Goal: Task Accomplishment & Management: Use online tool/utility

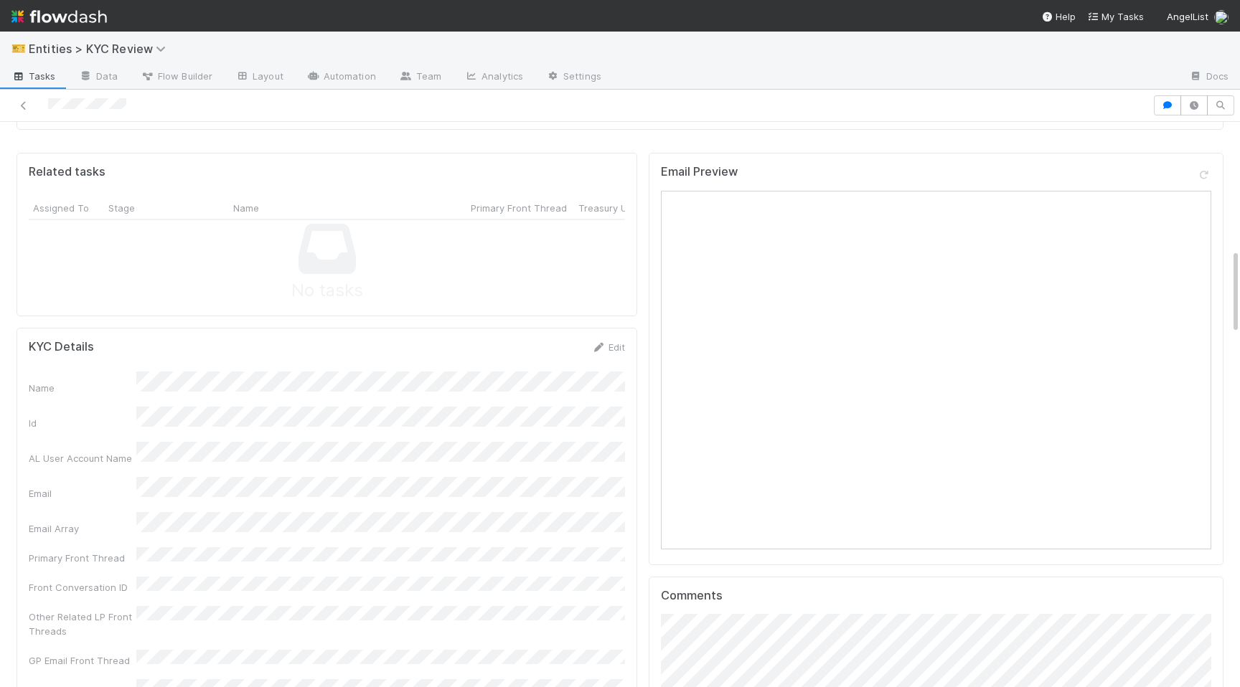
scroll to position [1657, 0]
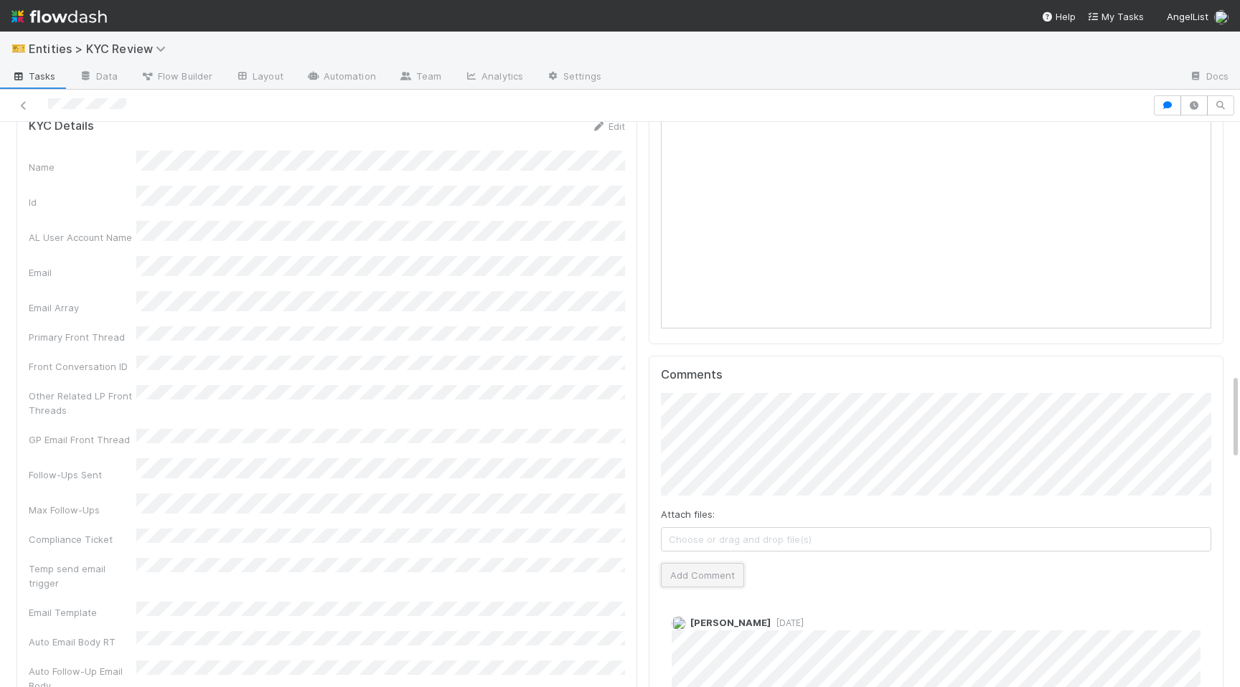
click at [697, 563] on button "Add Comment" at bounding box center [702, 575] width 83 height 24
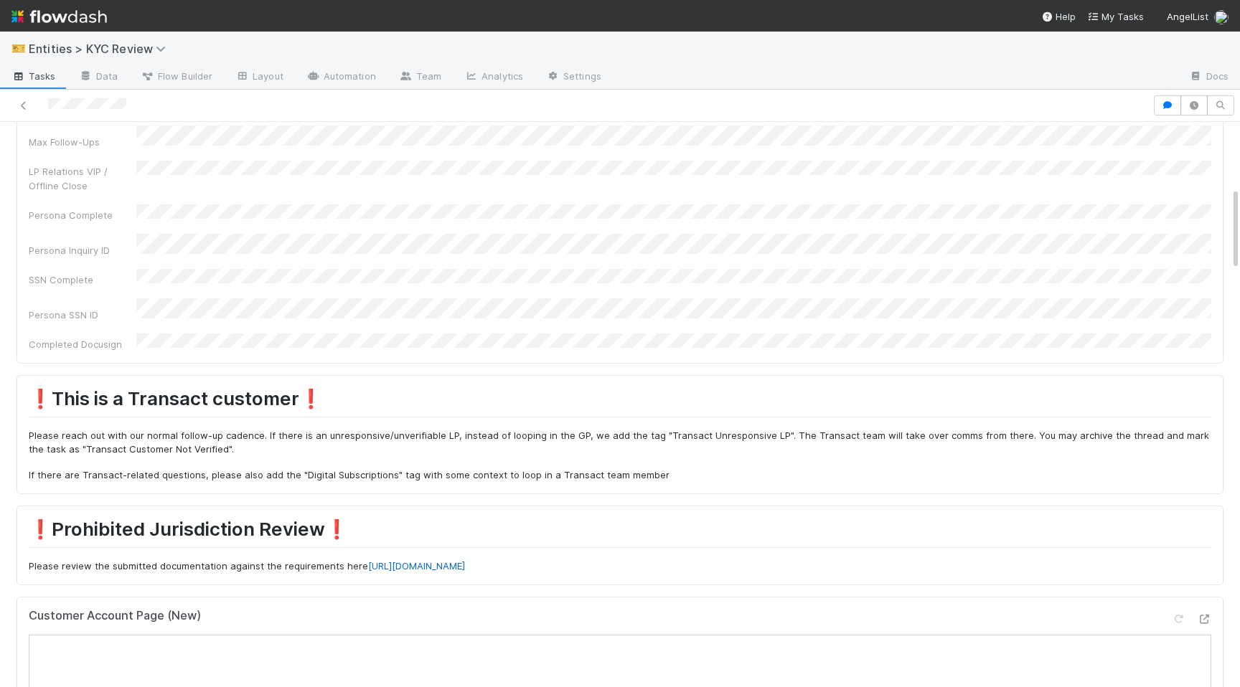
scroll to position [0, 0]
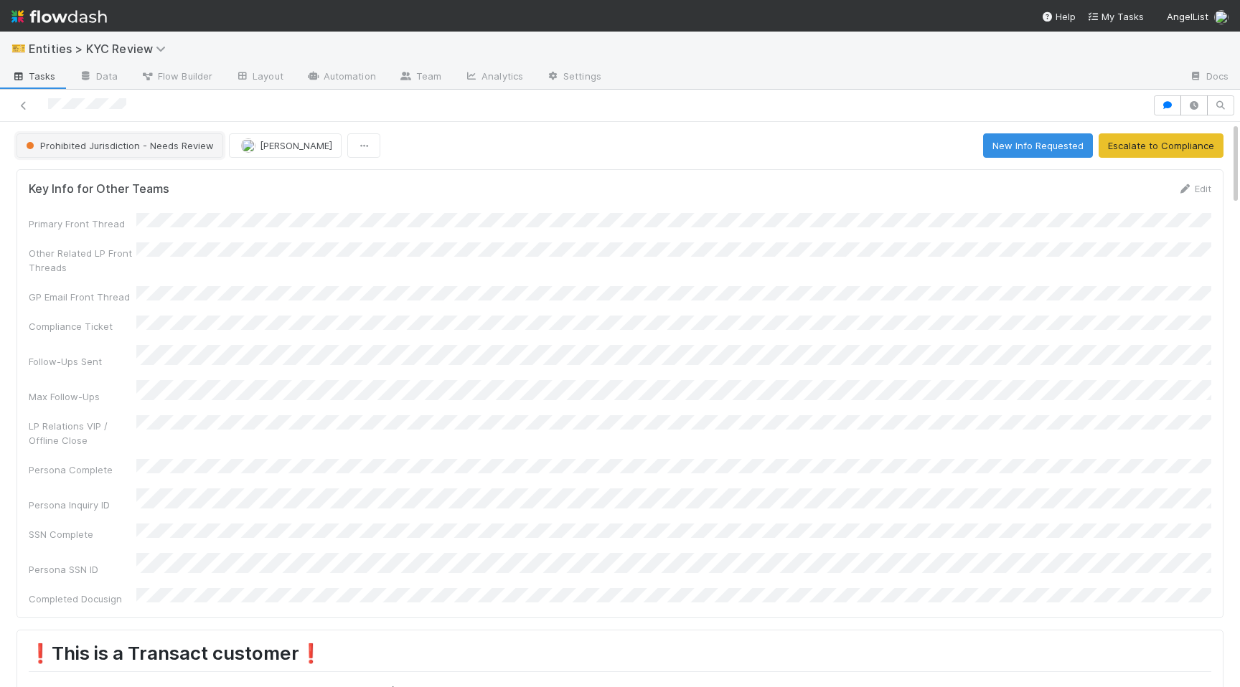
click at [88, 141] on span "Prohibited Jurisdiction - Needs Review" at bounding box center [118, 145] width 191 height 11
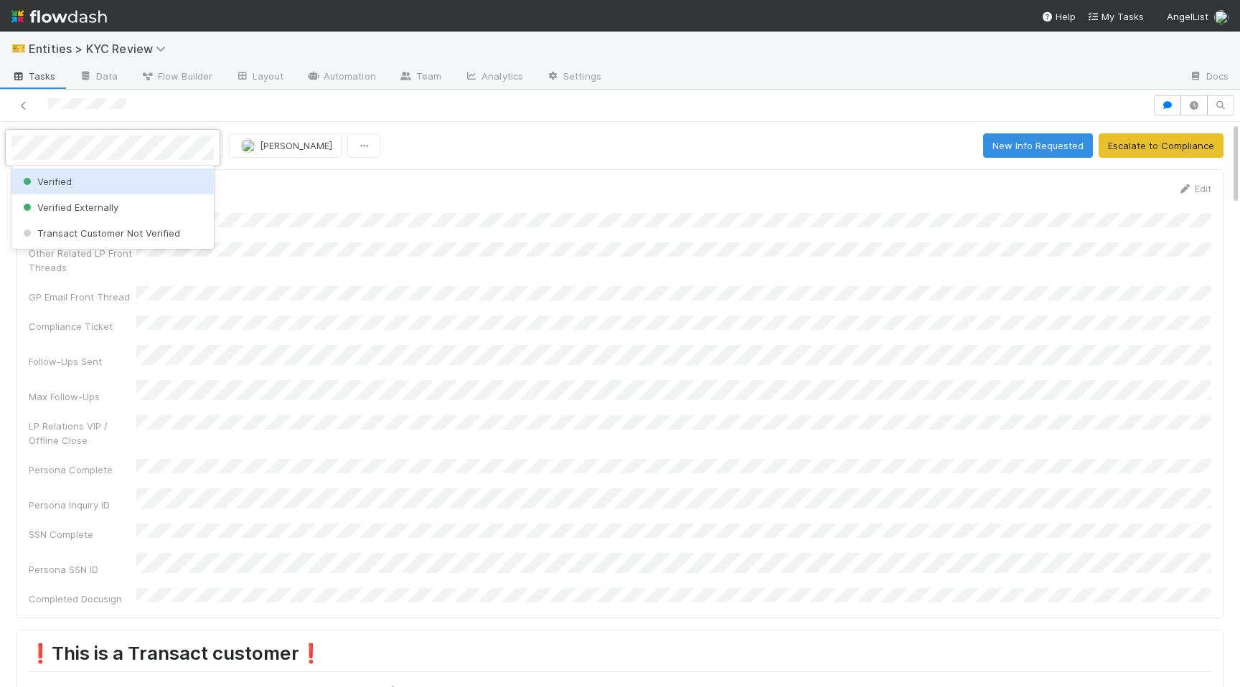
click at [108, 173] on div "Verified" at bounding box center [112, 182] width 202 height 26
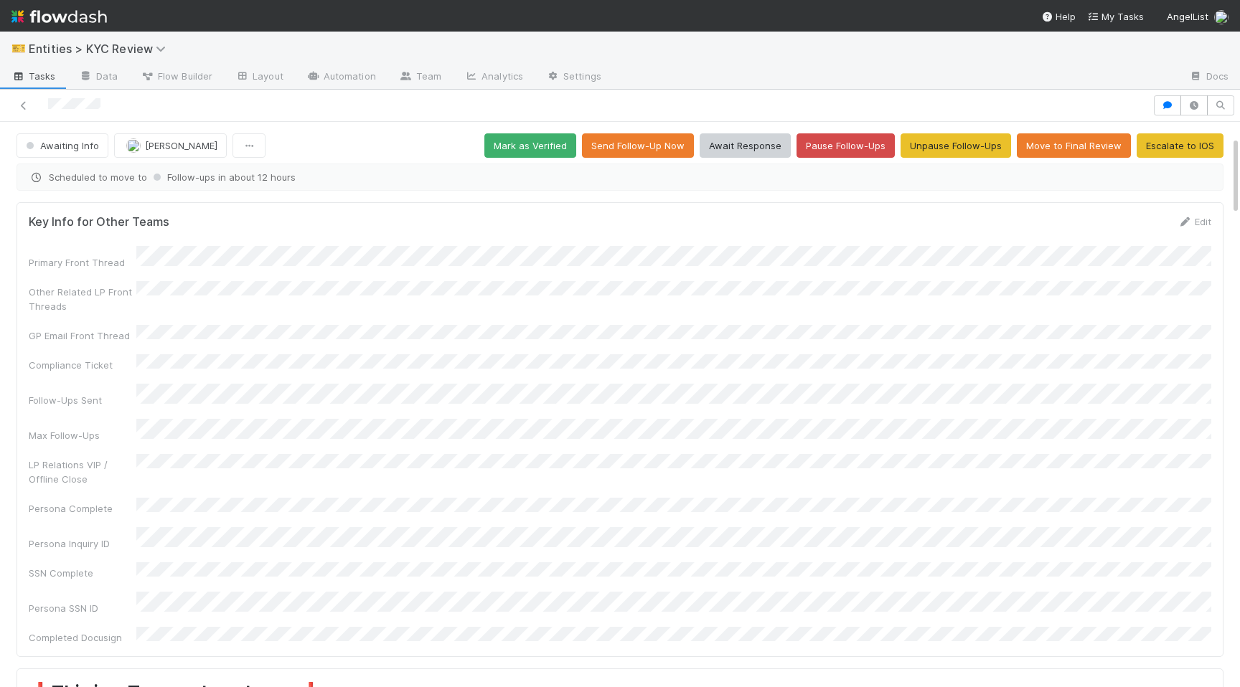
scroll to position [450, 0]
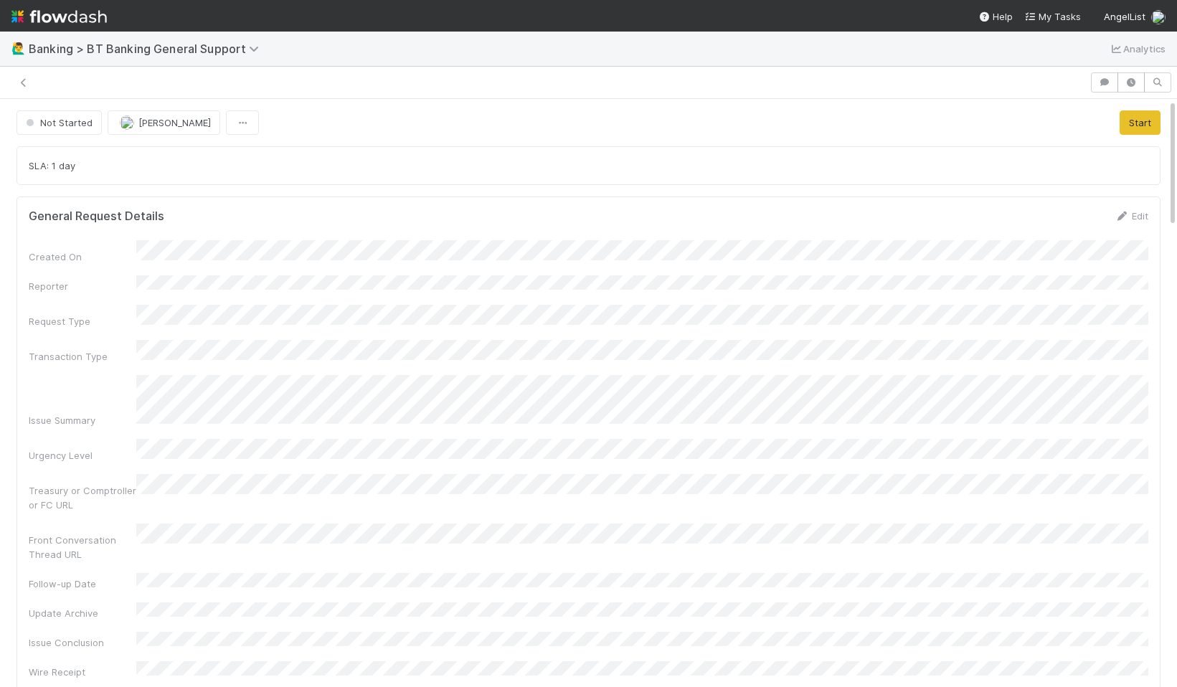
scroll to position [15, 0]
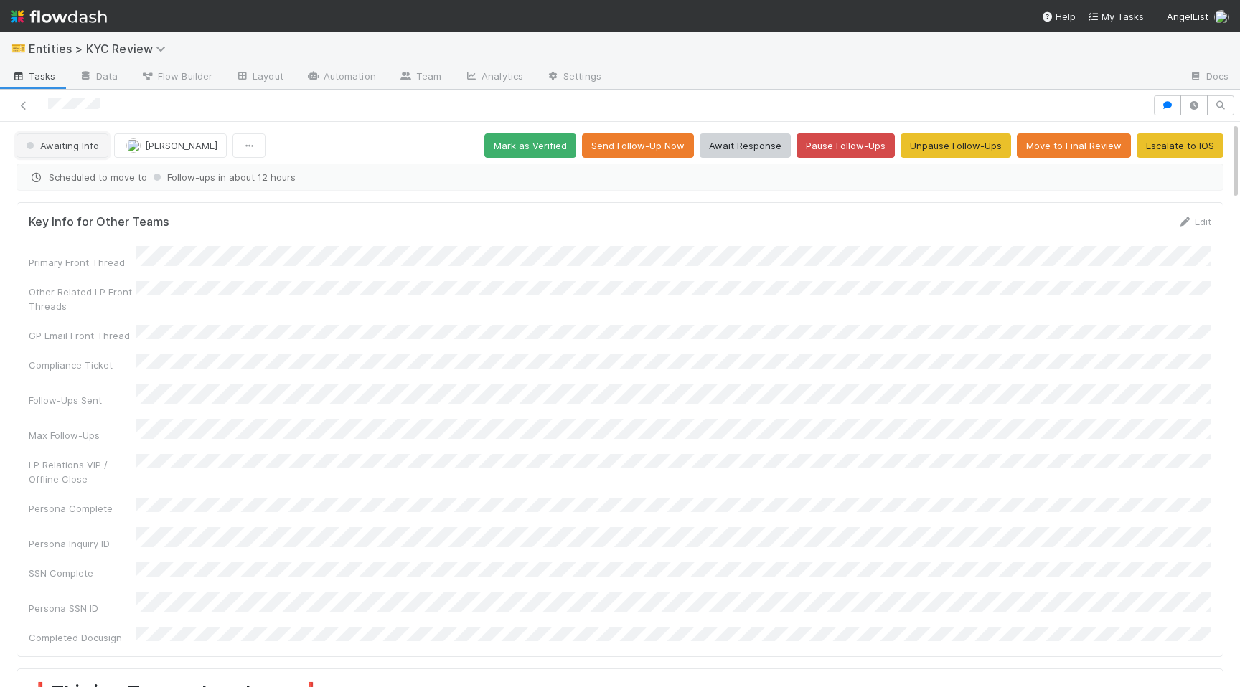
click at [70, 141] on span "Awaiting Info" at bounding box center [61, 145] width 76 height 11
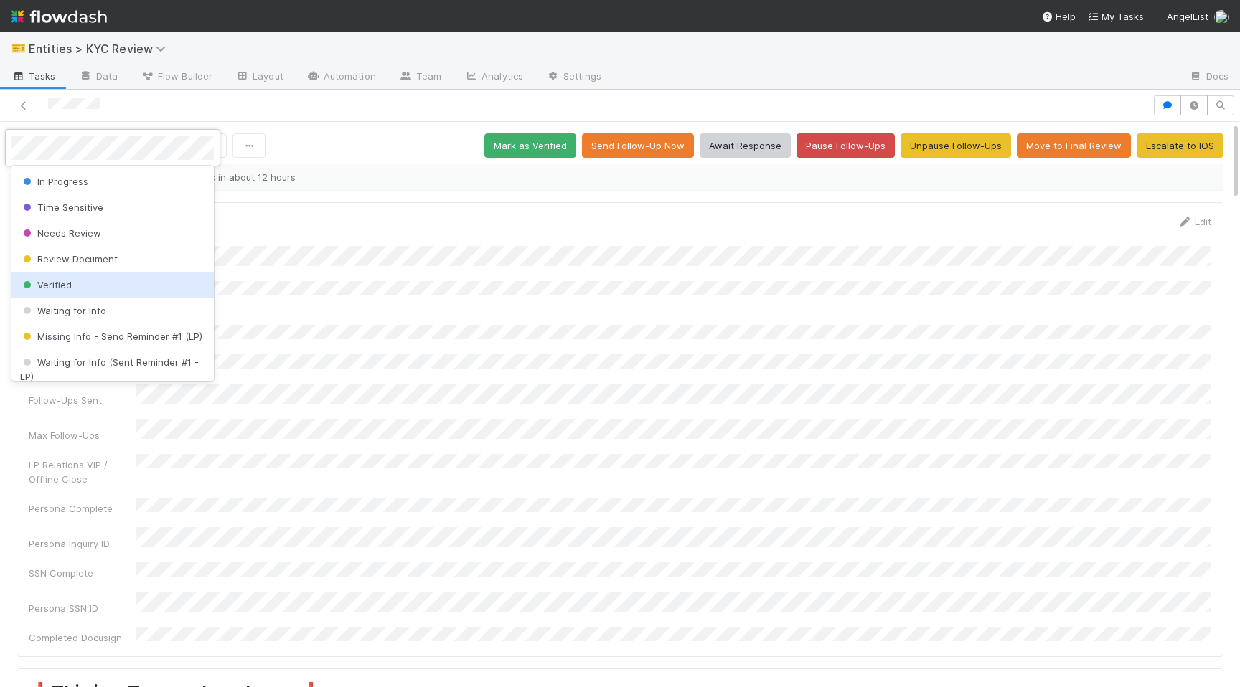
click at [70, 283] on span "Verified" at bounding box center [46, 284] width 52 height 11
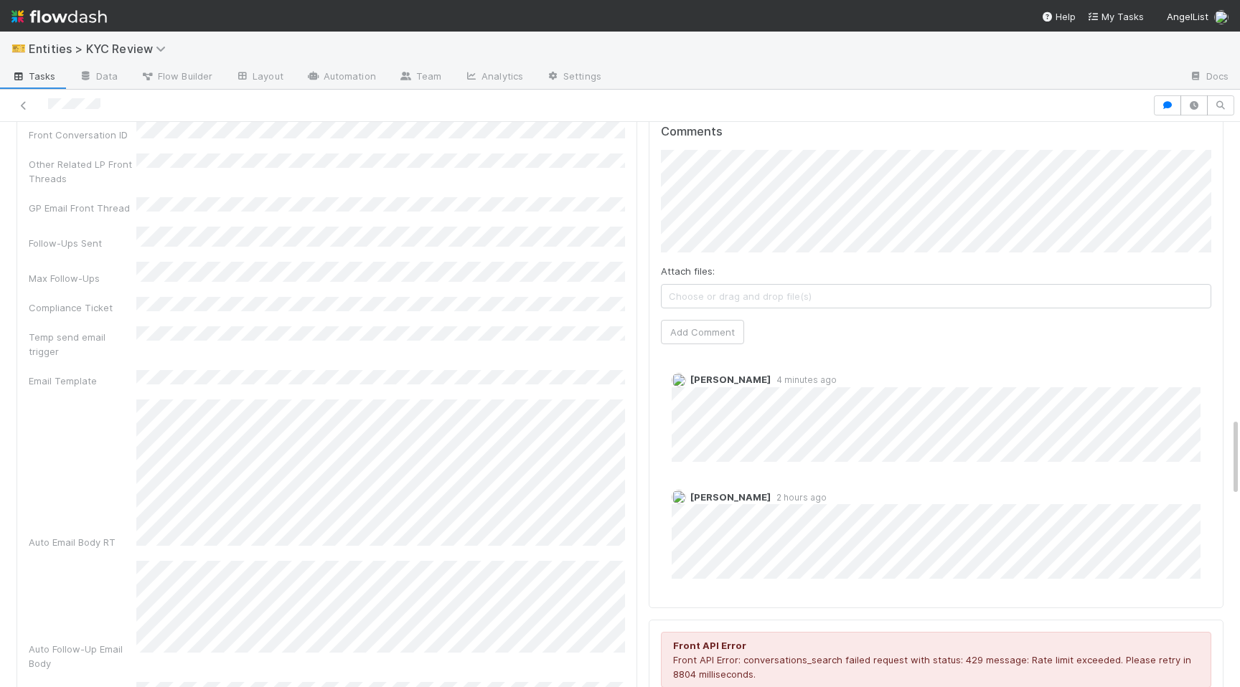
scroll to position [1755, 0]
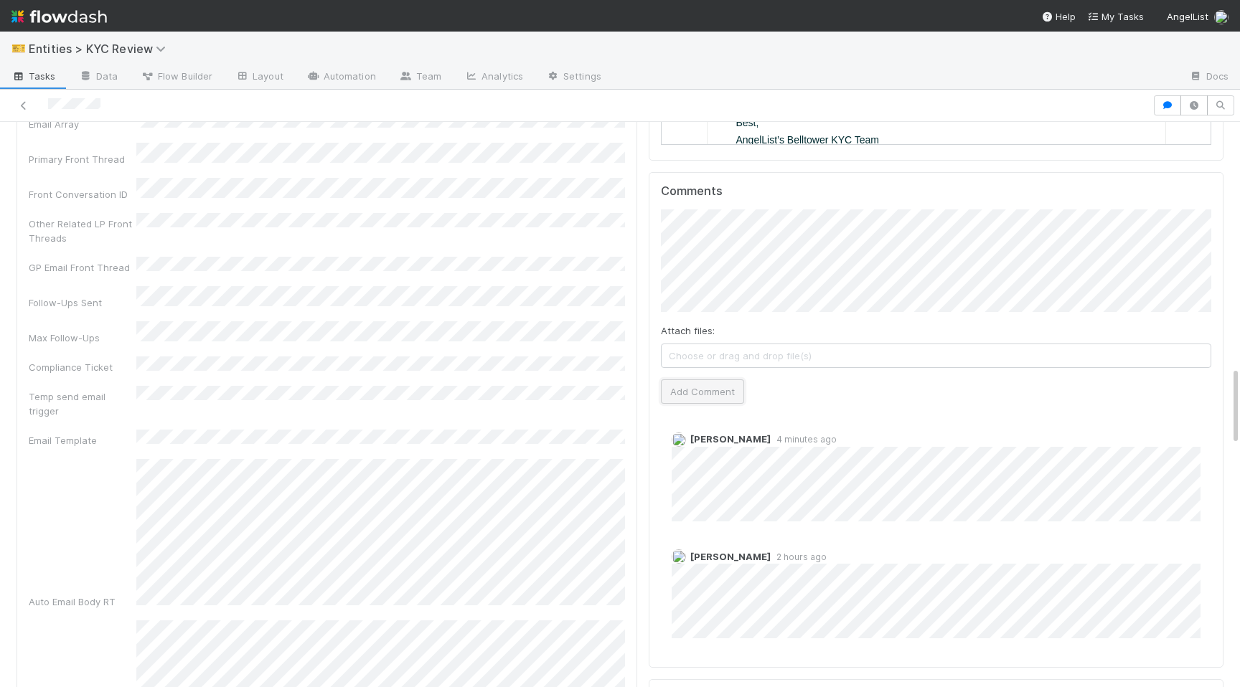
click at [702, 379] on button "Add Comment" at bounding box center [702, 391] width 83 height 24
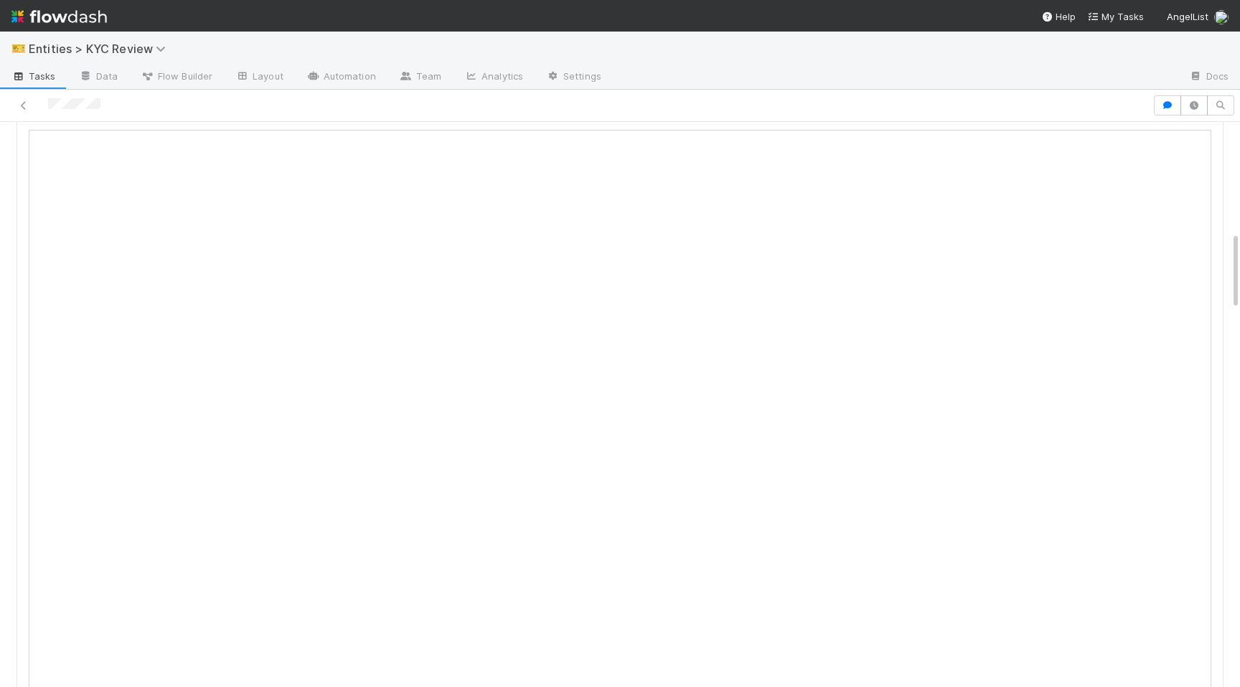
scroll to position [0, 0]
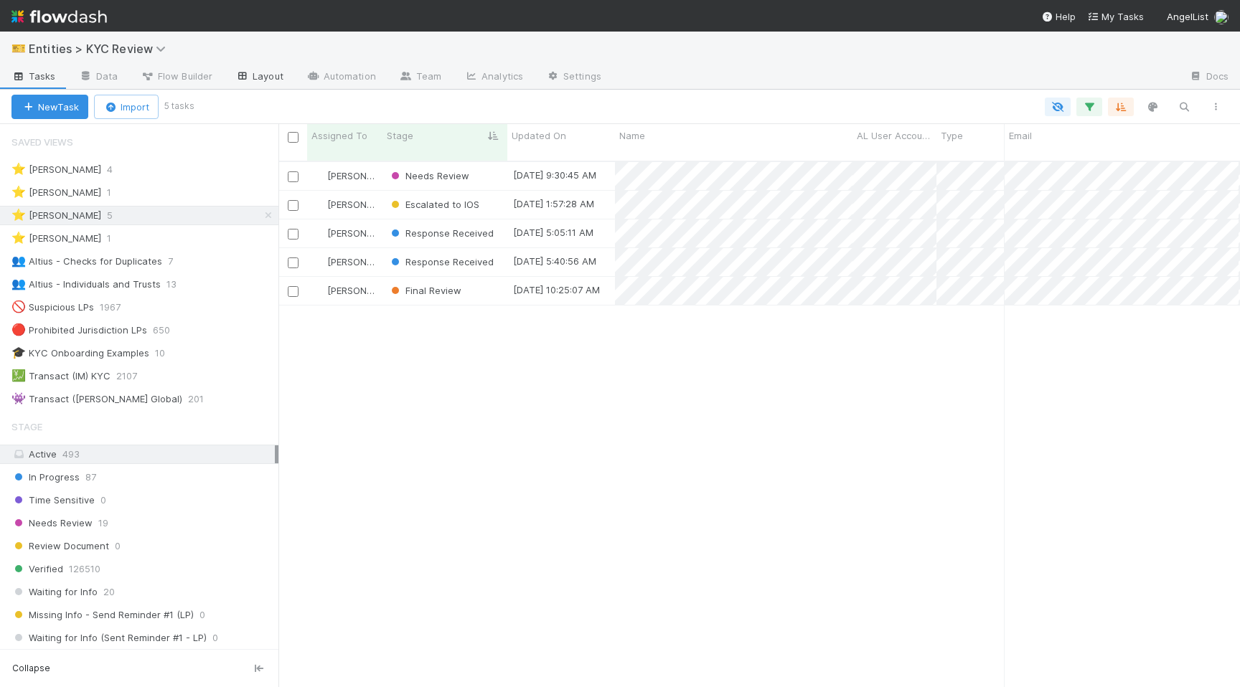
scroll to position [537, 961]
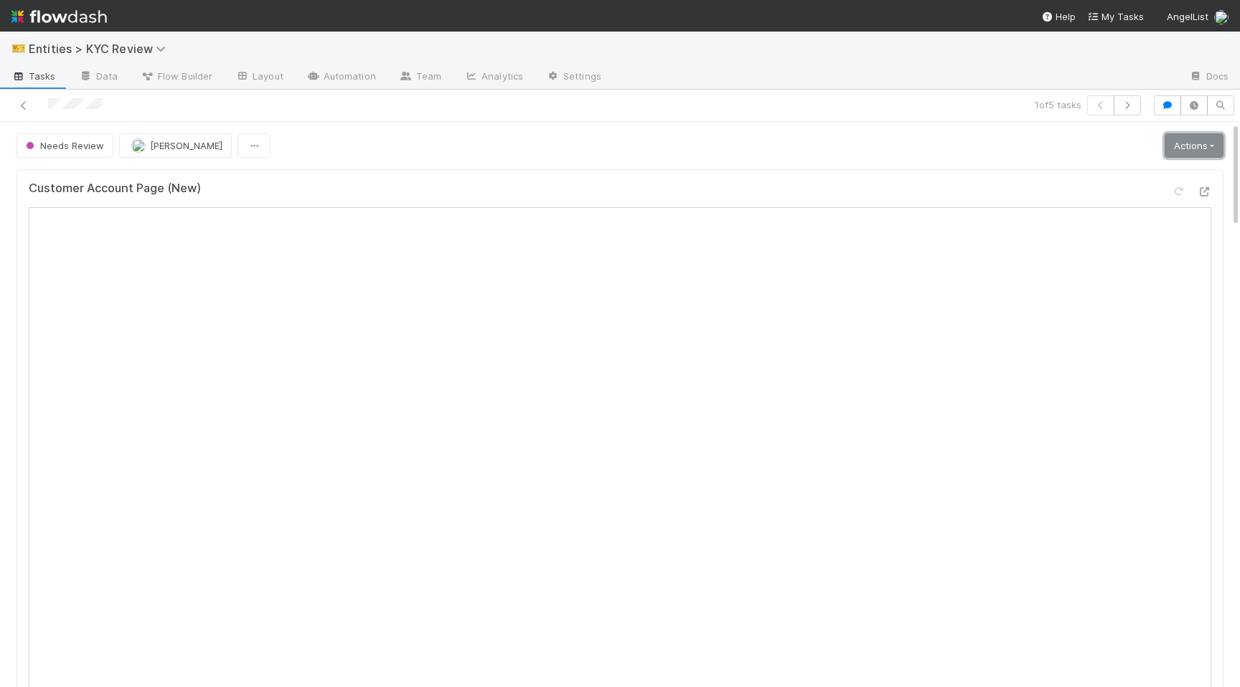
click at [1185, 137] on link "Actions" at bounding box center [1193, 145] width 59 height 24
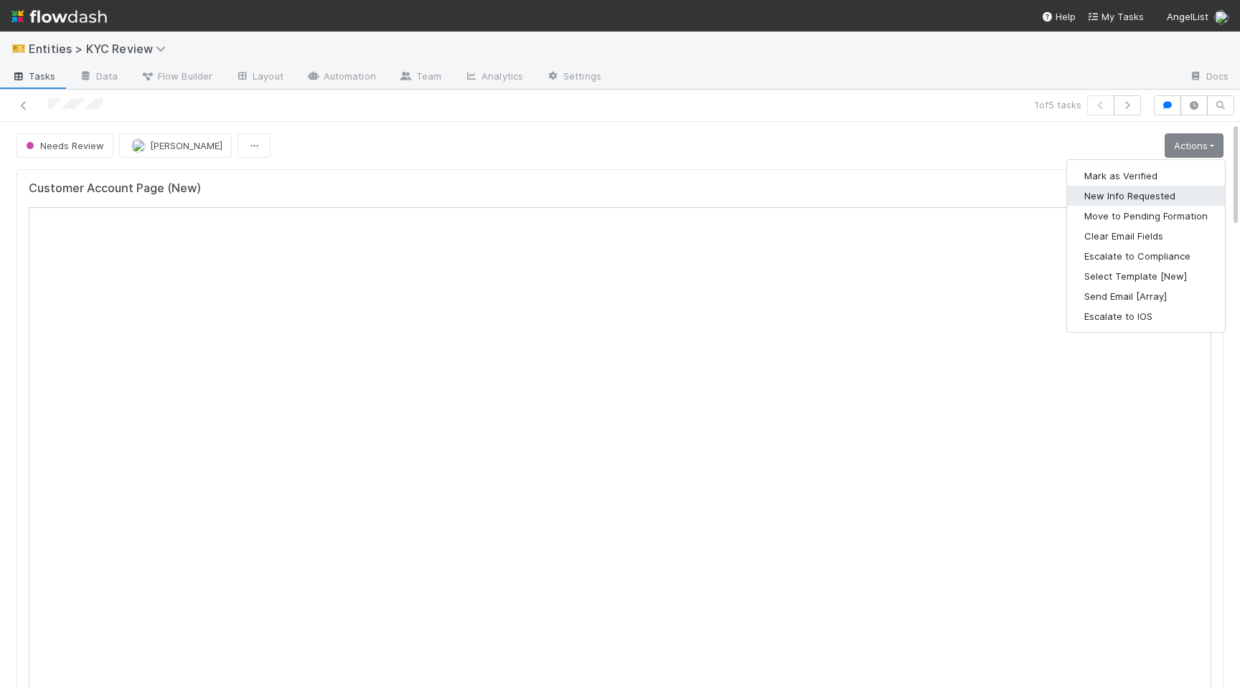
click at [1104, 195] on button "New Info Requested" at bounding box center [1146, 196] width 158 height 20
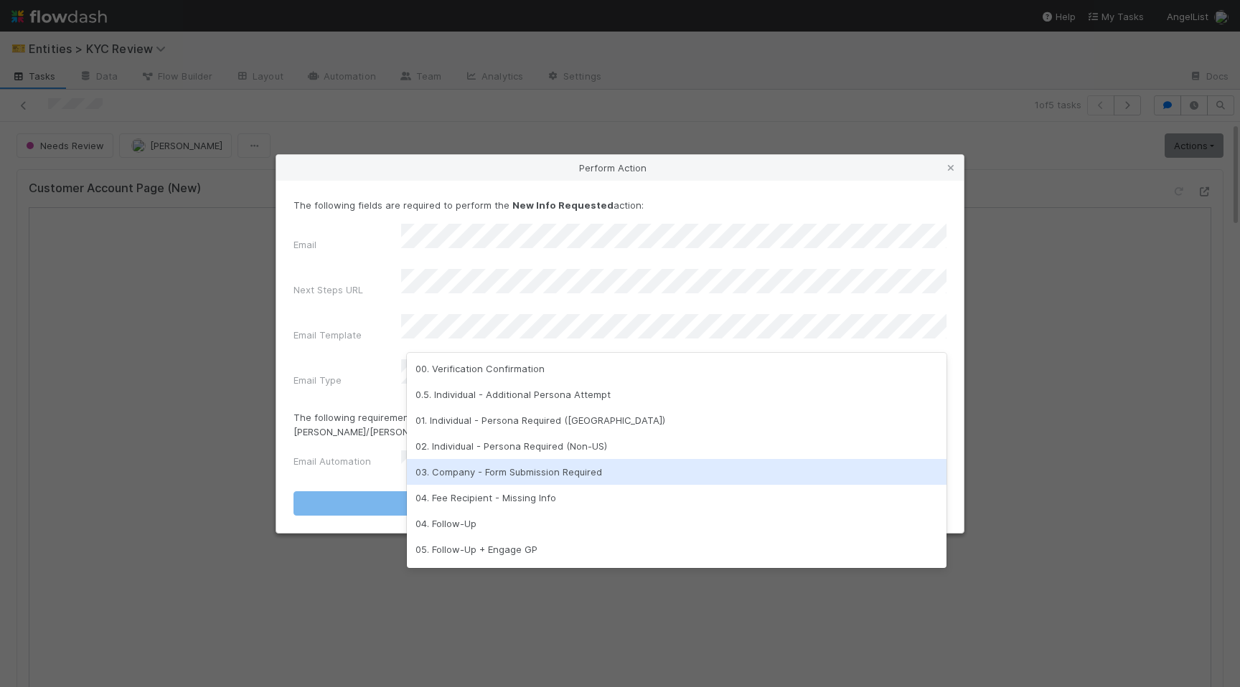
click at [582, 470] on div "03. Company - Form Submission Required" at bounding box center [676, 472] width 539 height 26
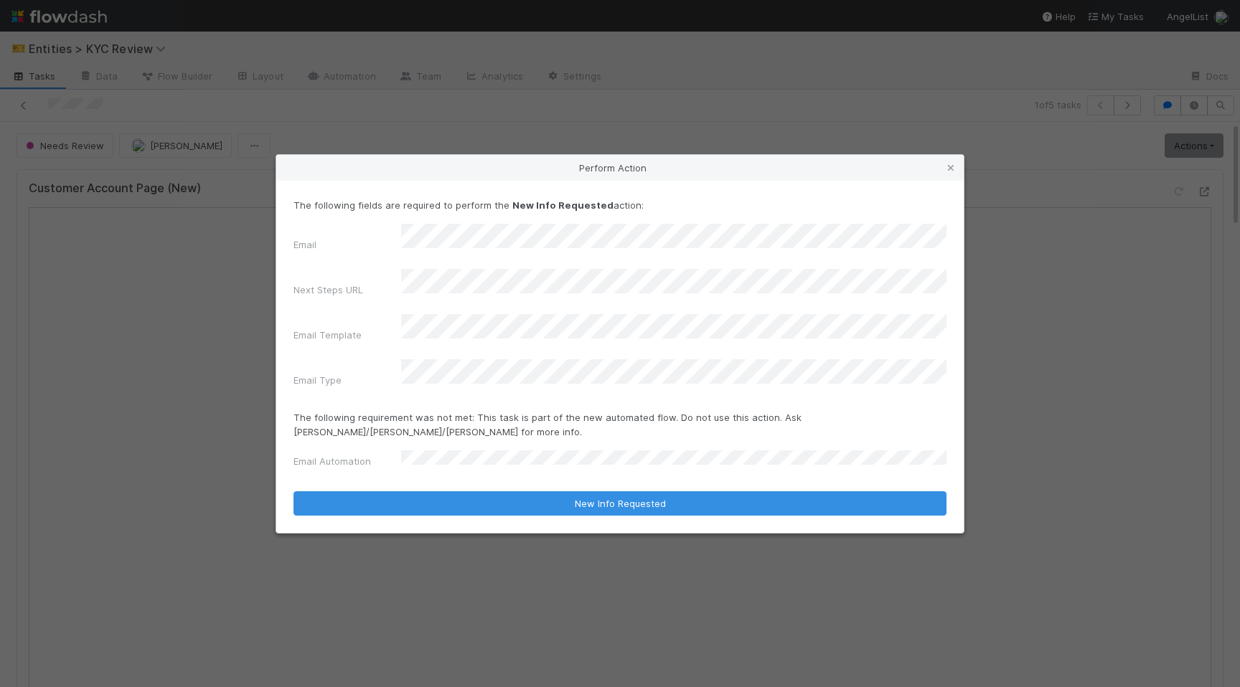
click at [522, 384] on form "The following fields are required to perform the New Info Requested action: Ema…" at bounding box center [619, 357] width 653 height 318
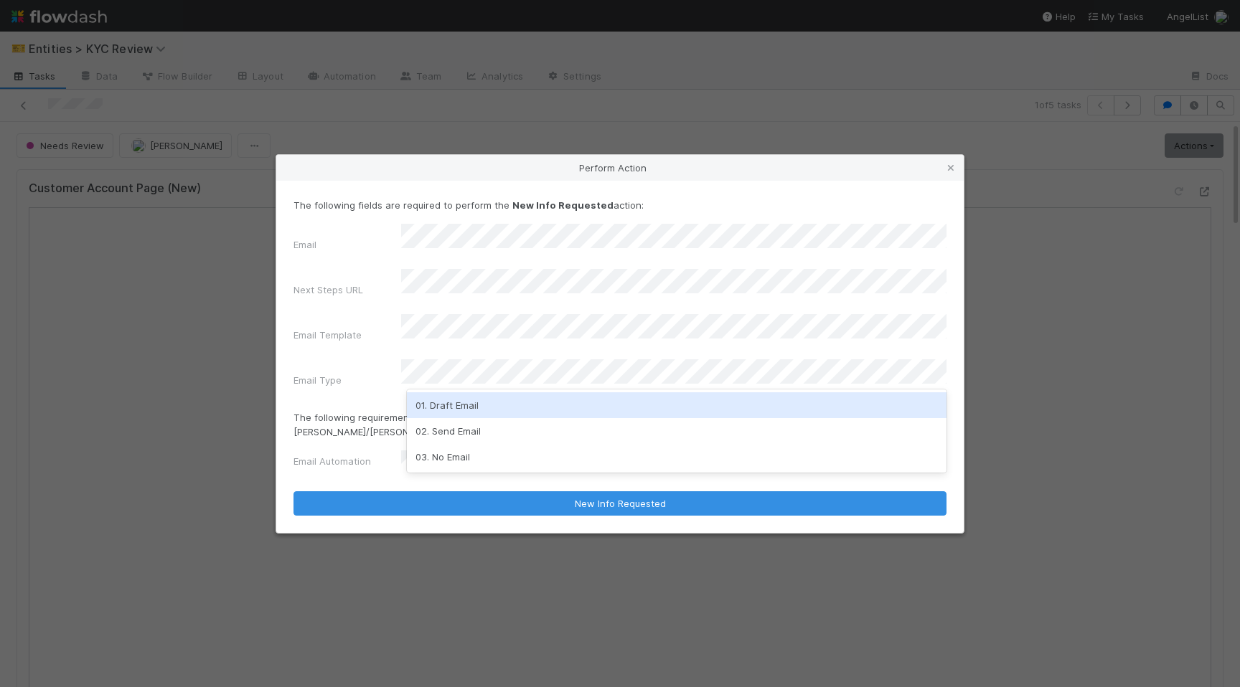
click at [491, 397] on div "01. Draft Email" at bounding box center [676, 405] width 539 height 26
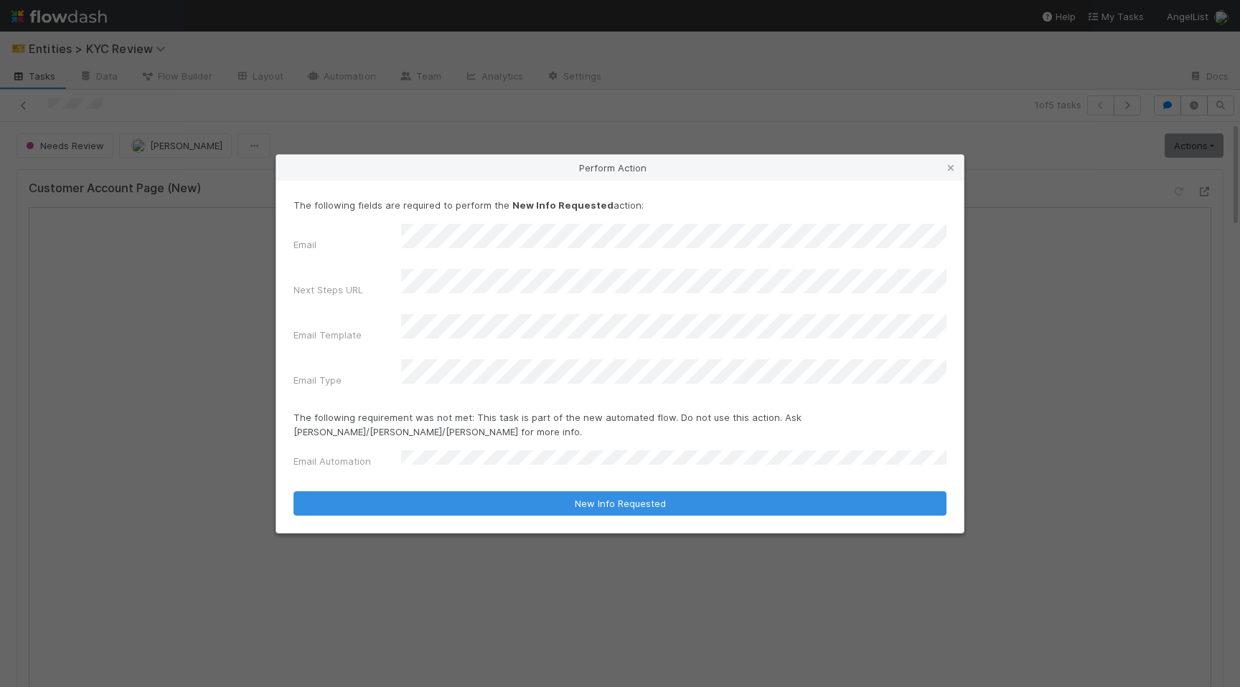
click at [397, 454] on div "Email Automation" at bounding box center [347, 464] width 108 height 20
click at [955, 173] on icon at bounding box center [950, 168] width 14 height 9
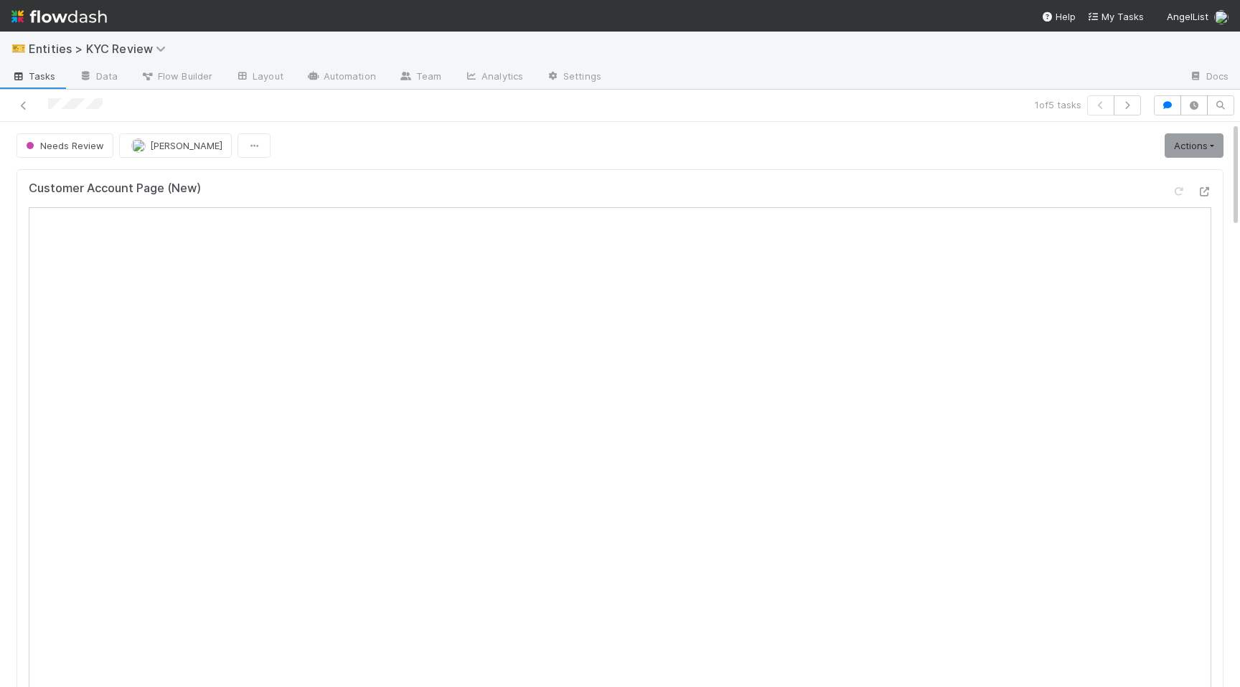
click at [1233, 141] on div "Needs Review Madison Stomberg Actions Mark as Verified New Info Requested Move …" at bounding box center [620, 145] width 1228 height 24
click at [1180, 145] on link "Actions" at bounding box center [1193, 145] width 59 height 24
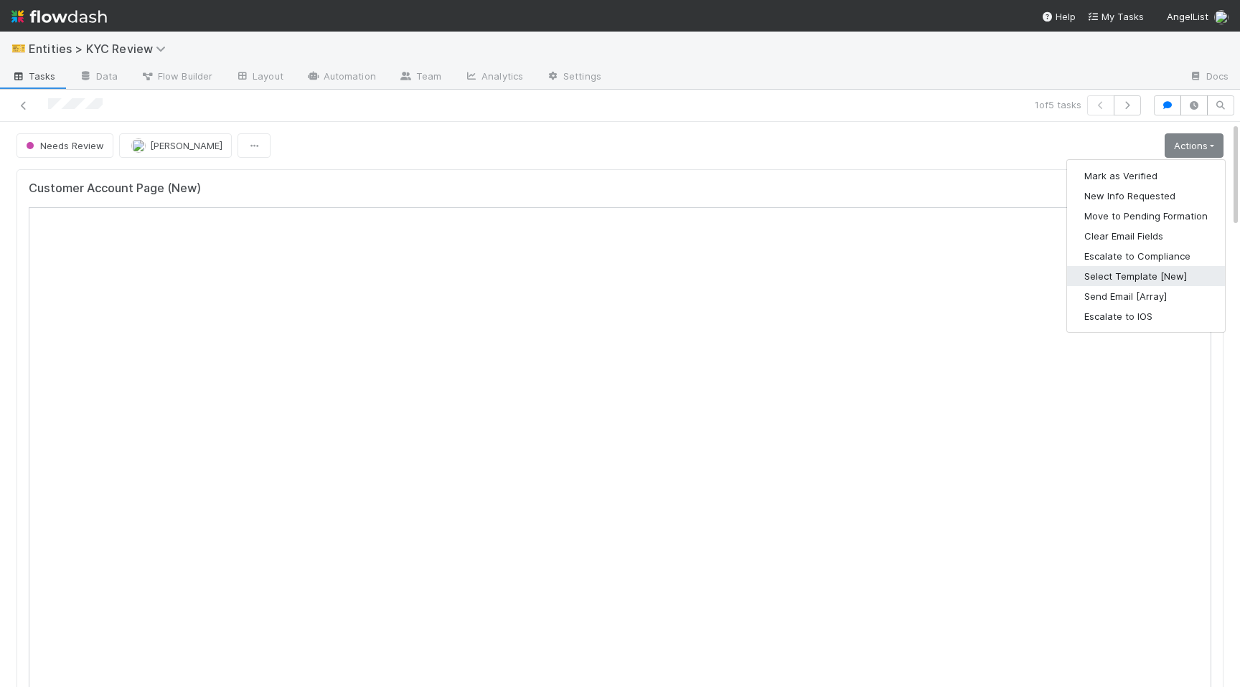
click at [1110, 276] on button "Select Template [New]" at bounding box center [1146, 276] width 158 height 20
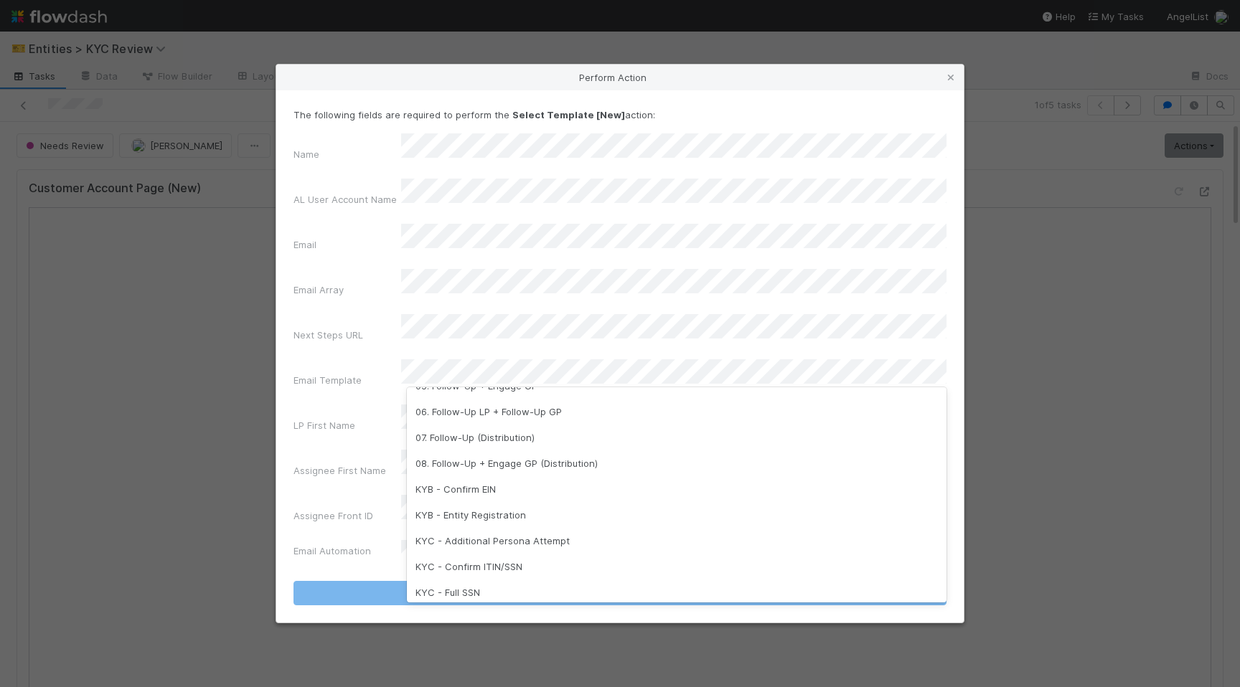
scroll to position [199, 0]
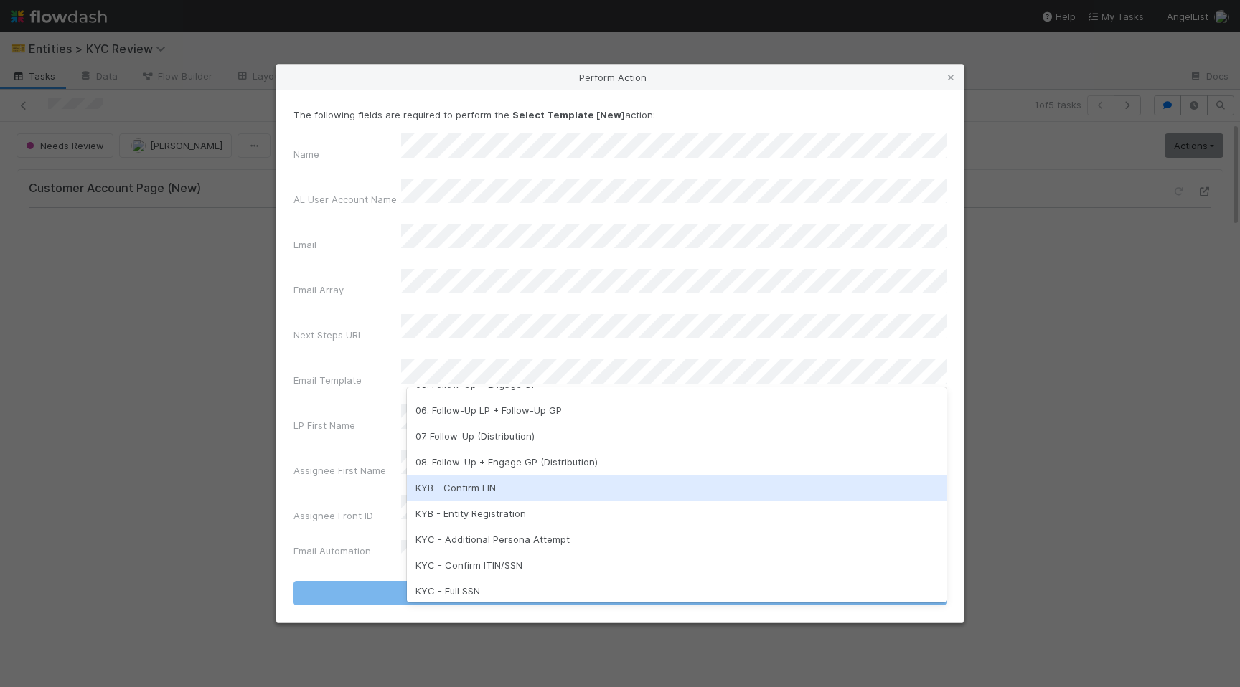
click at [486, 483] on div "KYB - Confirm EIN" at bounding box center [676, 488] width 539 height 26
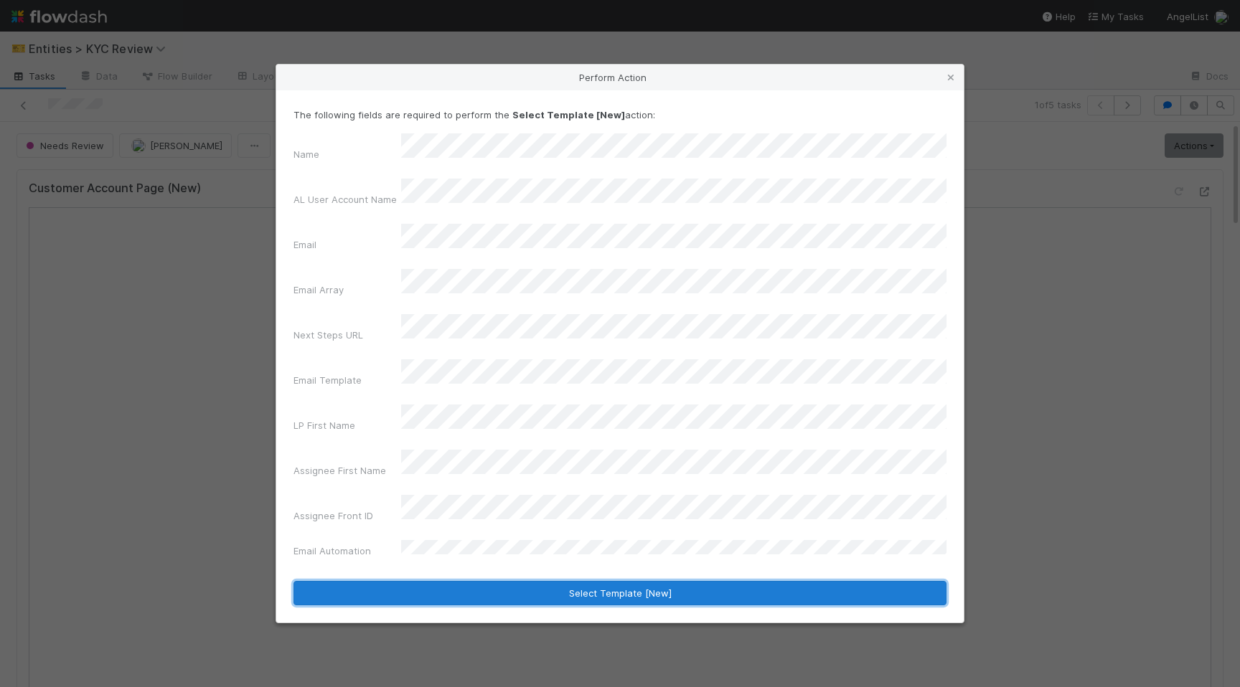
click at [501, 581] on button "Select Template [New]" at bounding box center [619, 593] width 653 height 24
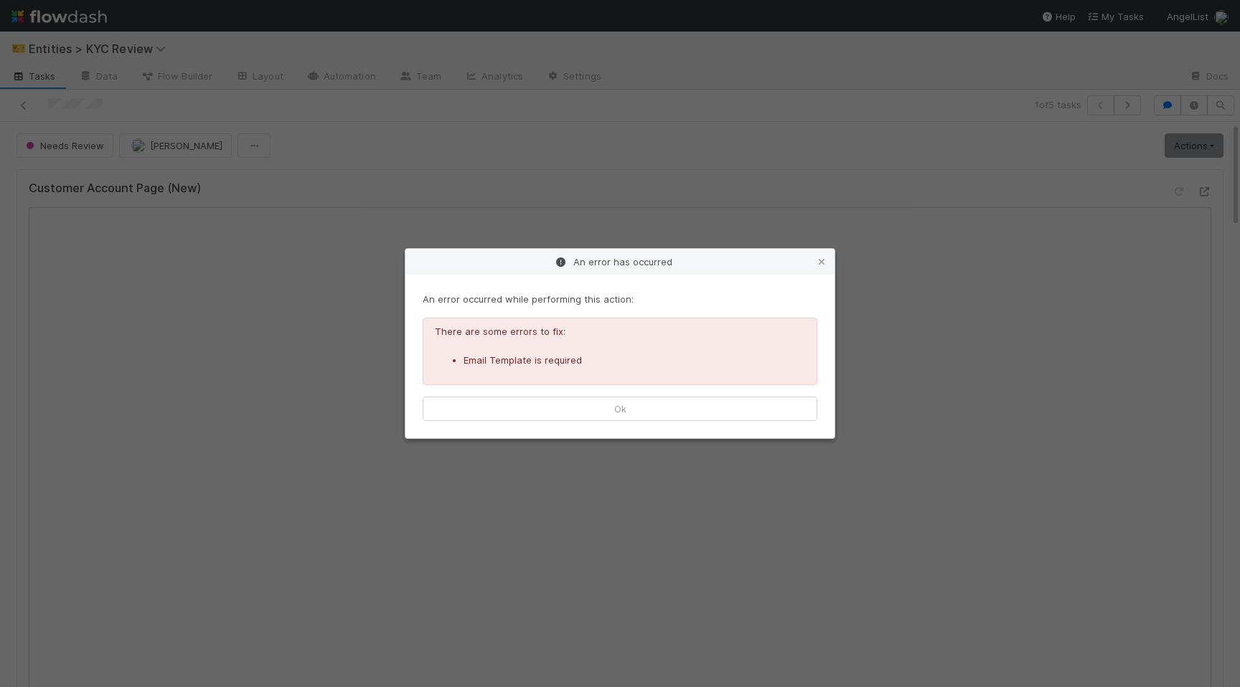
click at [757, 426] on div "An error occurred while performing this action: There are some errors to fix: E…" at bounding box center [619, 357] width 429 height 164
click at [770, 412] on button "Ok" at bounding box center [620, 409] width 395 height 24
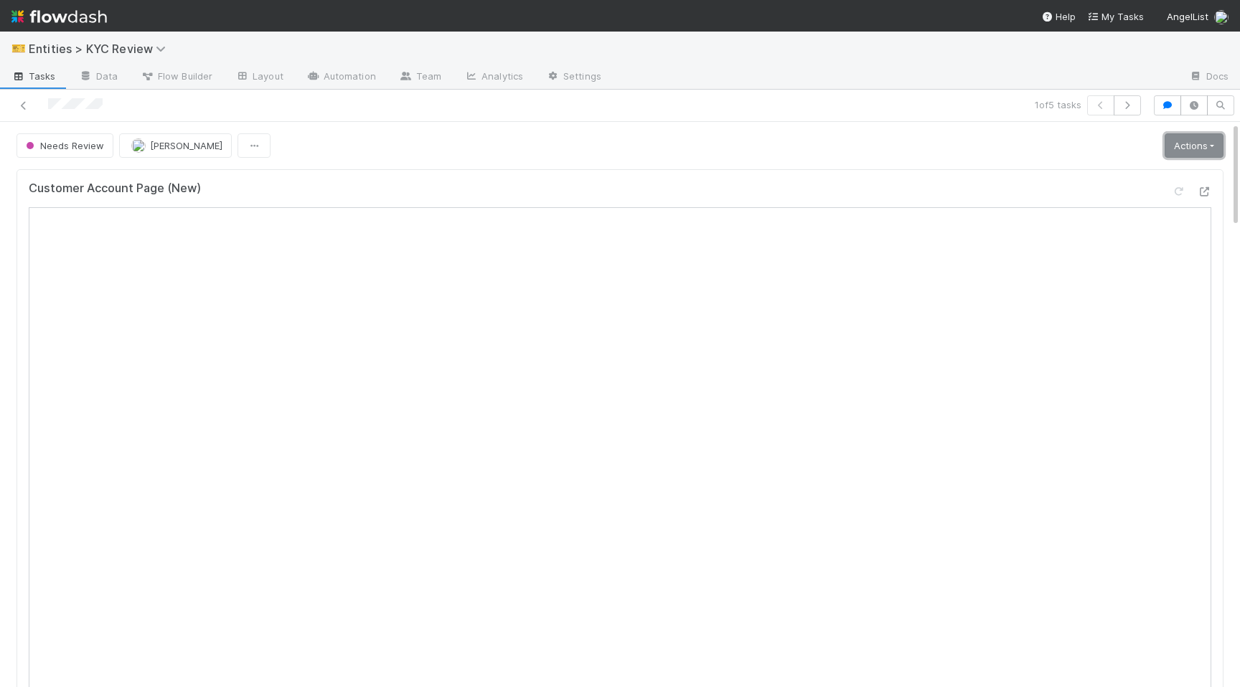
click at [1188, 155] on link "Actions" at bounding box center [1193, 145] width 59 height 24
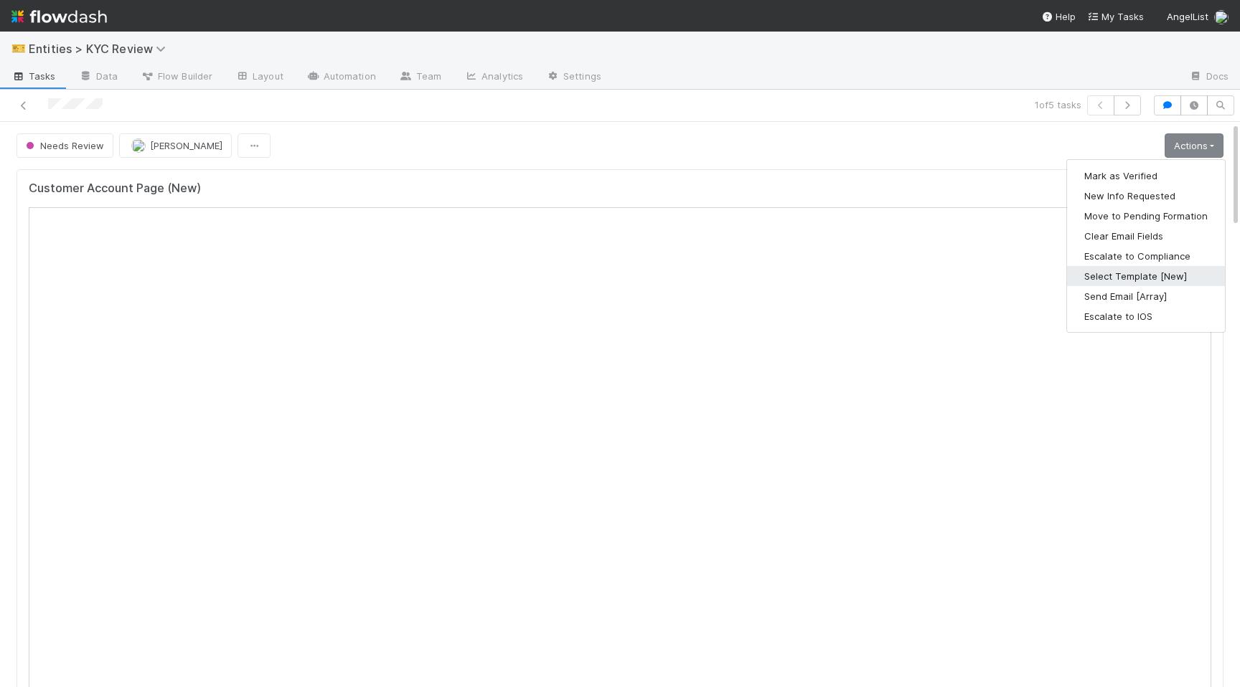
click at [1136, 277] on button "Select Template [New]" at bounding box center [1146, 276] width 158 height 20
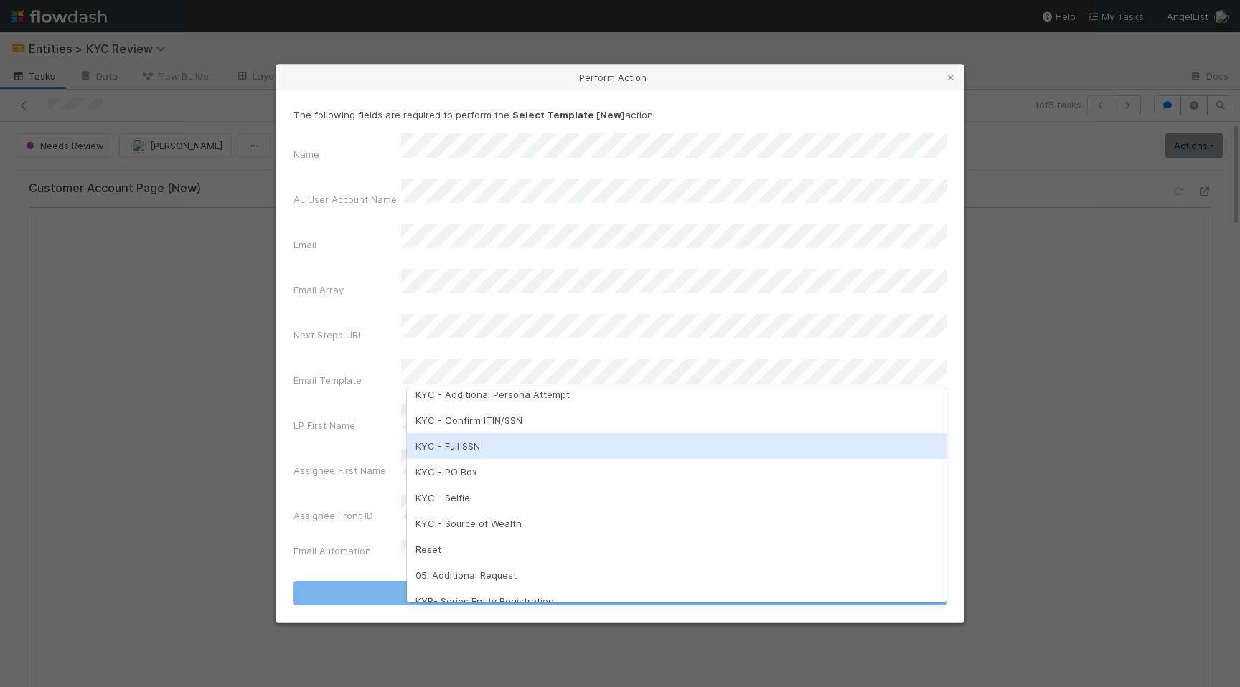
scroll to position [351, 0]
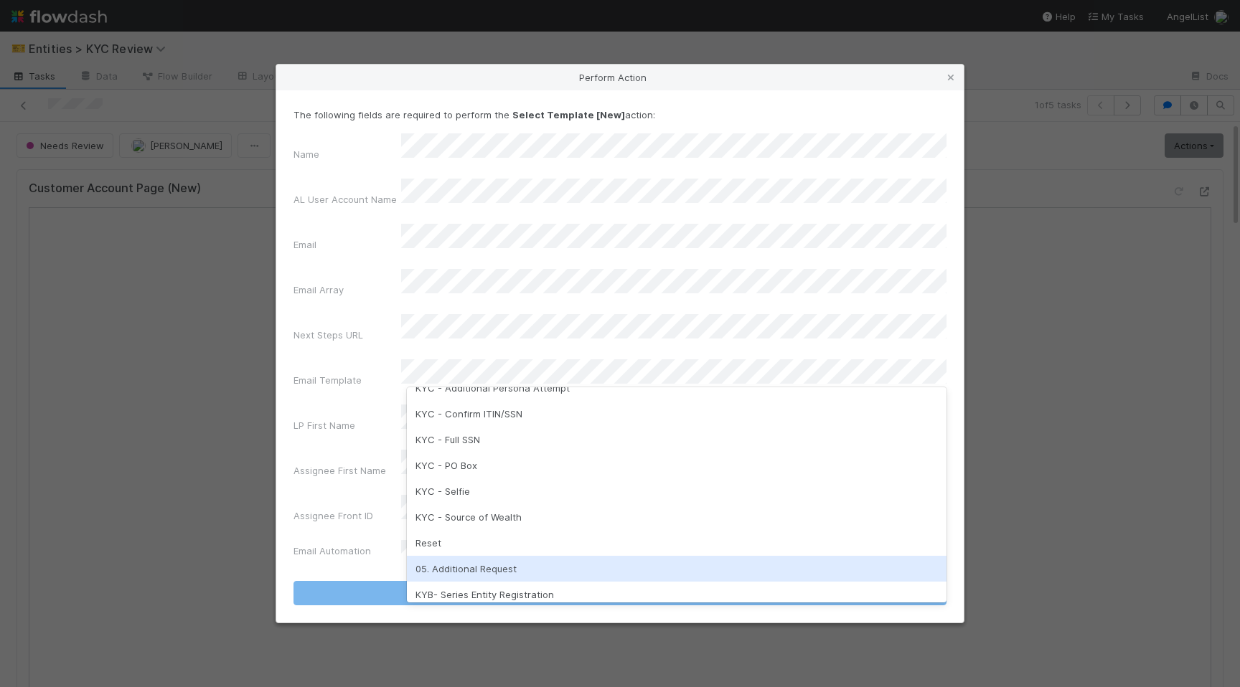
click at [481, 564] on div "05. Additional Request" at bounding box center [676, 569] width 539 height 26
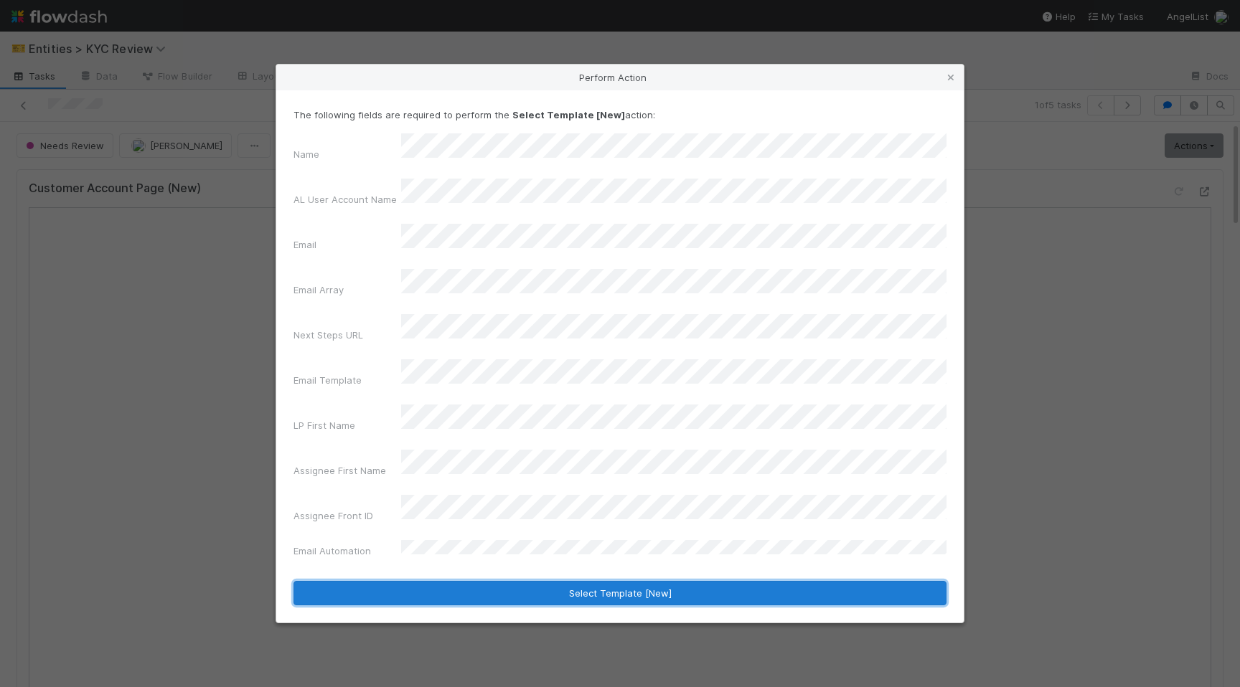
click at [516, 581] on button "Select Template [New]" at bounding box center [619, 593] width 653 height 24
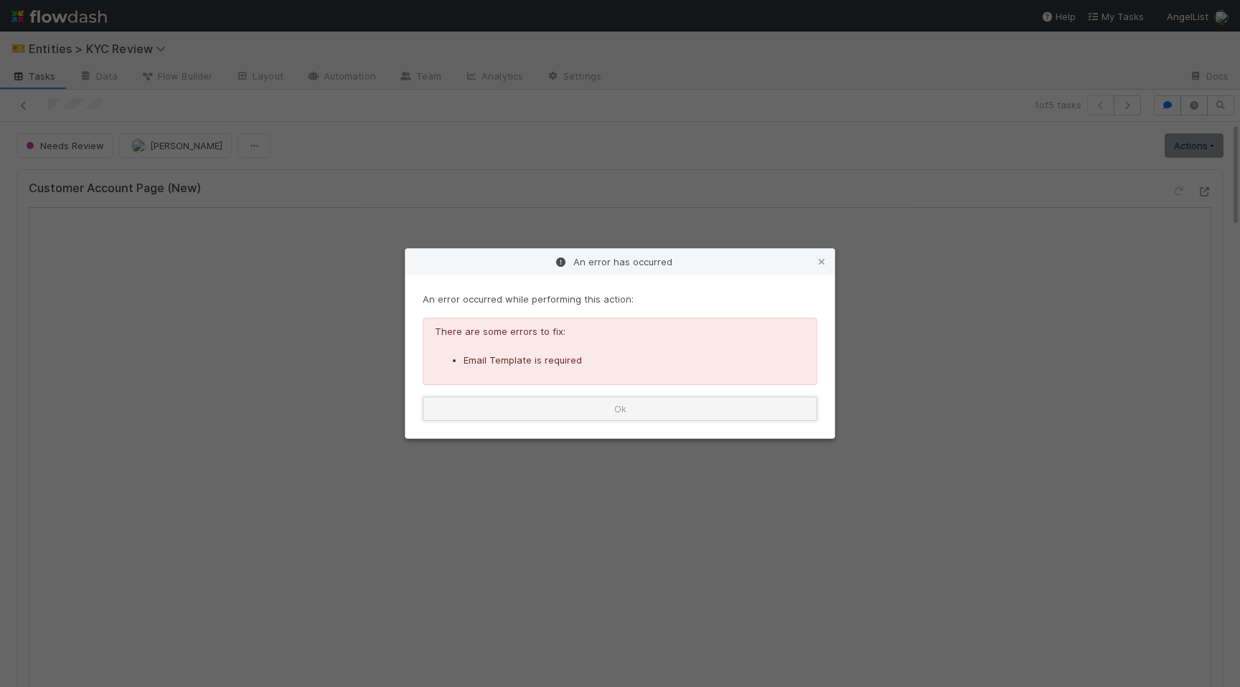
click at [615, 416] on button "Ok" at bounding box center [620, 409] width 395 height 24
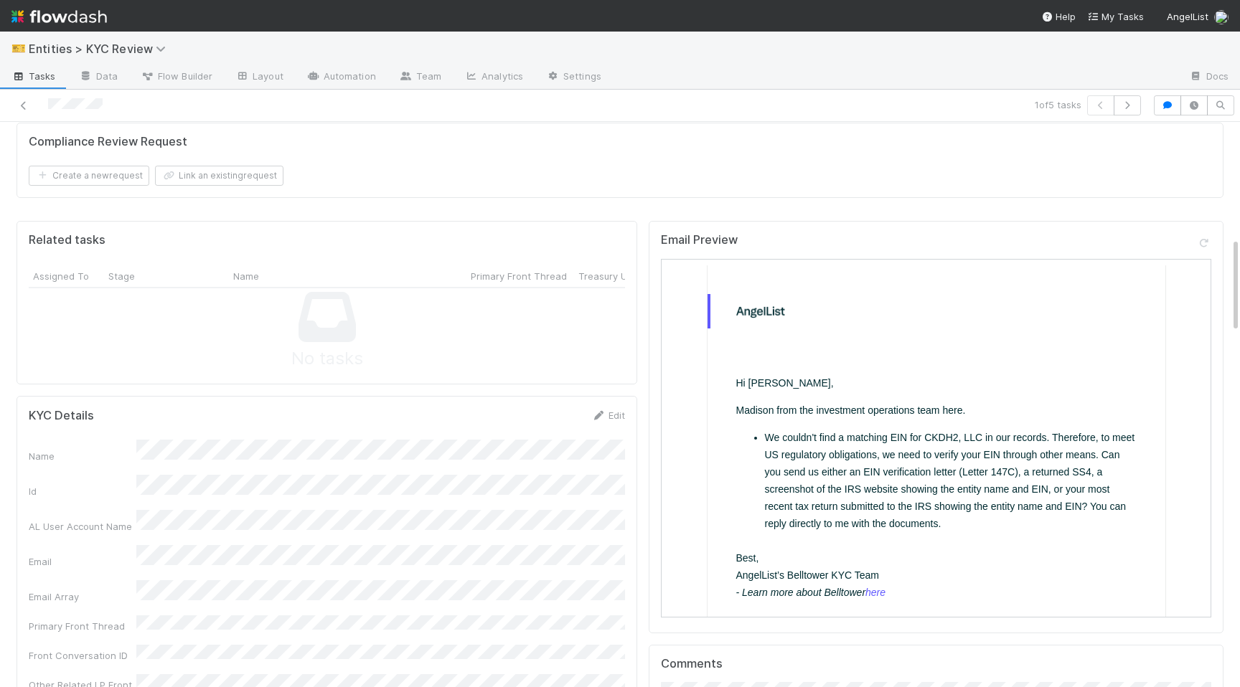
scroll to position [684, 0]
click at [607, 422] on link "Edit" at bounding box center [608, 416] width 34 height 11
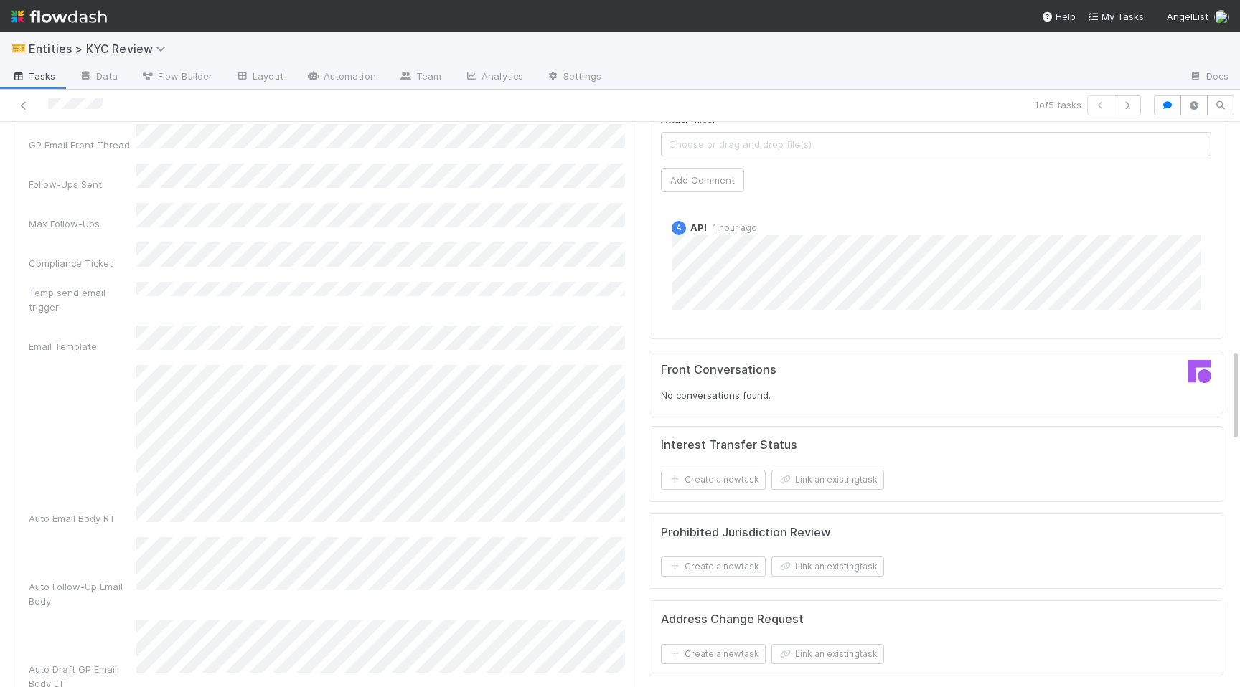
scroll to position [1371, 0]
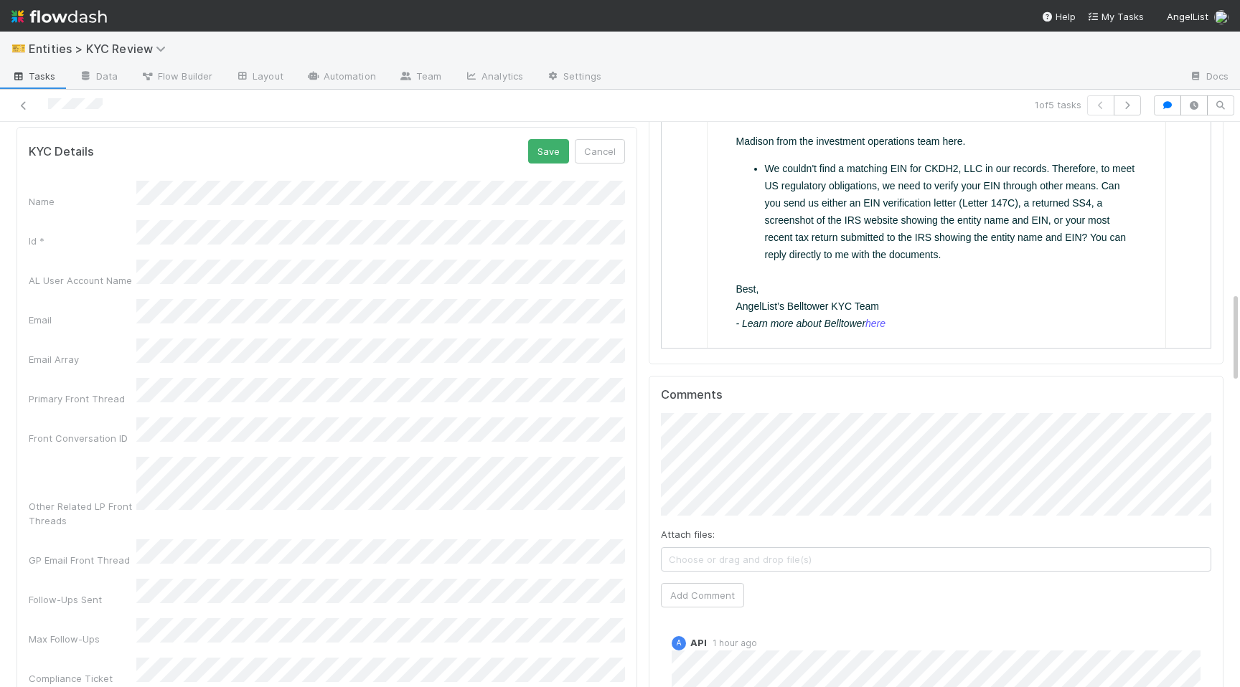
scroll to position [933, 0]
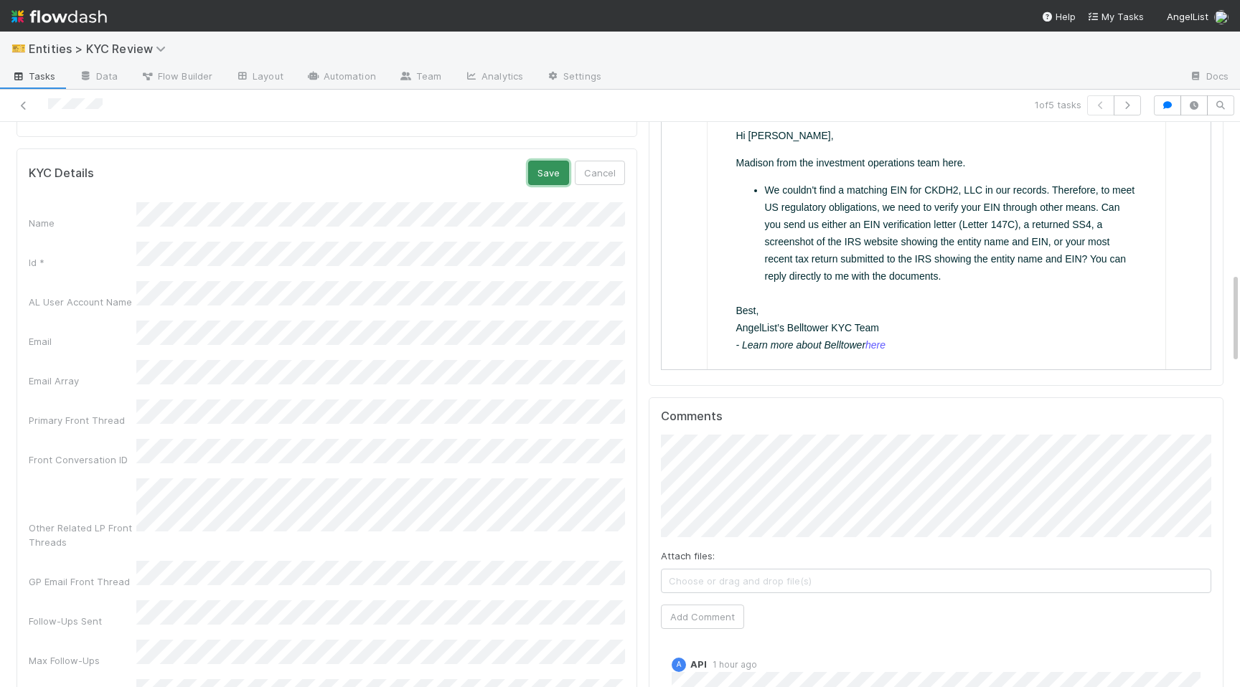
click at [551, 169] on button "Save" at bounding box center [548, 173] width 41 height 24
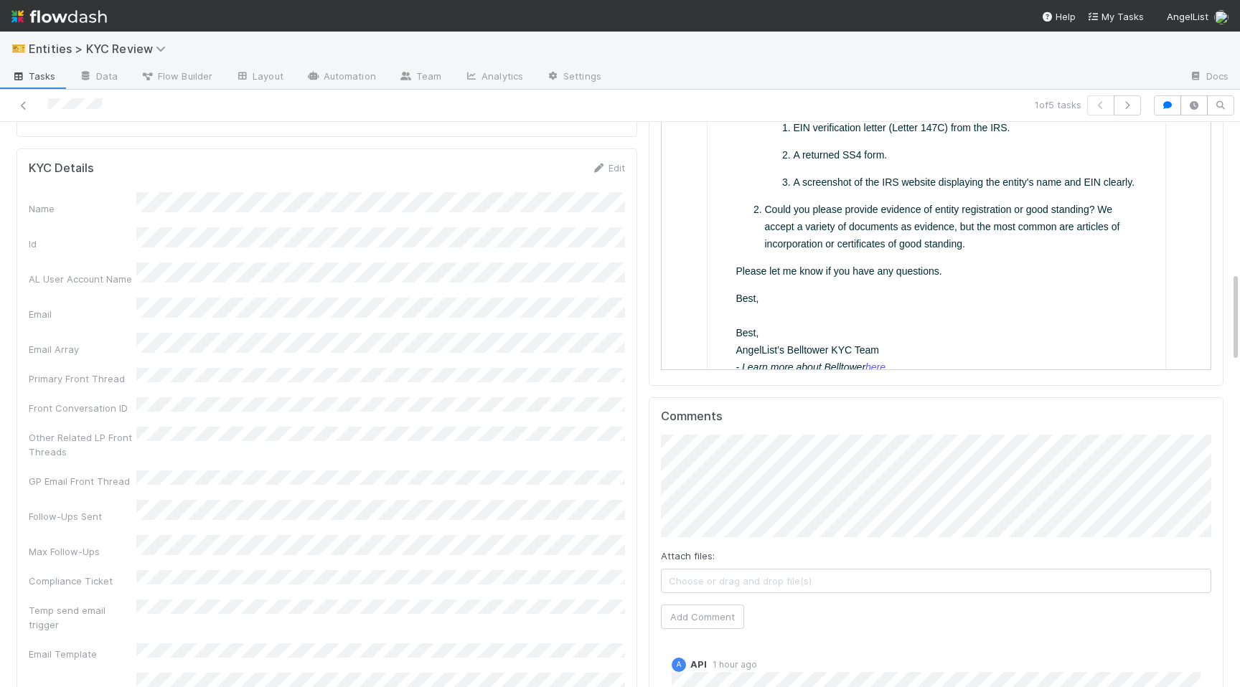
scroll to position [201, 0]
click at [609, 161] on div "Edit" at bounding box center [608, 168] width 34 height 14
click at [605, 171] on link "Edit" at bounding box center [608, 167] width 34 height 11
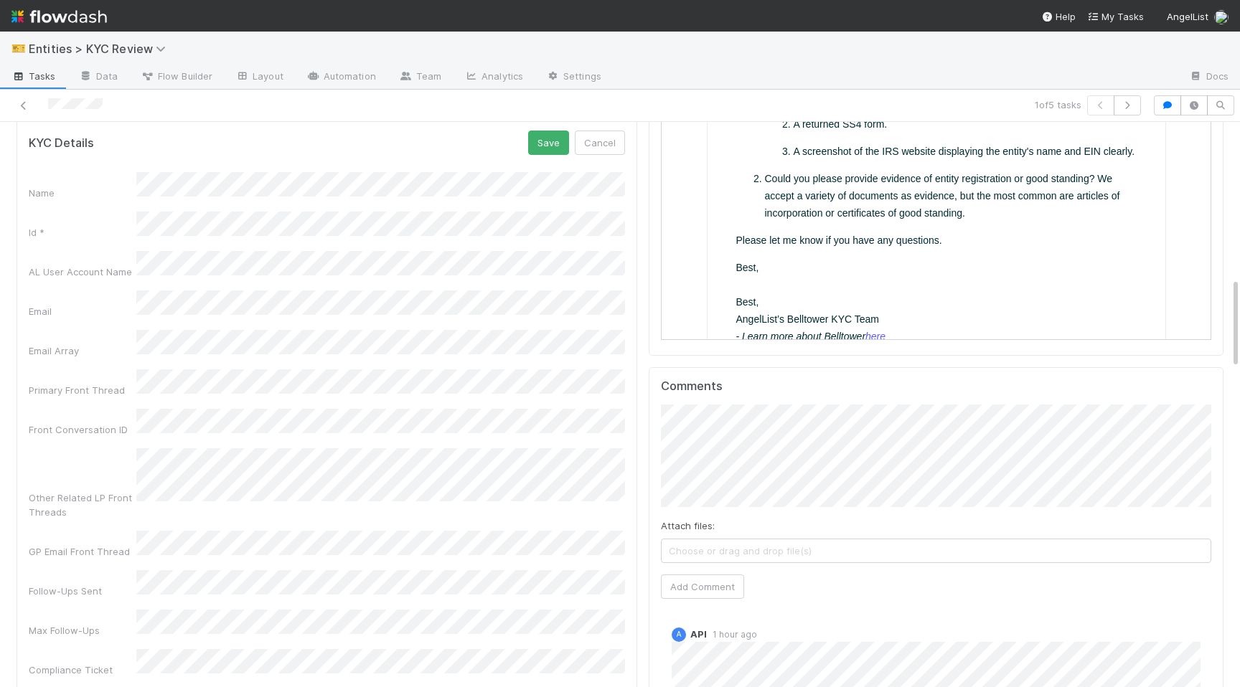
scroll to position [683, 0]
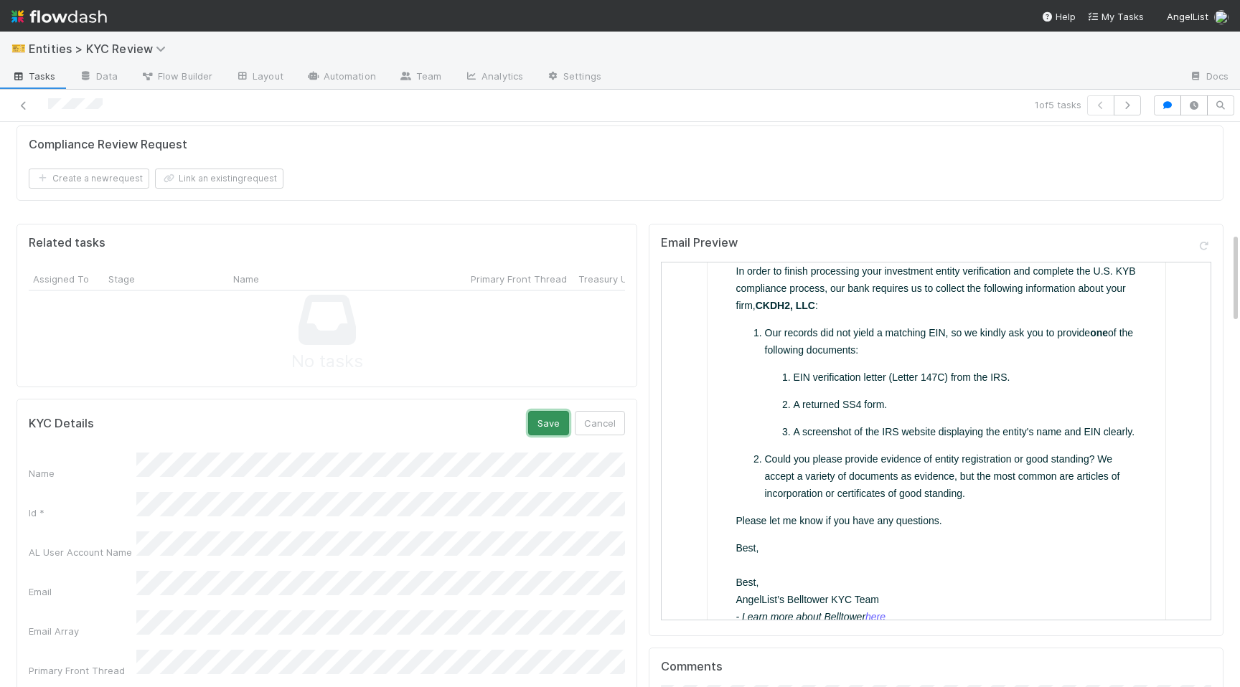
click at [544, 429] on button "Save" at bounding box center [548, 423] width 41 height 24
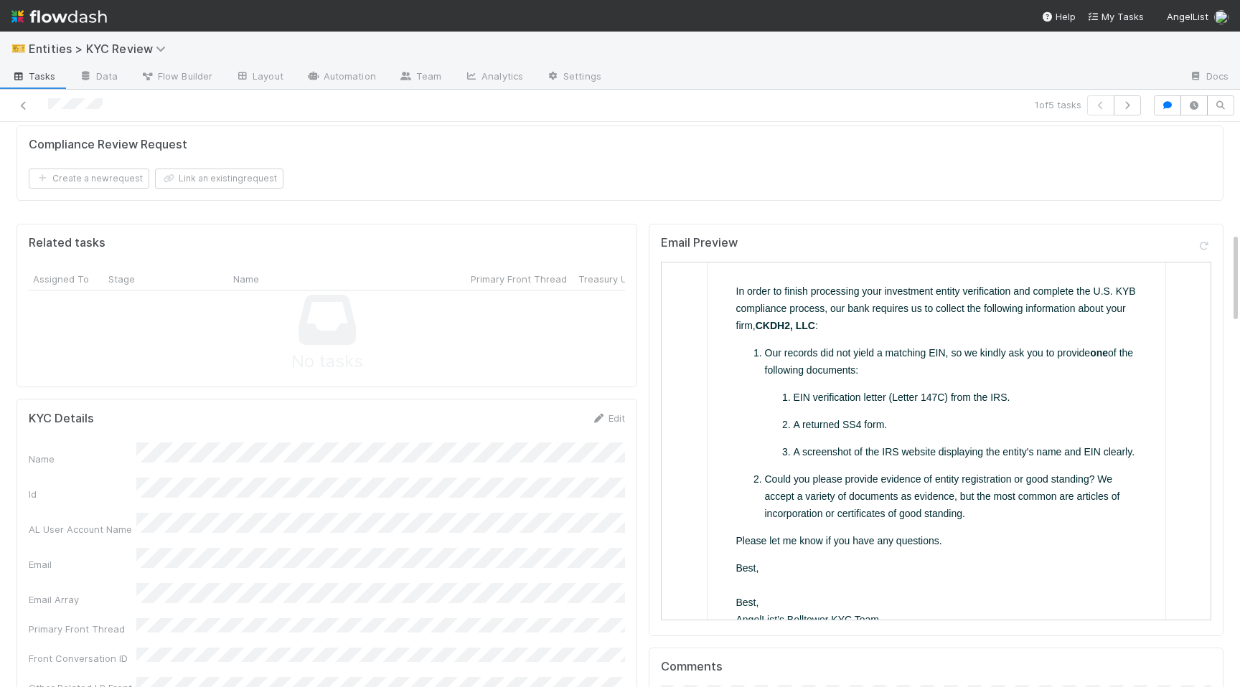
scroll to position [297, 0]
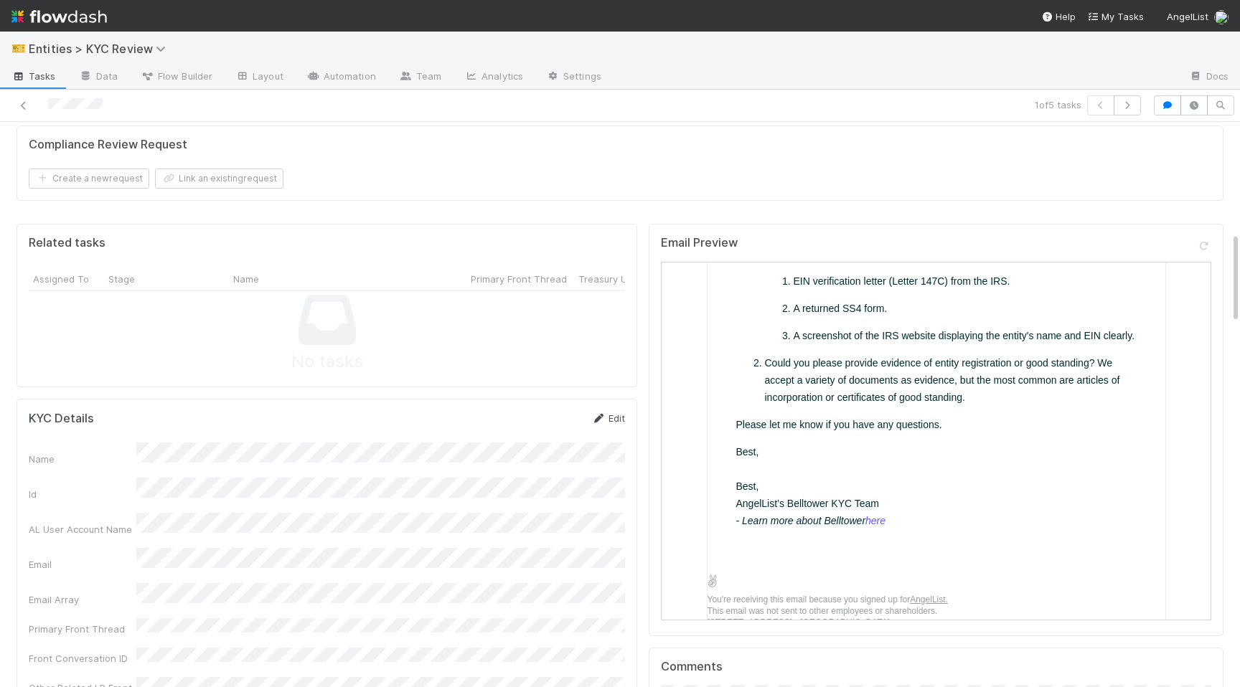
click at [617, 415] on link "Edit" at bounding box center [608, 417] width 34 height 11
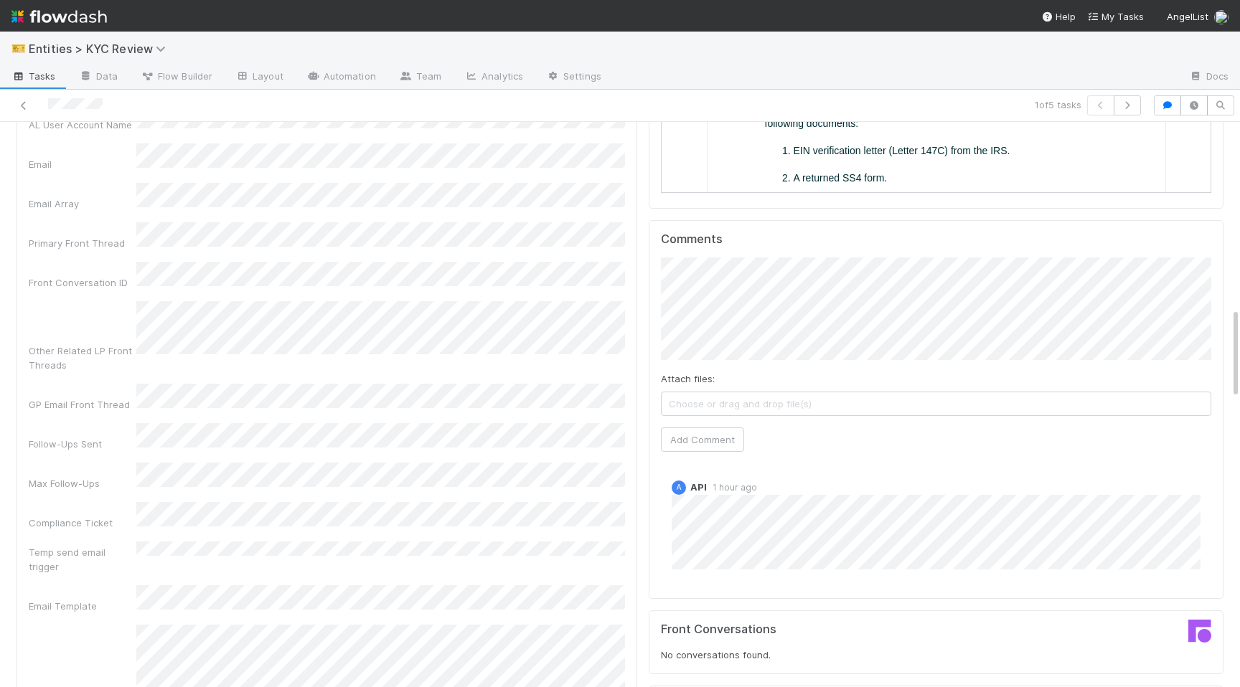
scroll to position [717, 0]
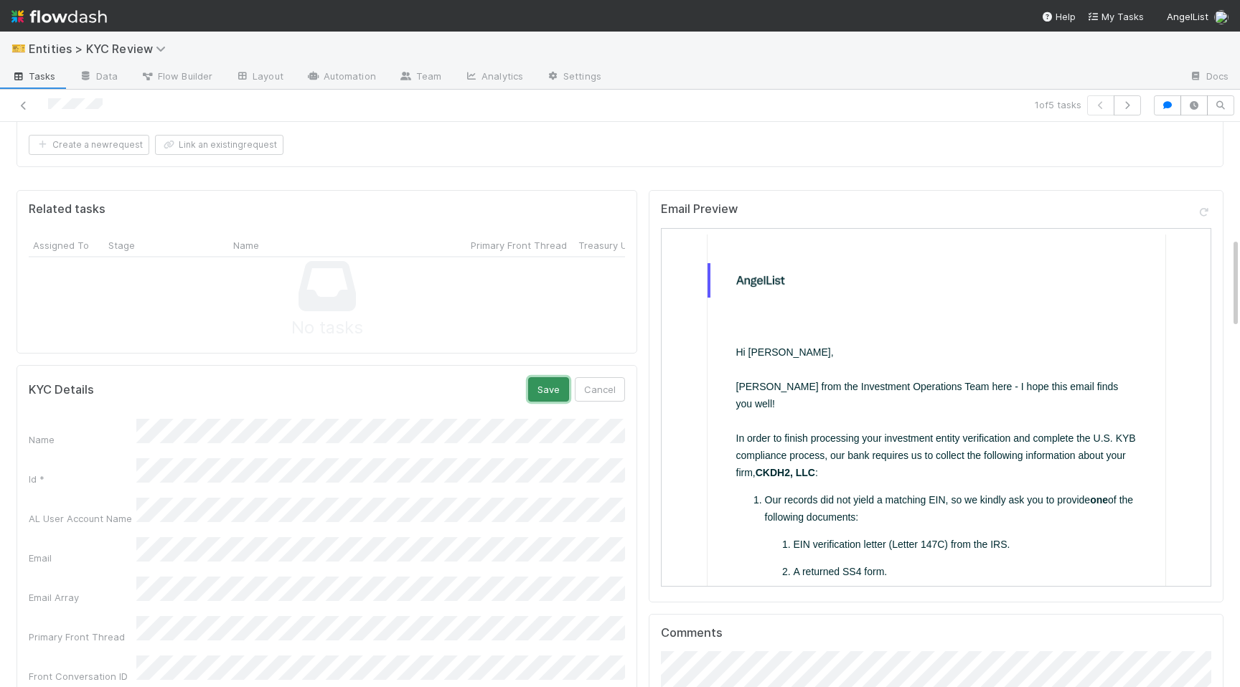
click at [543, 395] on button "Save" at bounding box center [548, 389] width 41 height 24
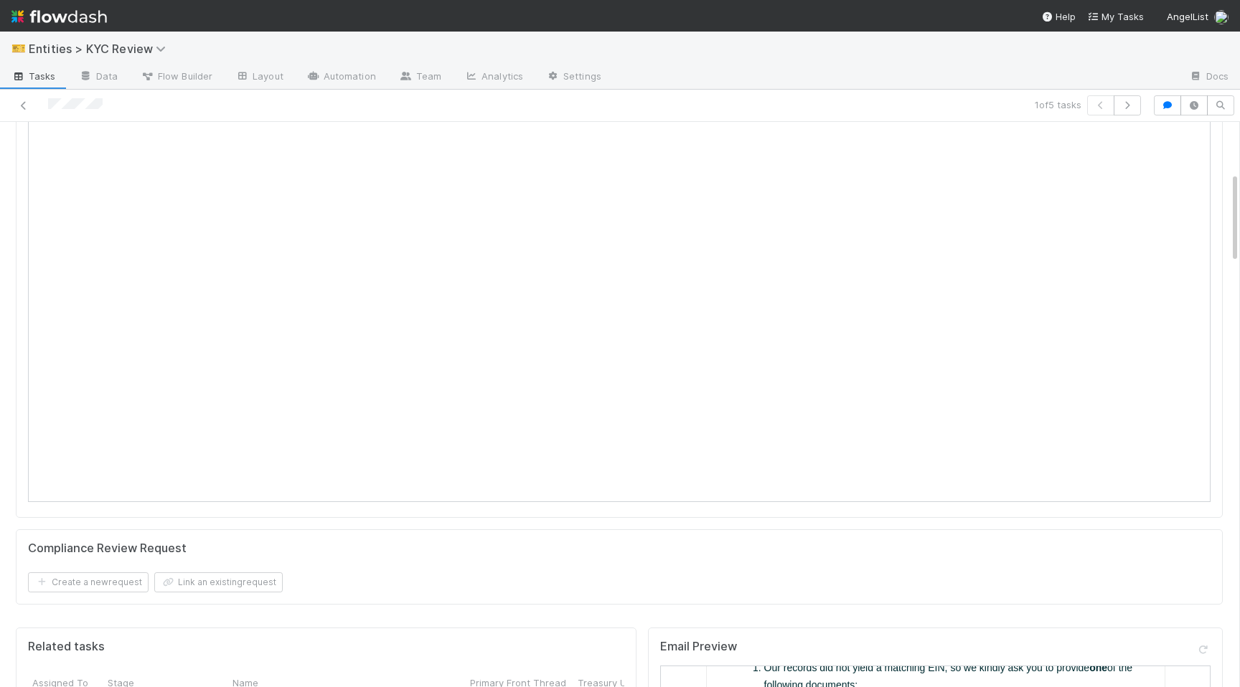
scroll to position [0, 0]
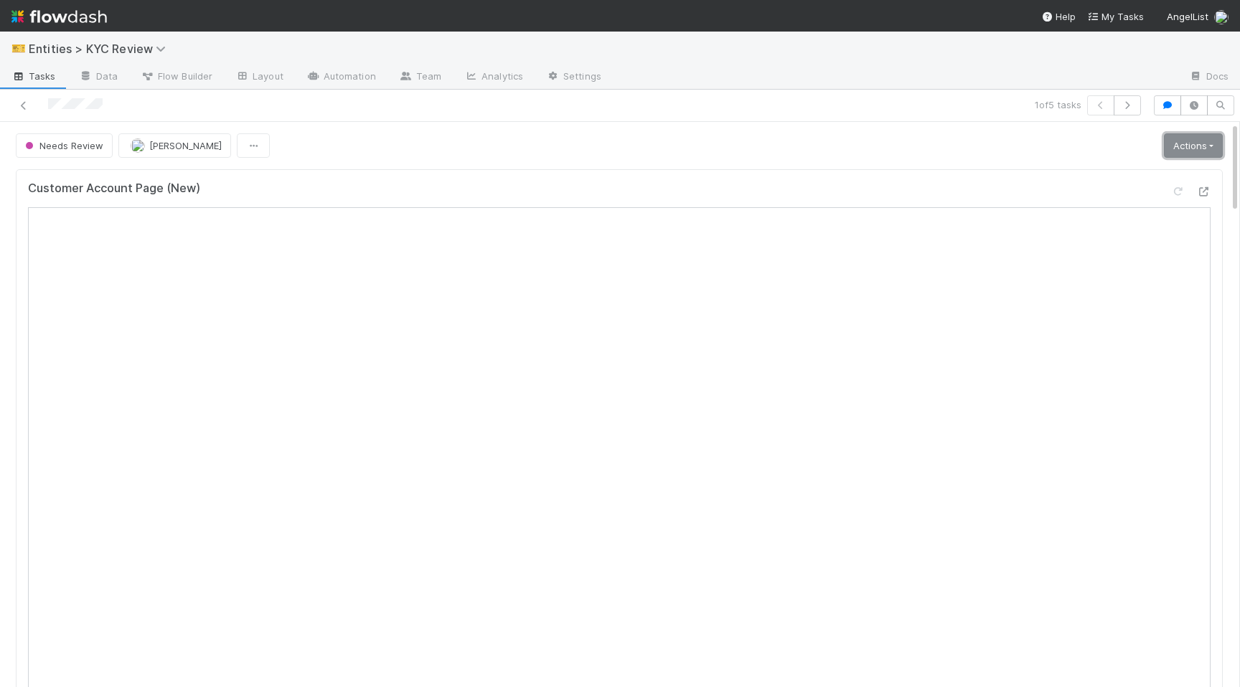
click at [1184, 136] on link "Actions" at bounding box center [1193, 145] width 59 height 24
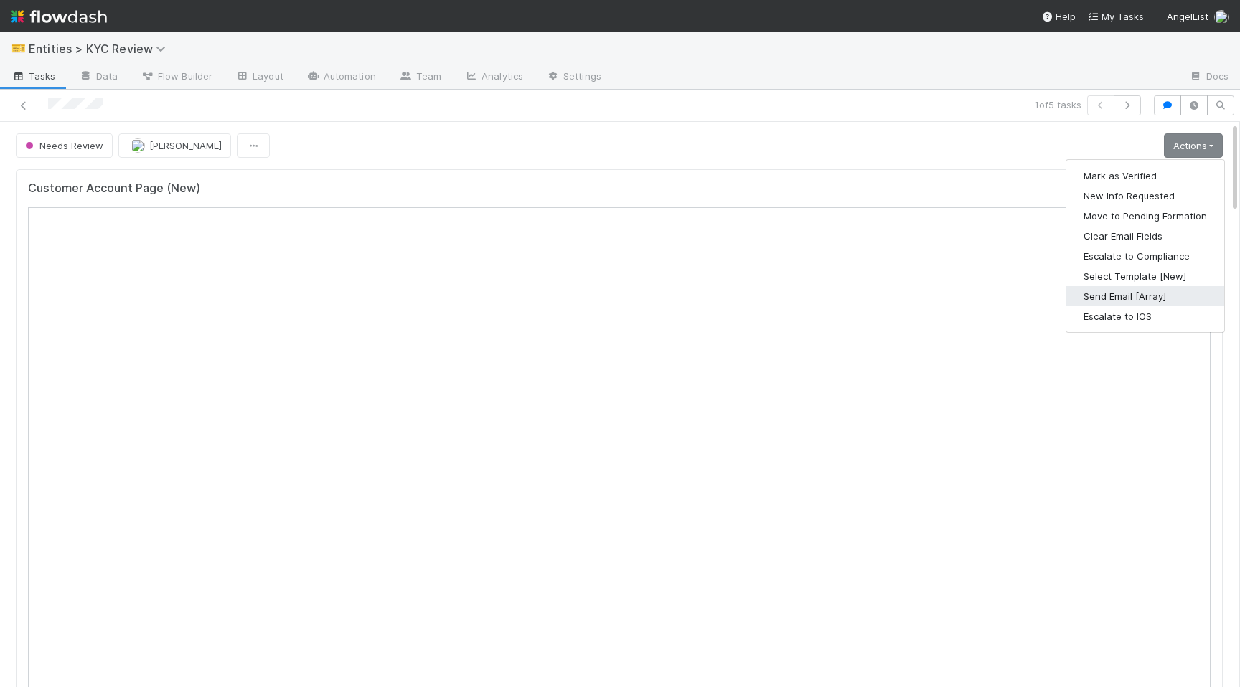
click at [1142, 289] on button "Send Email [Array]" at bounding box center [1145, 296] width 158 height 20
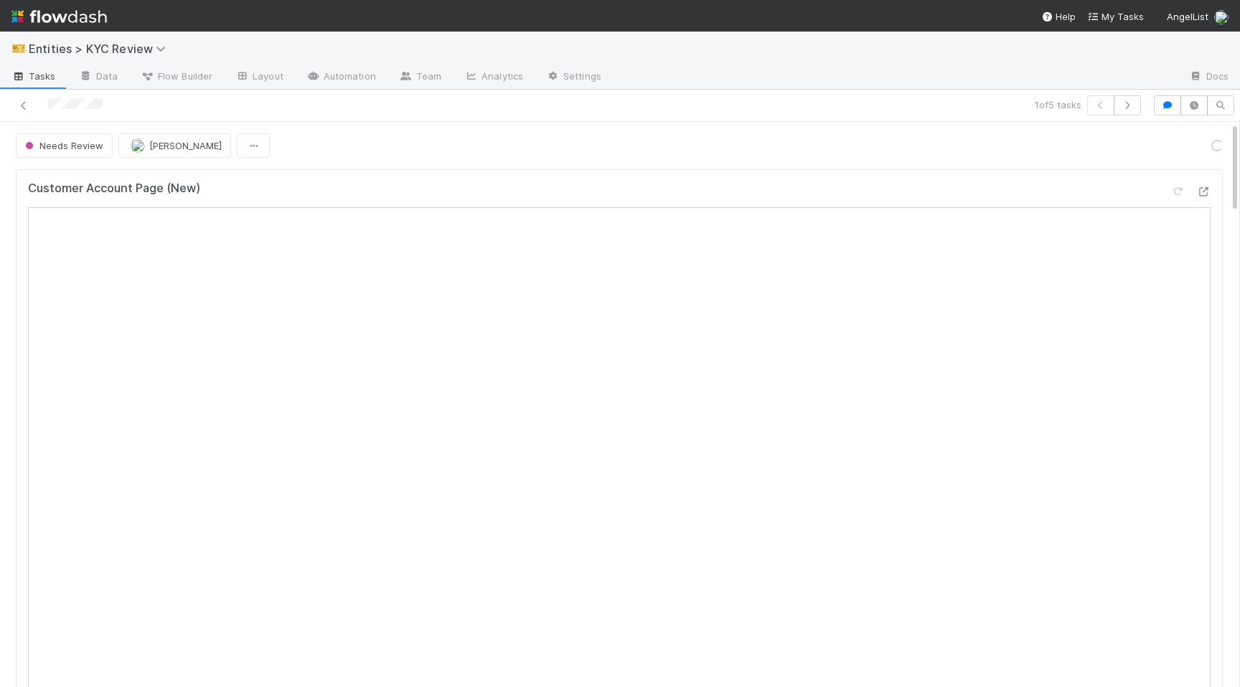
click at [15, 101] on div at bounding box center [292, 105] width 573 height 20
click at [18, 107] on icon at bounding box center [23, 105] width 14 height 9
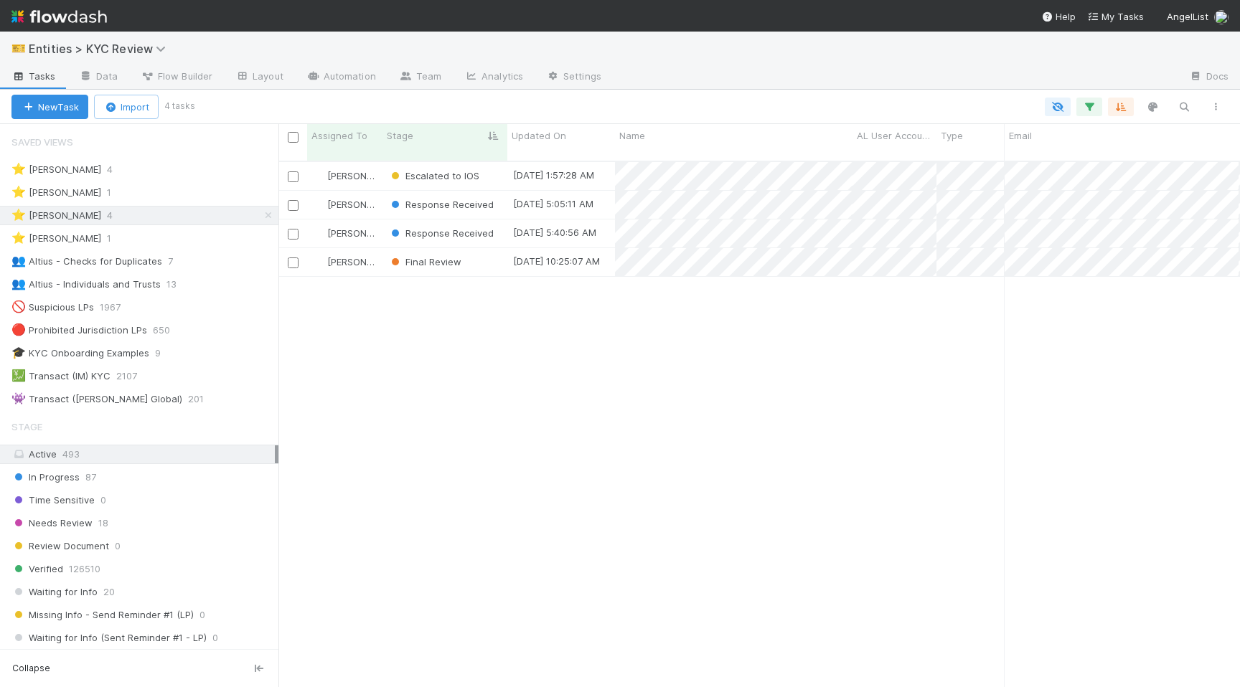
scroll to position [0, 1]
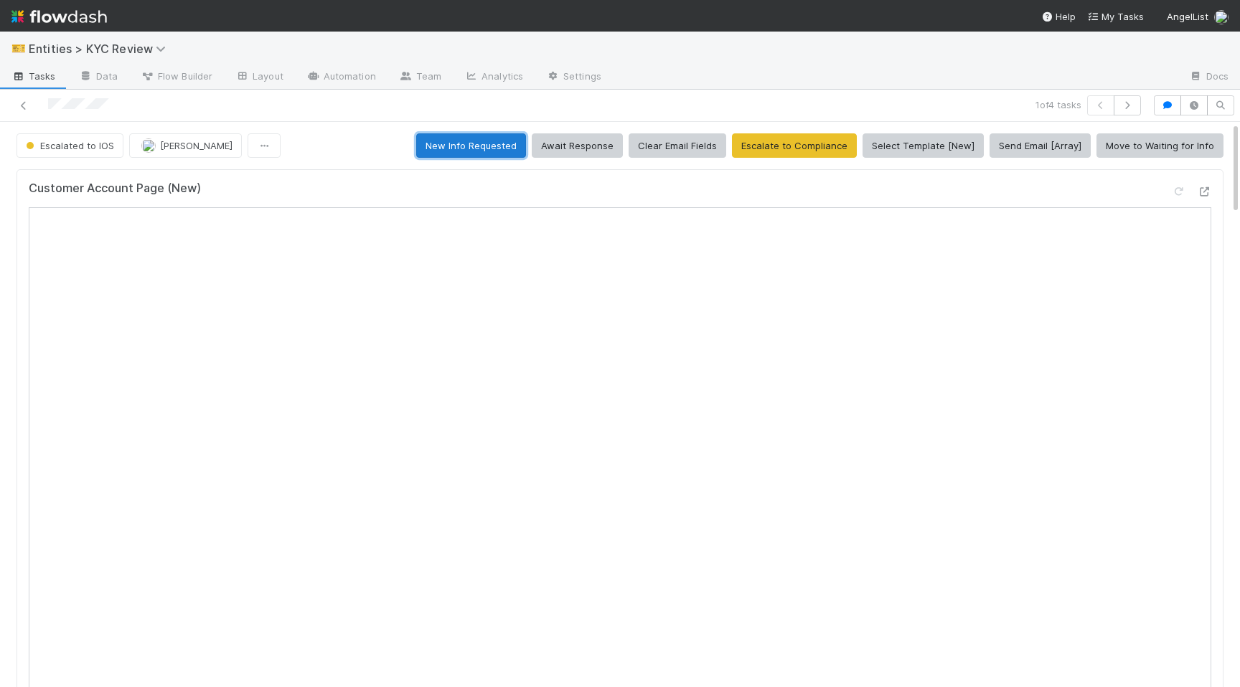
click at [467, 148] on button "New Info Requested" at bounding box center [471, 145] width 110 height 24
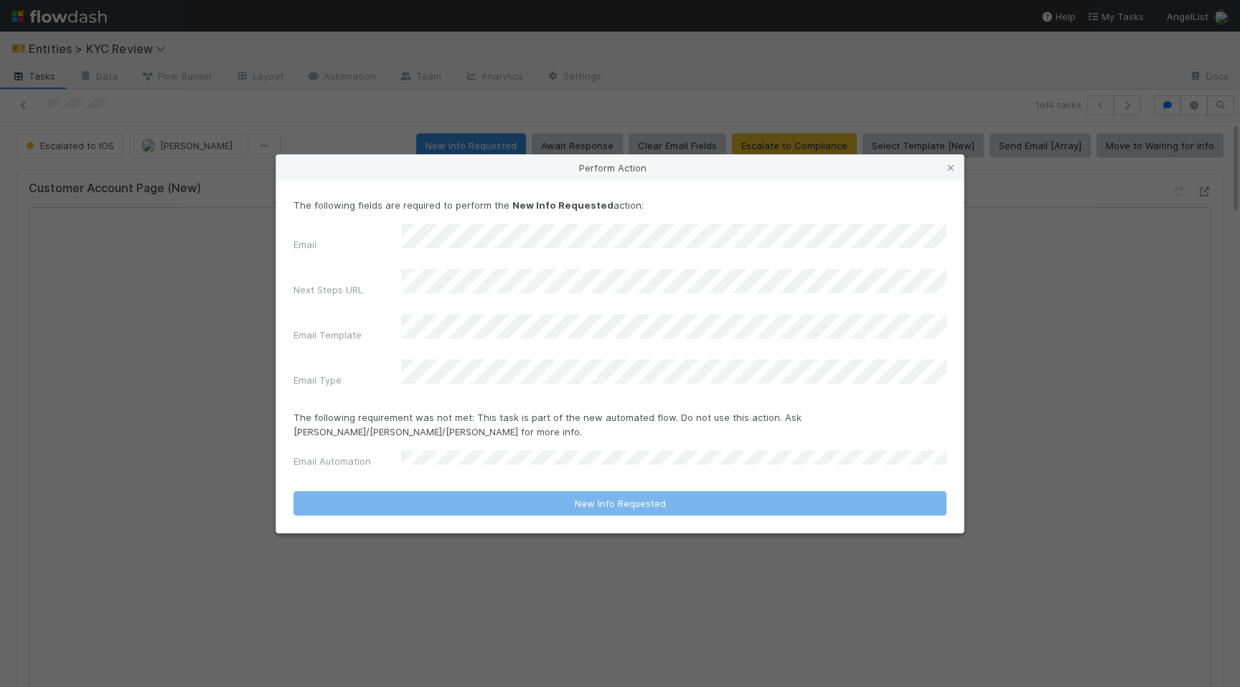
click at [517, 348] on div "Email Next Steps URL Email Template Email Type" at bounding box center [619, 308] width 653 height 169
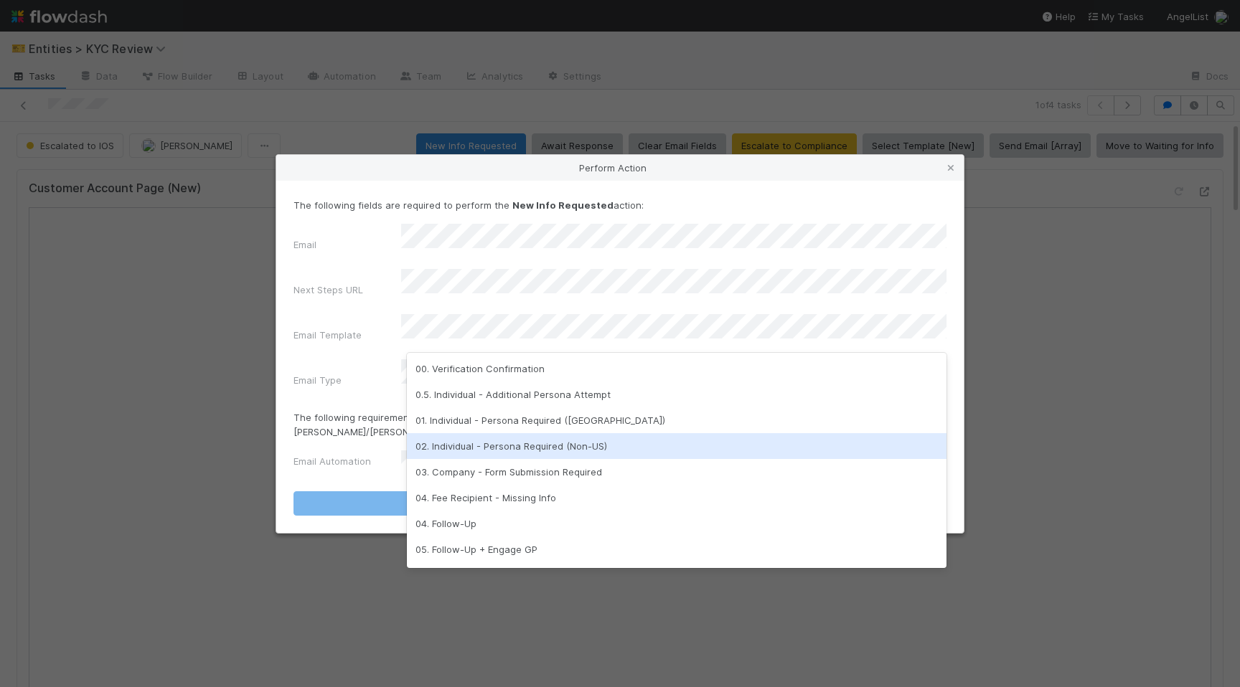
click at [503, 440] on div "02. Individual - Persona Required (Non-US)" at bounding box center [676, 446] width 539 height 26
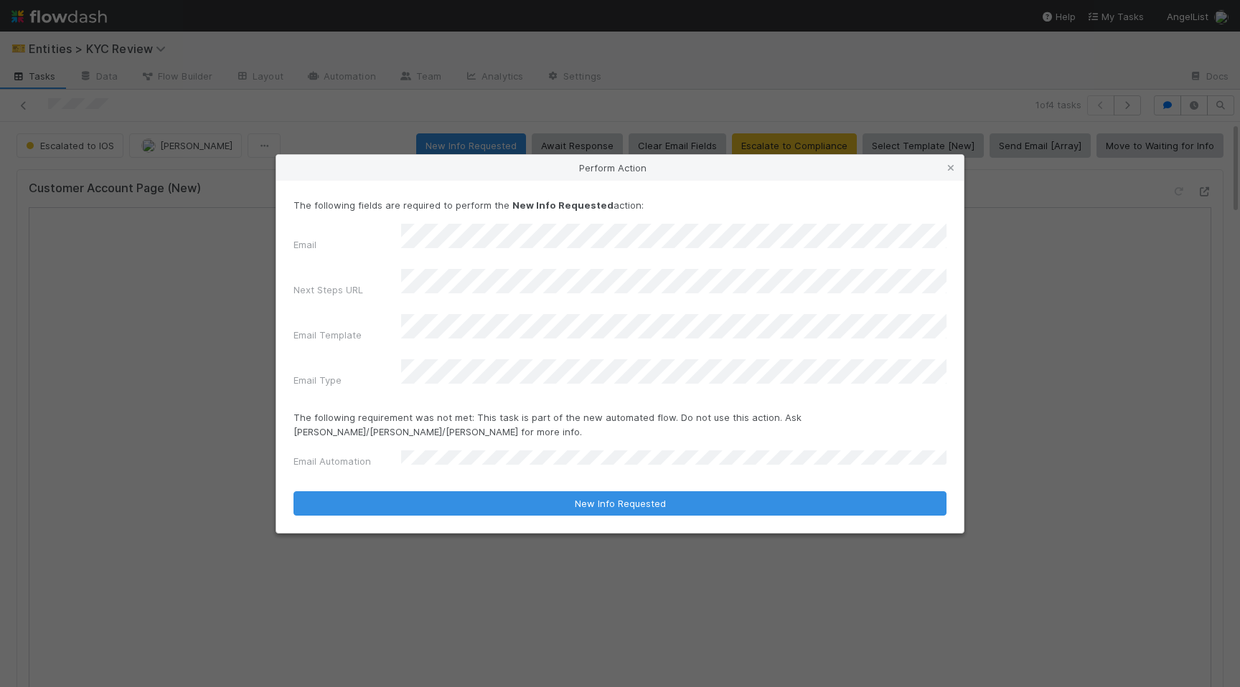
click at [461, 387] on form "The following fields are required to perform the New Info Requested action: Ema…" at bounding box center [619, 357] width 653 height 318
click at [438, 357] on div "Email Next Steps URL Email Template Email Type" at bounding box center [619, 308] width 653 height 169
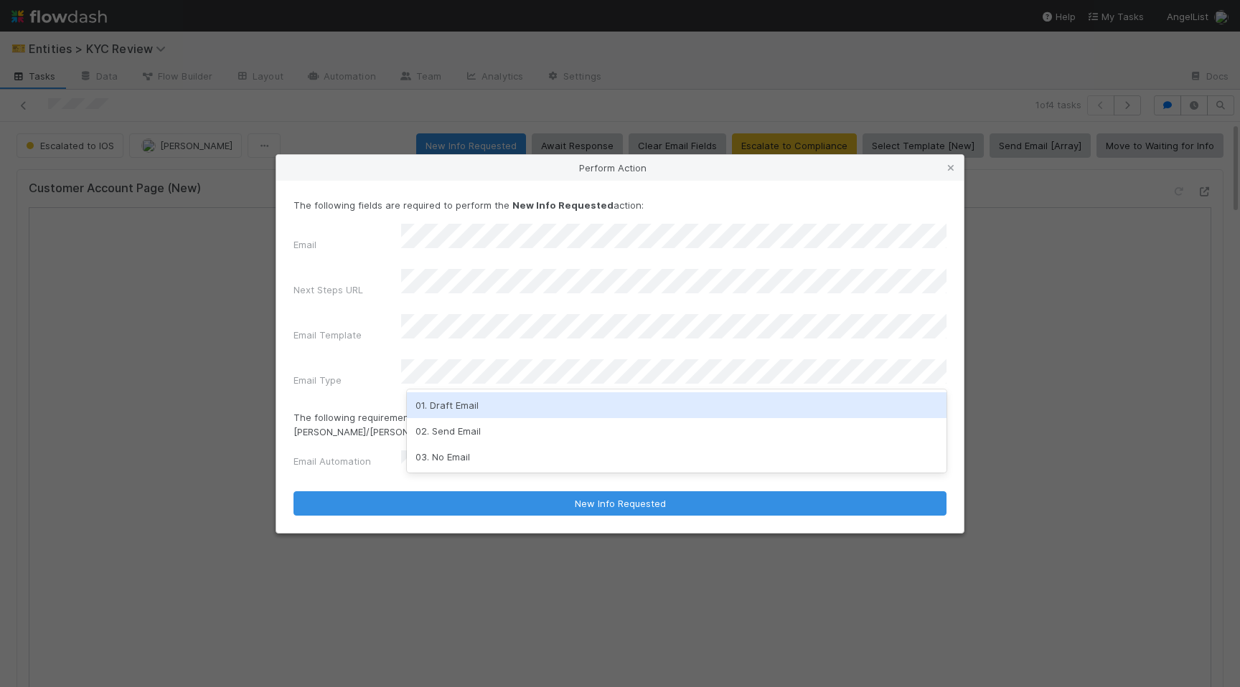
click at [435, 400] on div "01. Draft Email" at bounding box center [676, 405] width 539 height 26
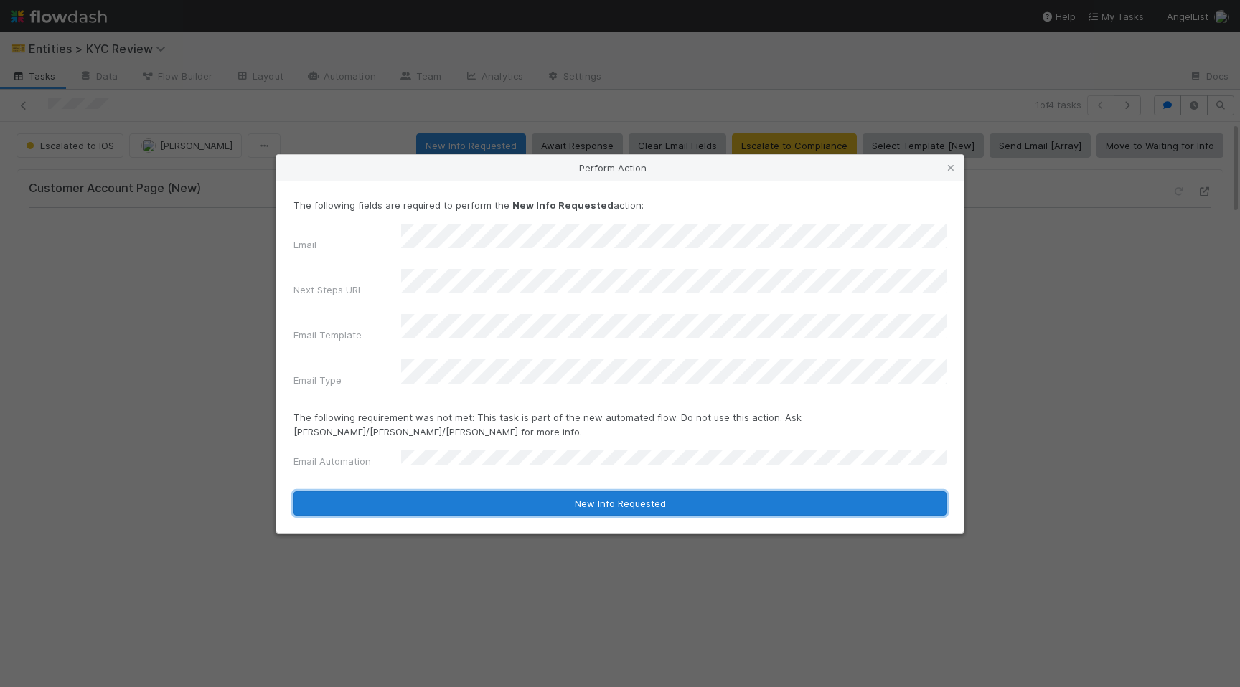
click at [427, 491] on button "New Info Requested" at bounding box center [619, 503] width 653 height 24
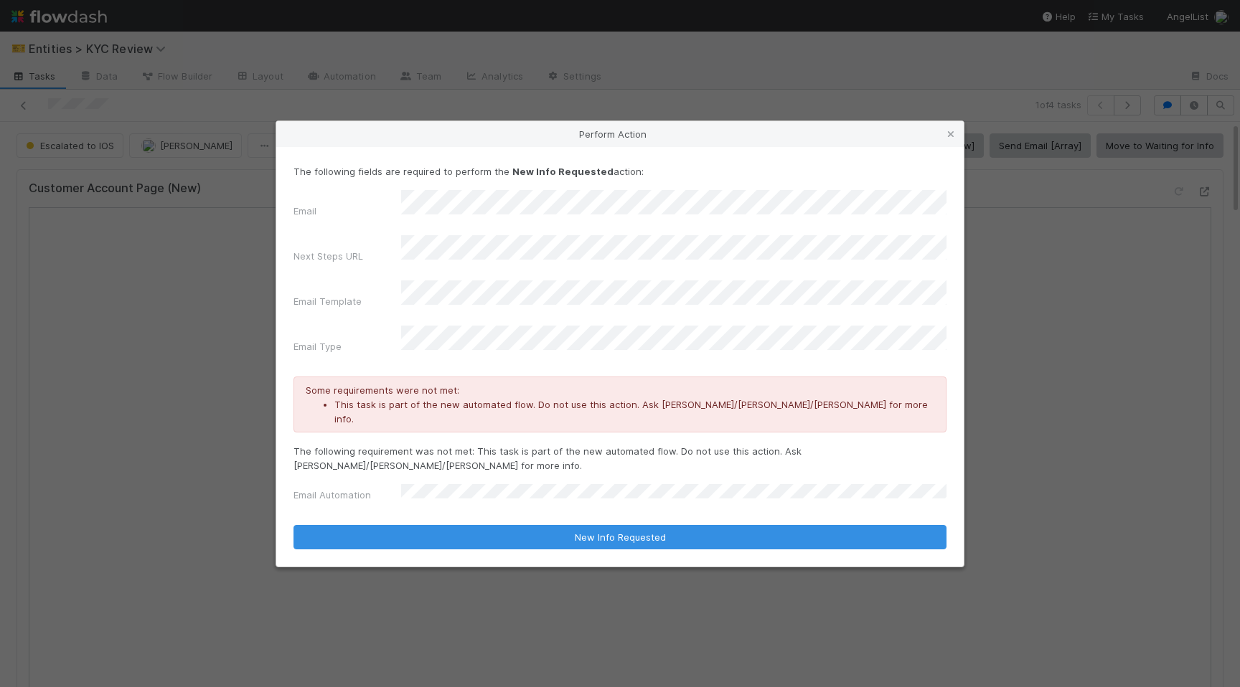
click at [411, 484] on div "Email Automation" at bounding box center [619, 496] width 653 height 24
click at [413, 489] on form "The following fields are required to perform the New Info Requested action: Ema…" at bounding box center [619, 356] width 653 height 385
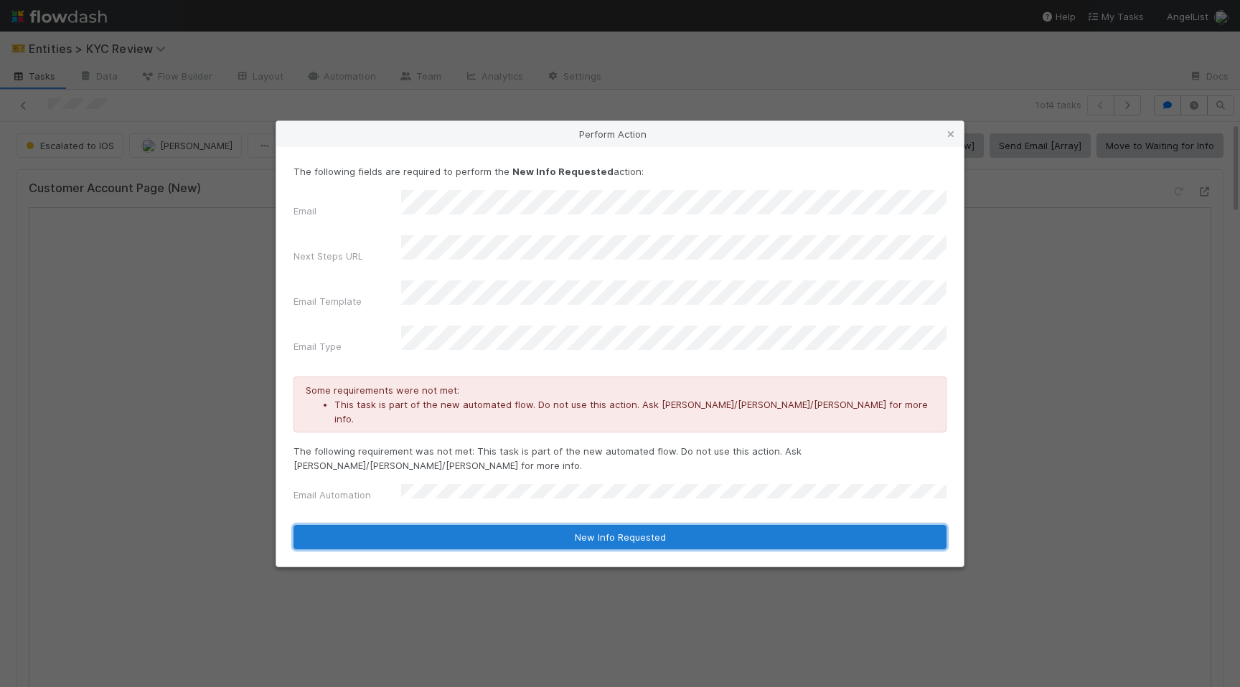
click at [423, 525] on button "New Info Requested" at bounding box center [619, 537] width 653 height 24
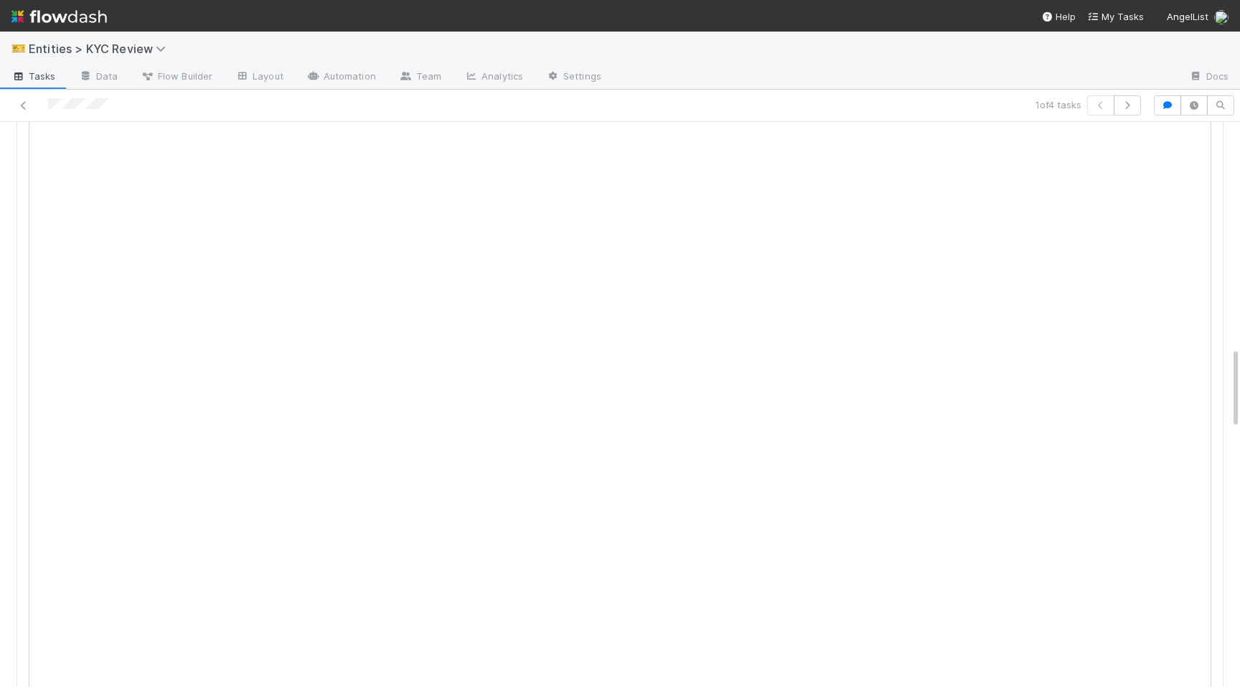
scroll to position [1727, 0]
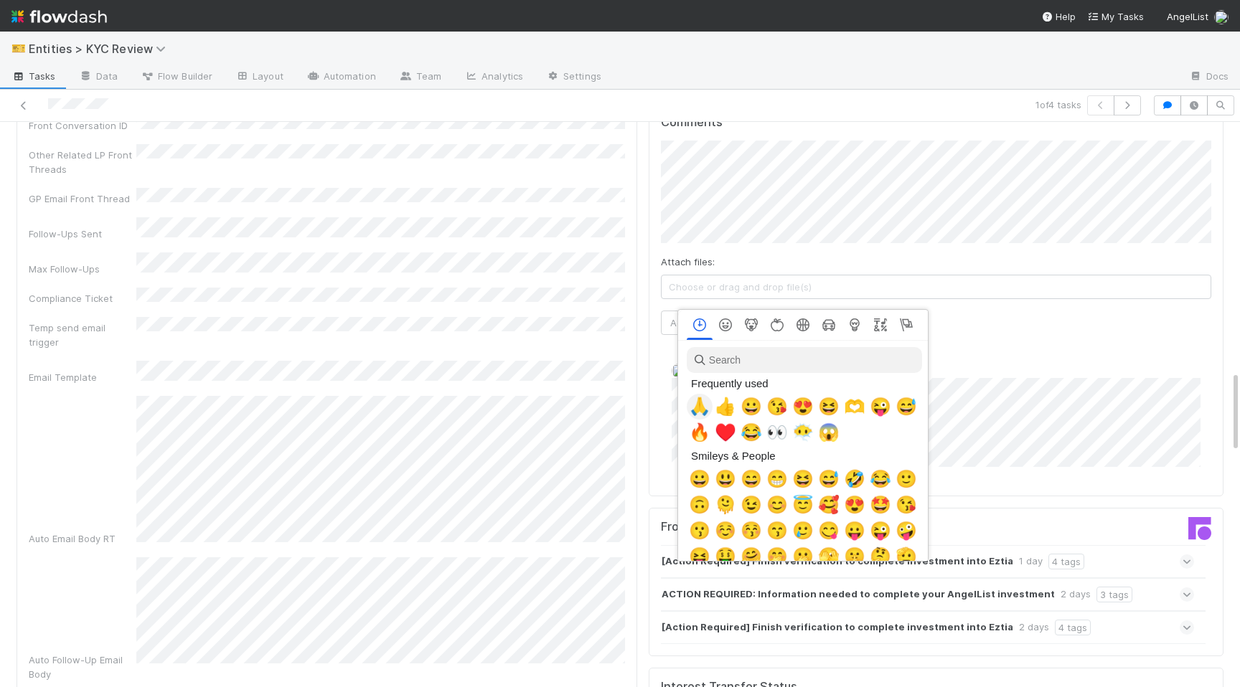
click at [695, 399] on span "🙏" at bounding box center [700, 407] width 22 height 20
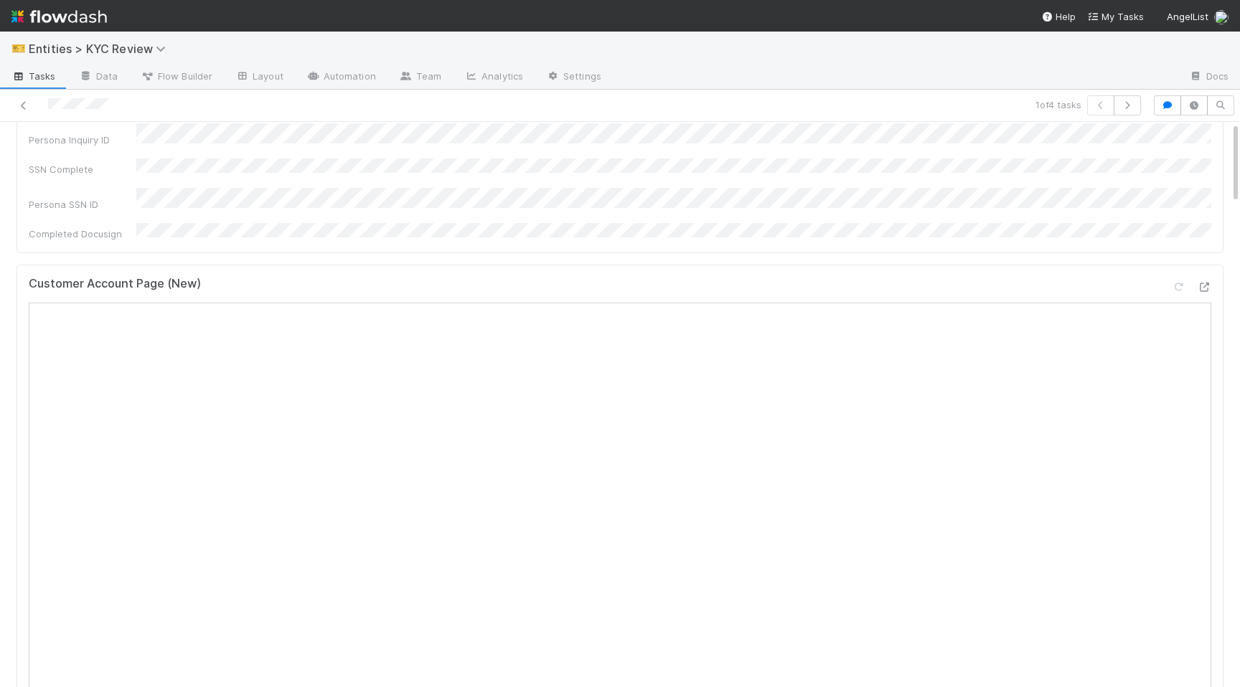
scroll to position [0, 0]
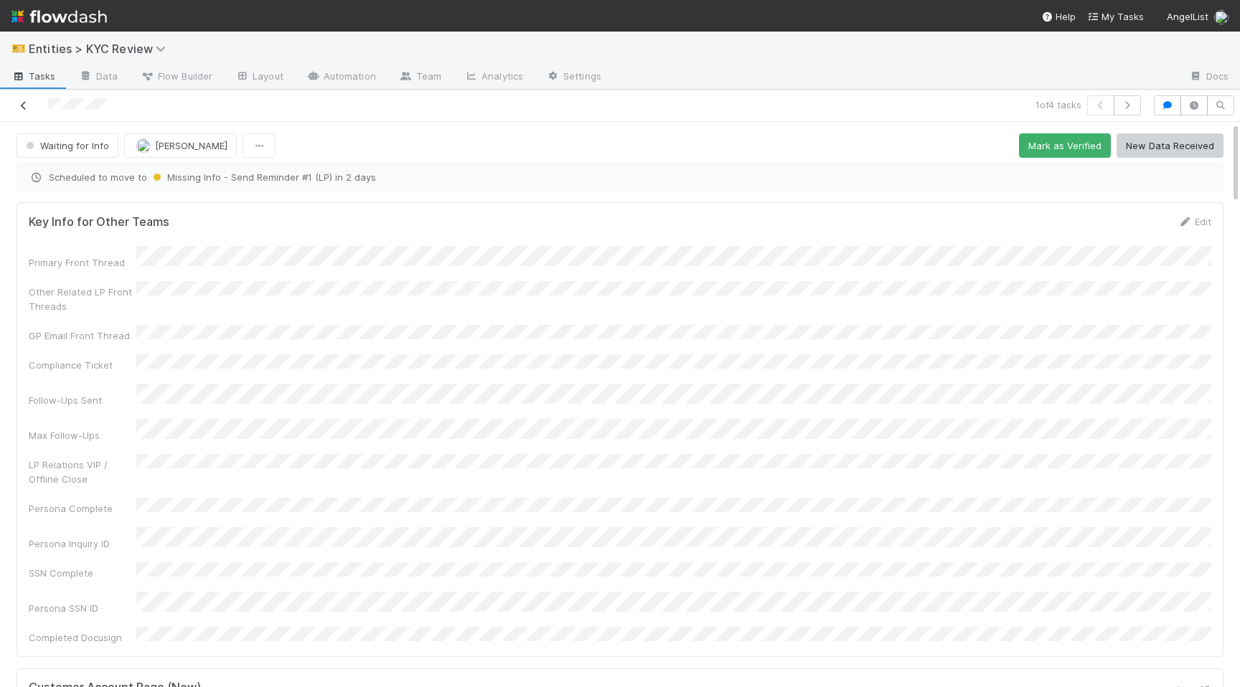
click at [19, 107] on icon at bounding box center [23, 105] width 14 height 9
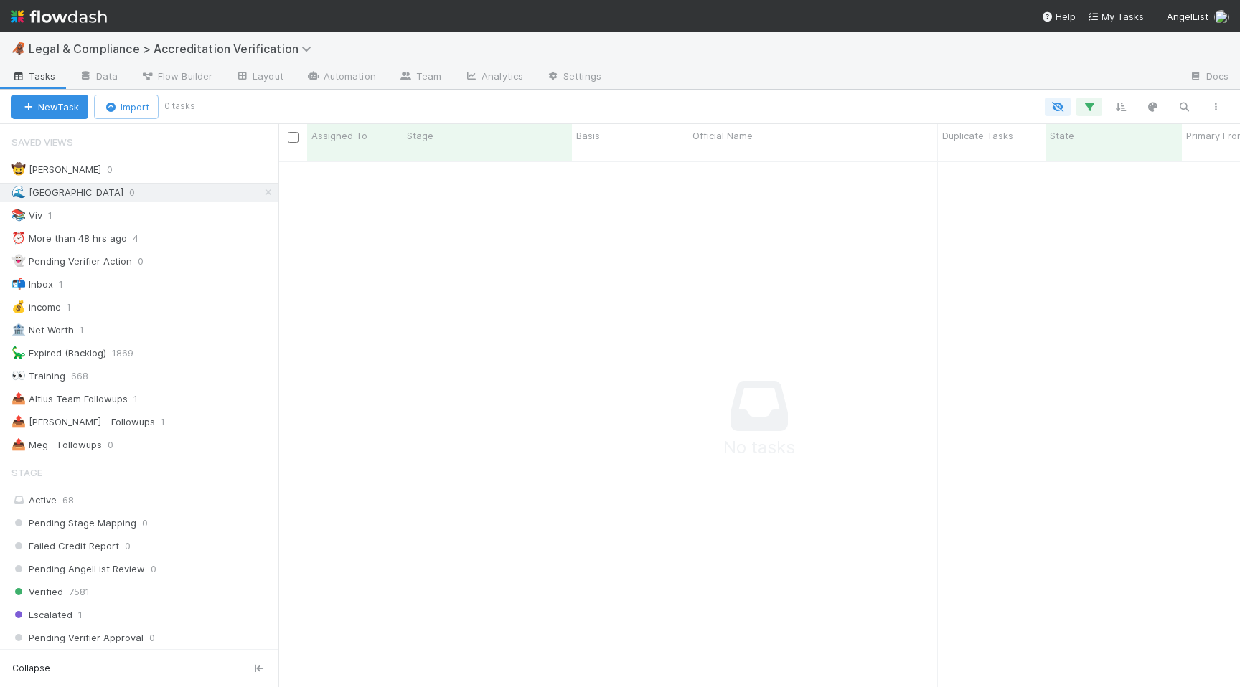
scroll to position [537, 961]
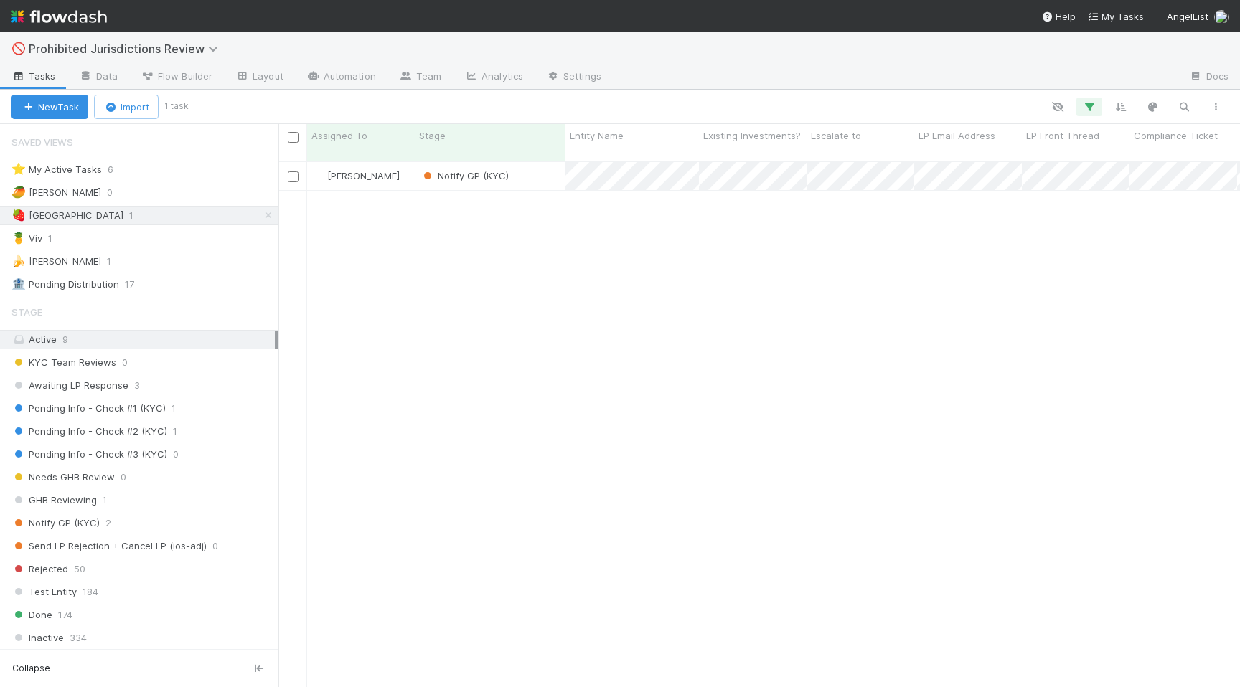
scroll to position [537, 961]
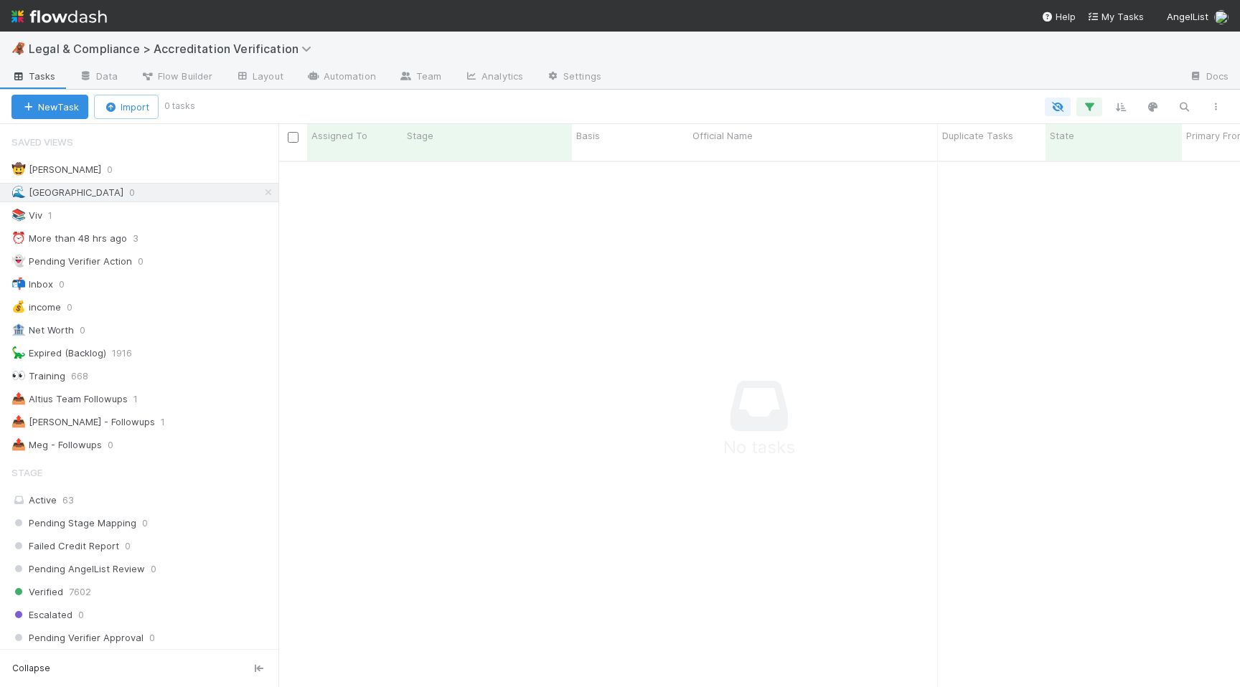
scroll to position [0, 1]
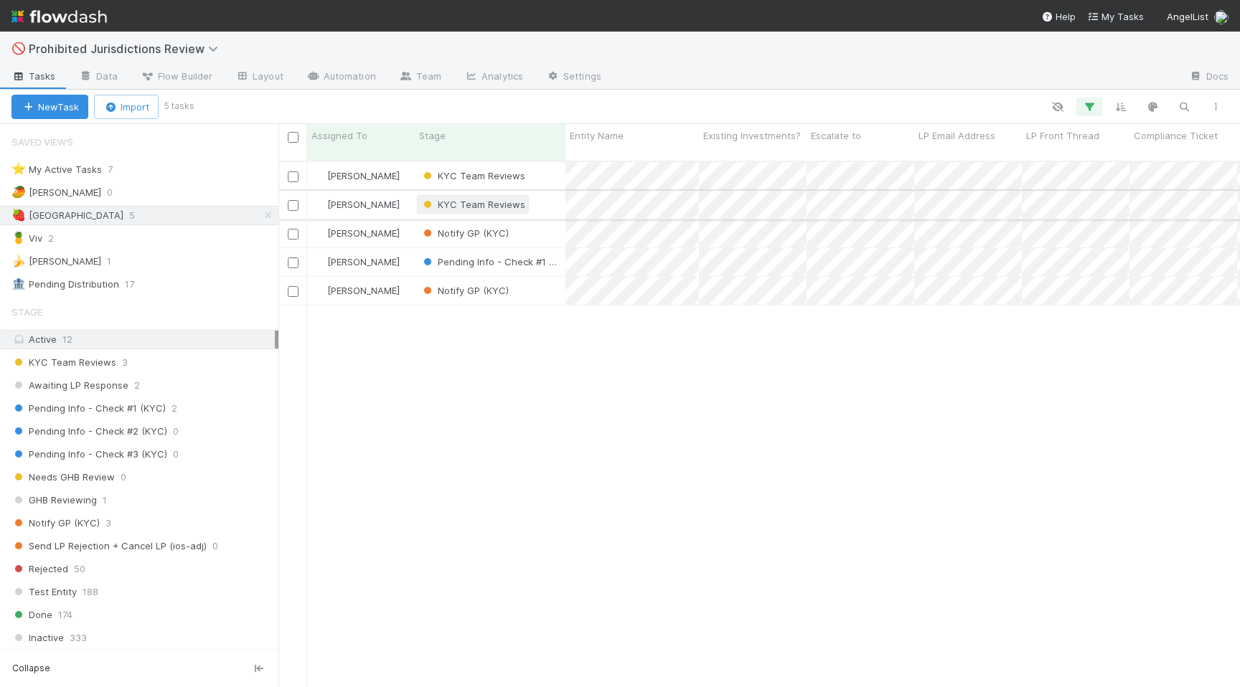
click at [461, 199] on span "KYC Team Reviews" at bounding box center [472, 204] width 105 height 11
click at [493, 216] on div "Test Entity" at bounding box center [516, 223] width 202 height 26
click at [730, 154] on div at bounding box center [620, 343] width 1240 height 687
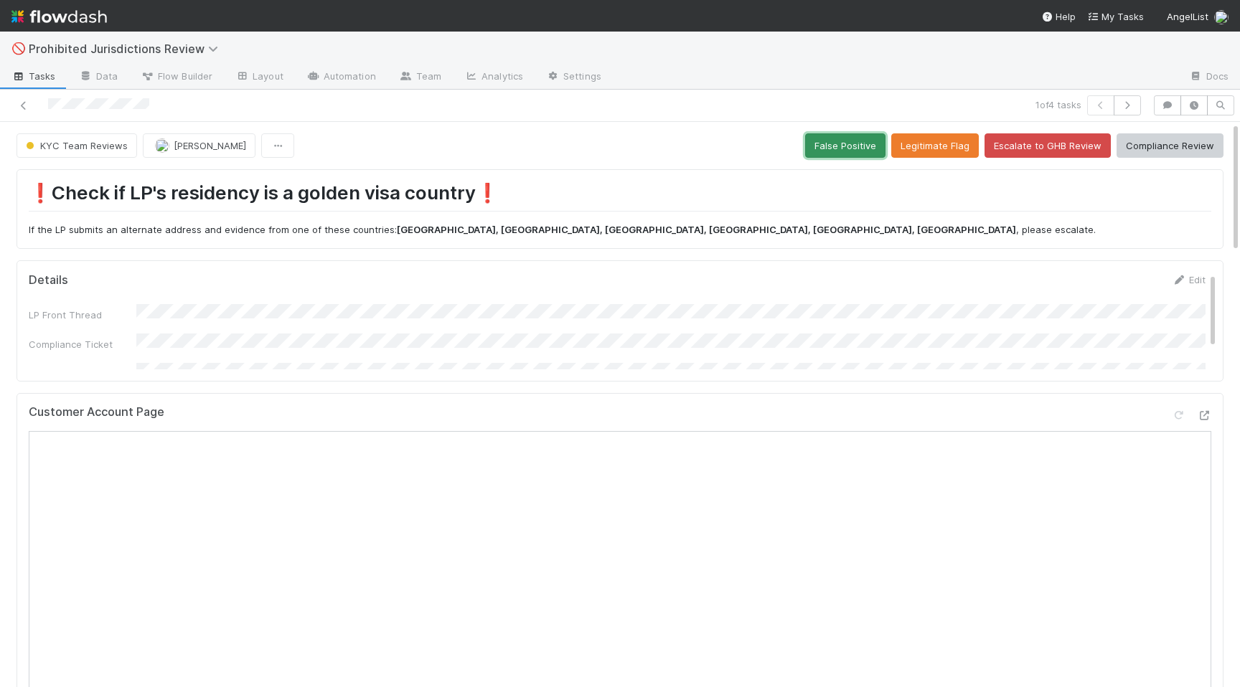
click at [851, 136] on button "False Positive" at bounding box center [845, 145] width 80 height 24
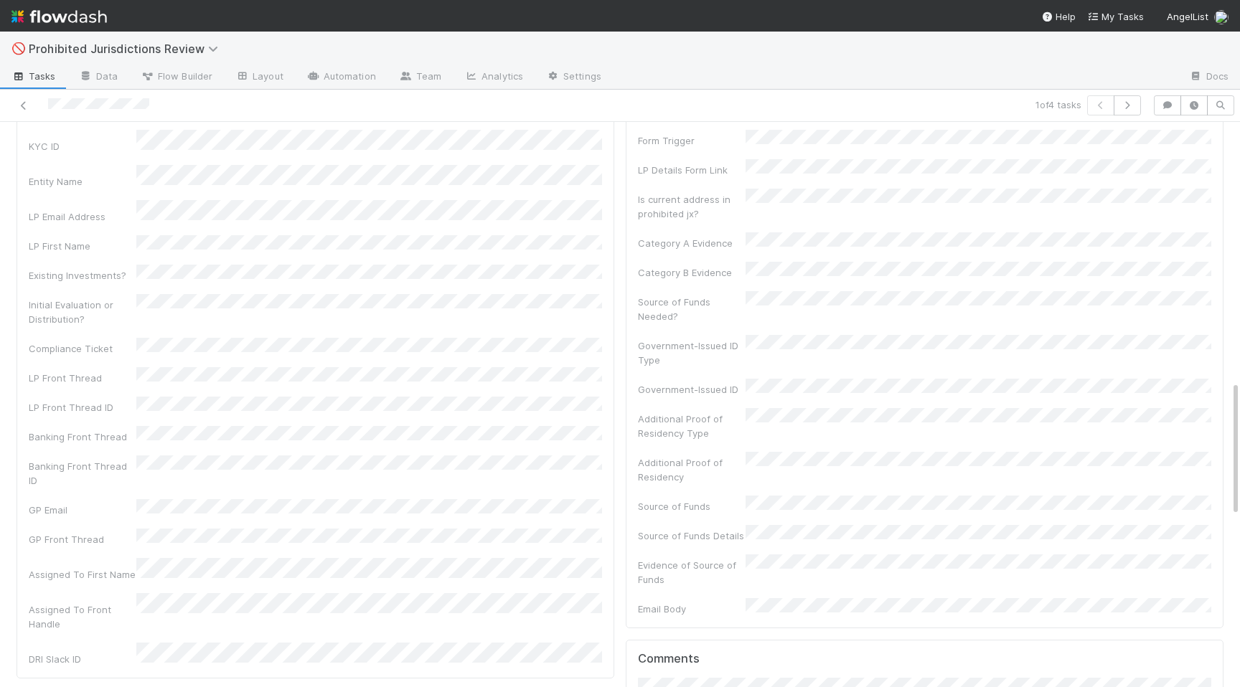
scroll to position [1789, 0]
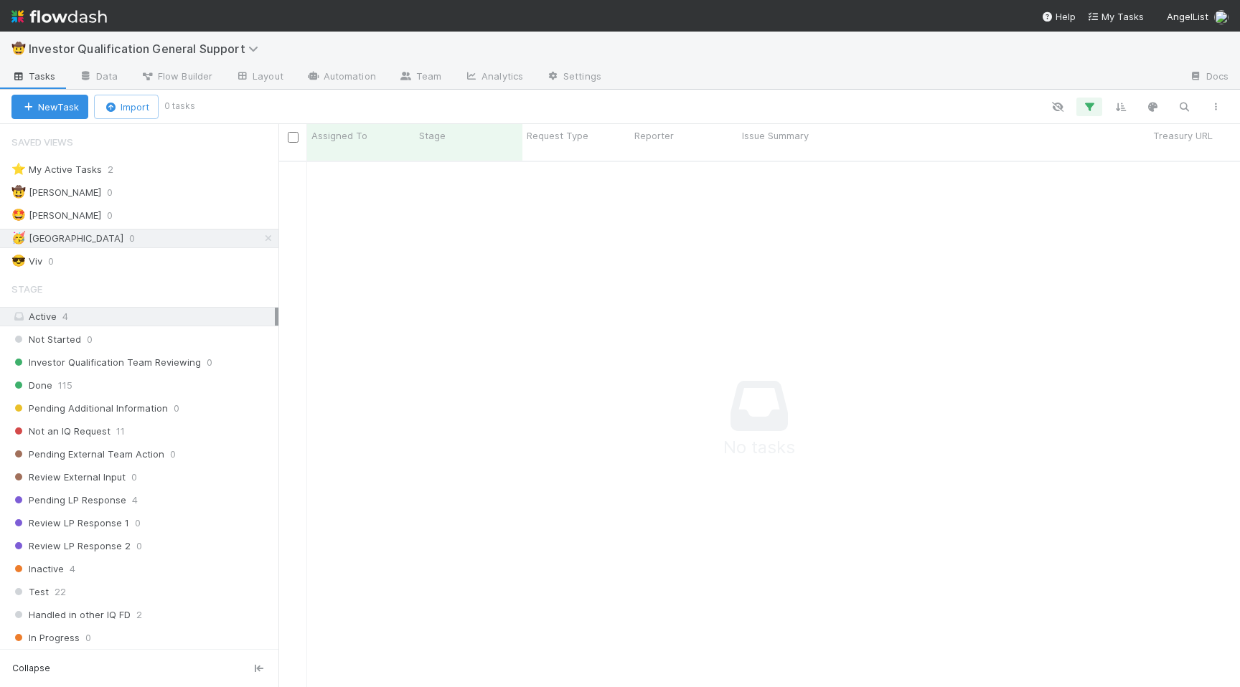
scroll to position [537, 961]
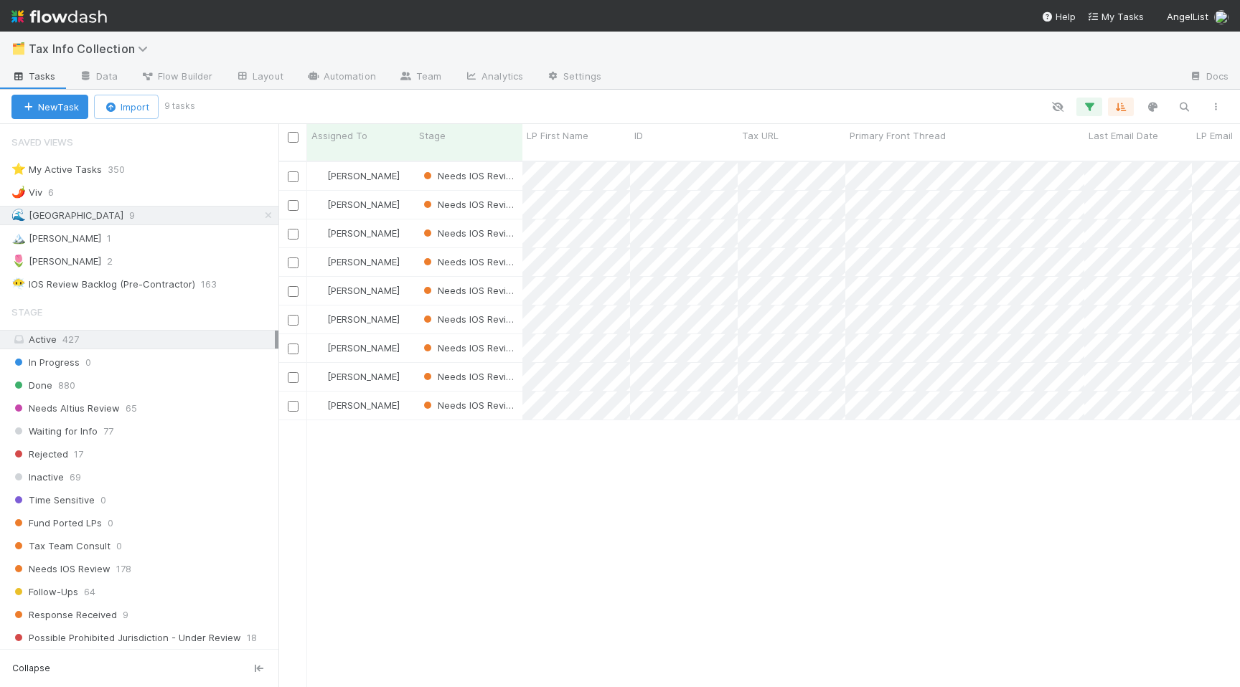
scroll to position [0, 1]
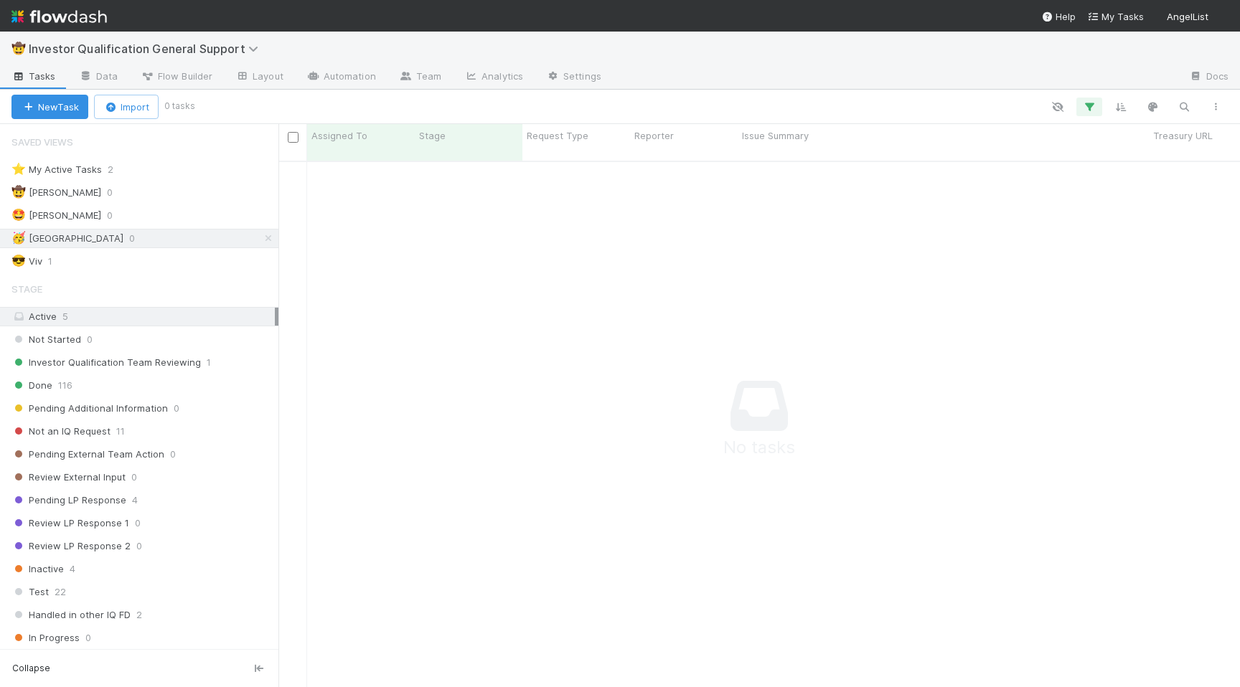
scroll to position [0, 1]
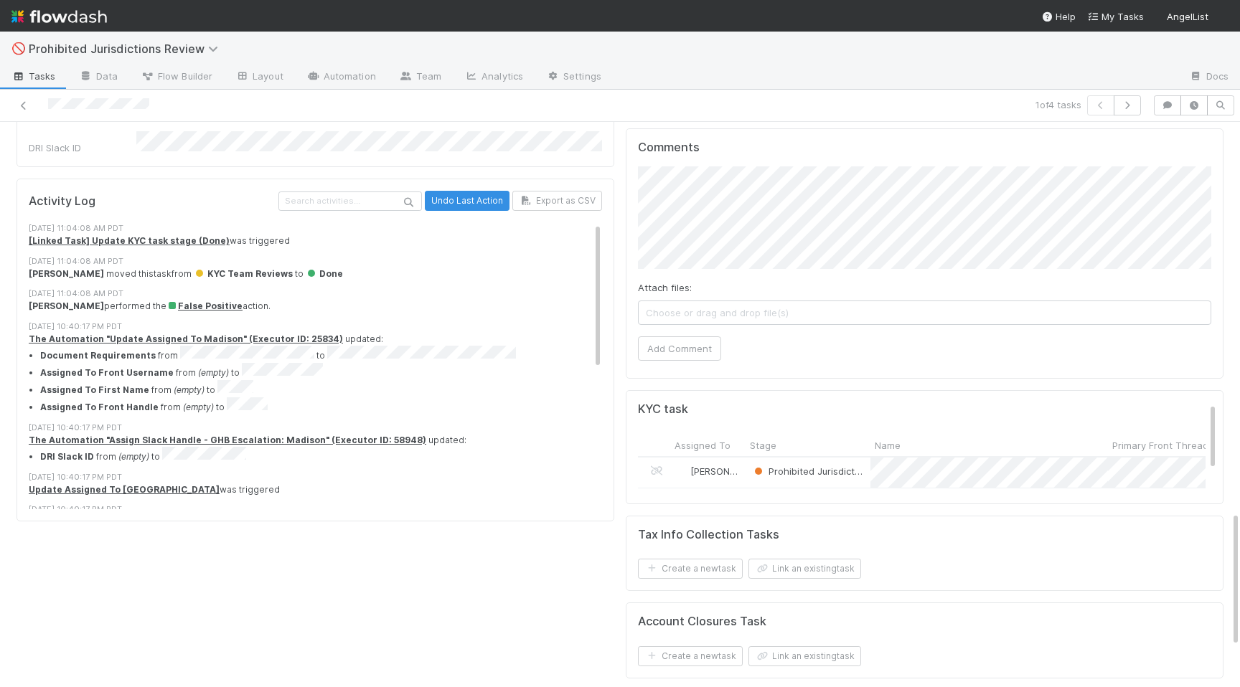
scroll to position [1789, 0]
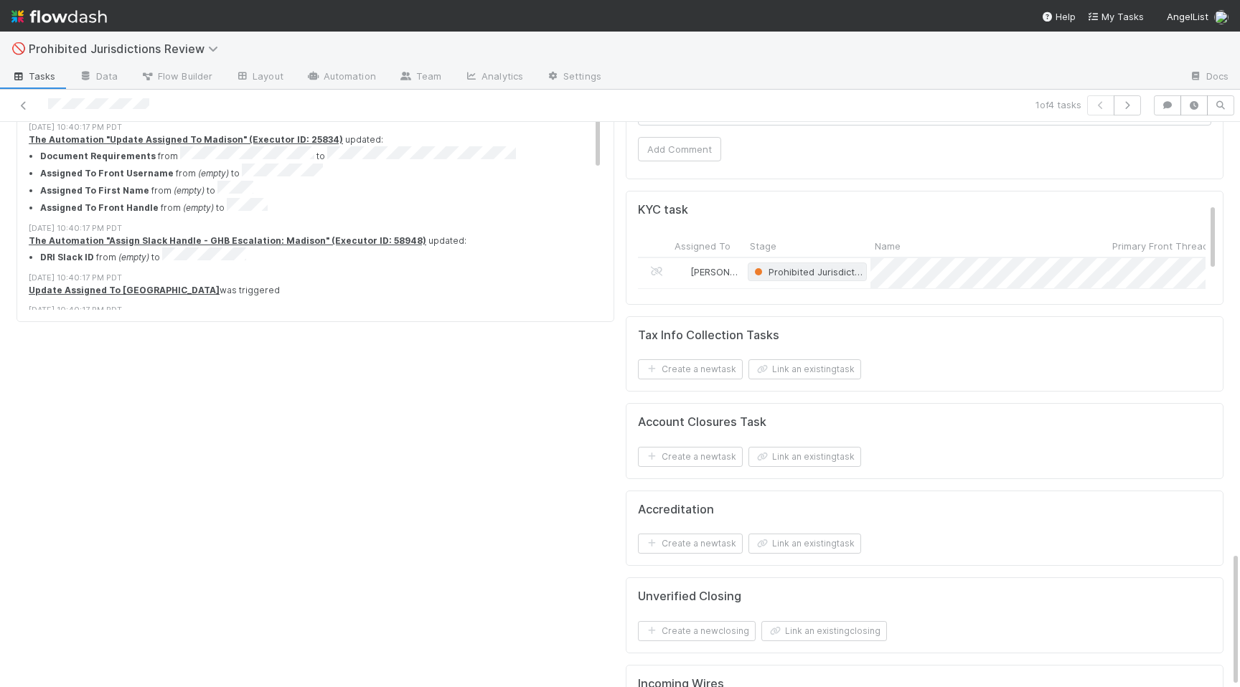
click at [826, 266] on span "Prohibited Jurisdiction - Needs Review" at bounding box center [846, 271] width 191 height 11
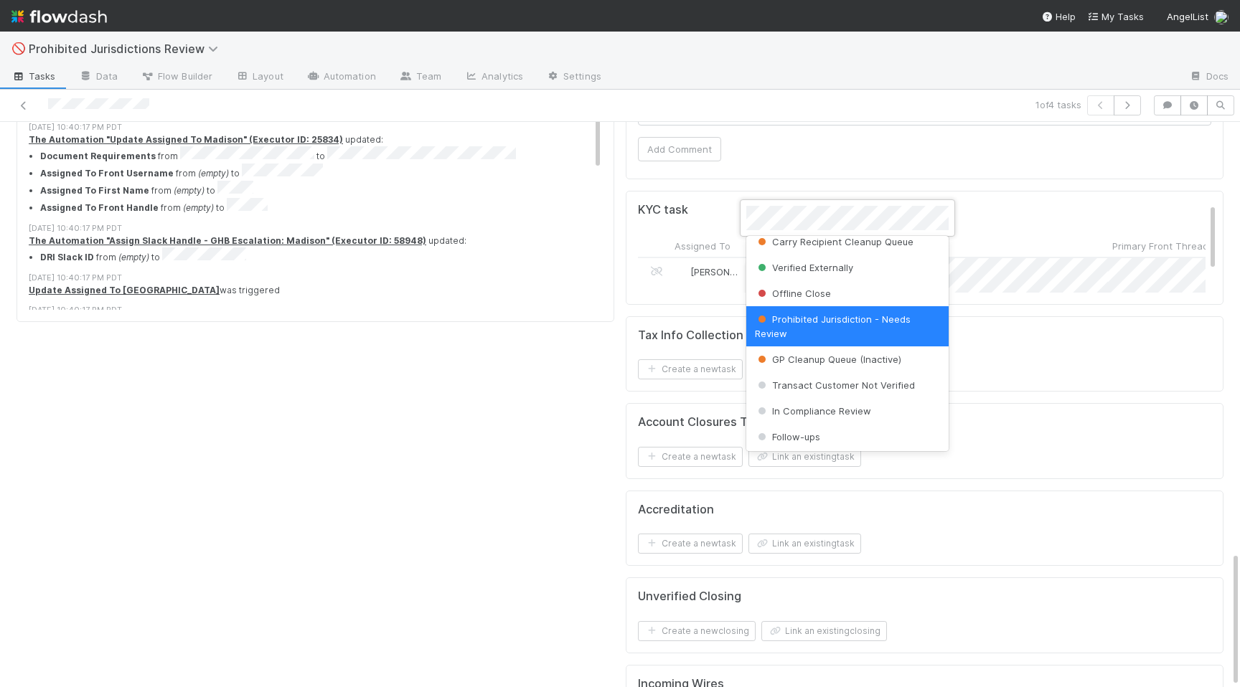
scroll to position [0, 0]
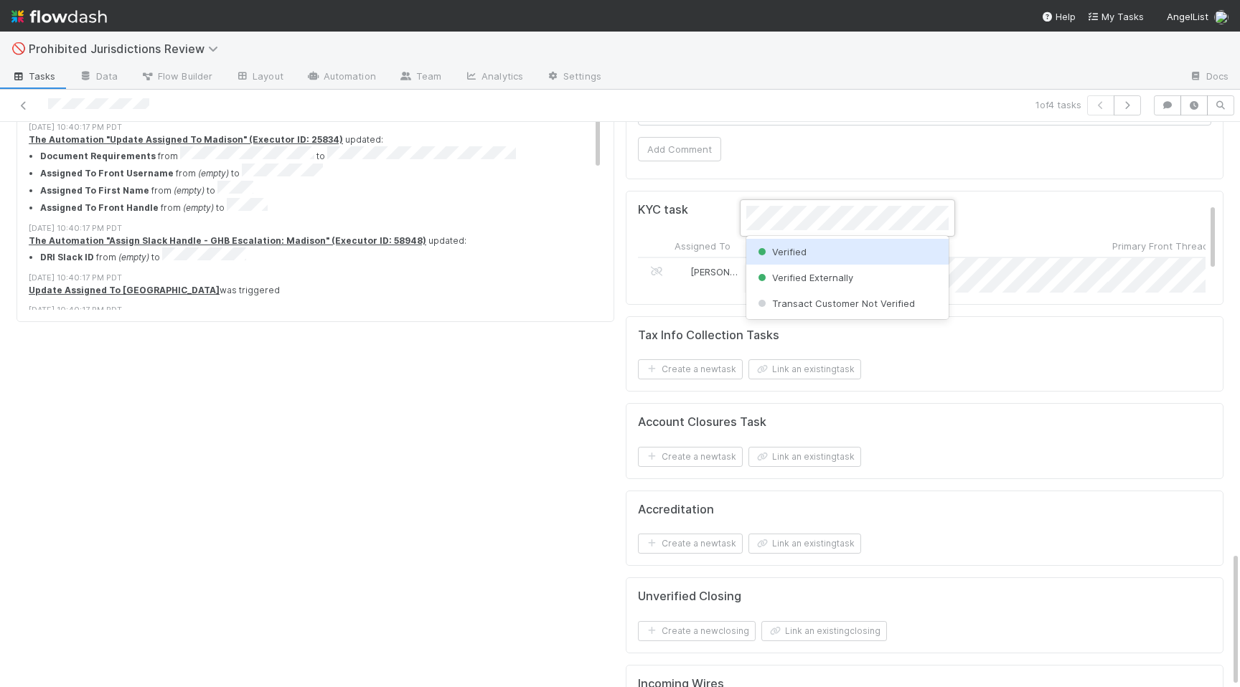
click at [818, 253] on div "Verified" at bounding box center [847, 252] width 202 height 26
click at [421, 360] on div "Details Edit KYC ID Entity Name LP Email Address LP First Name Existing Investm…" at bounding box center [315, 53] width 609 height 1368
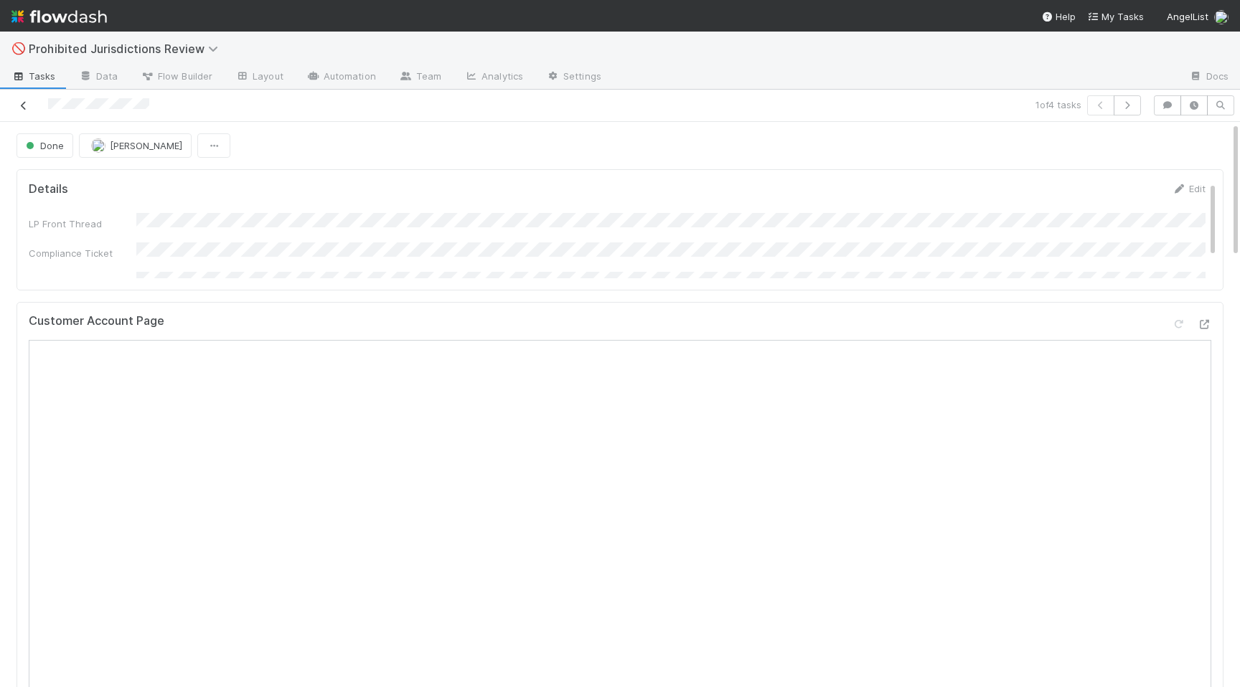
click at [21, 108] on icon at bounding box center [23, 105] width 14 height 9
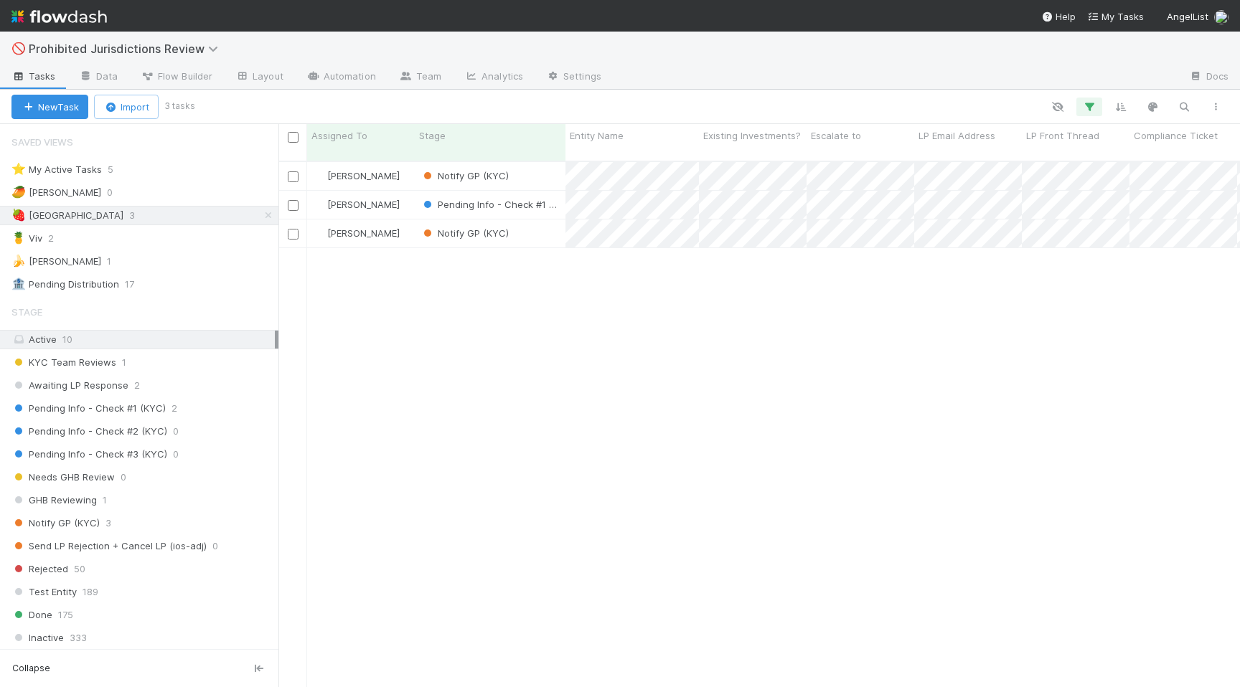
scroll to position [0, 1]
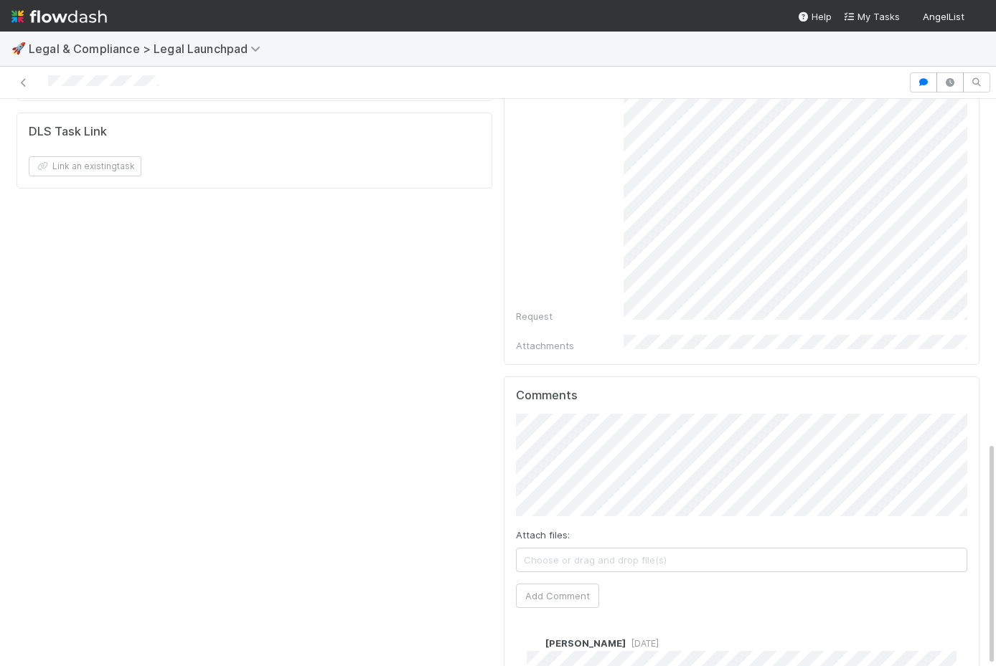
scroll to position [865, 0]
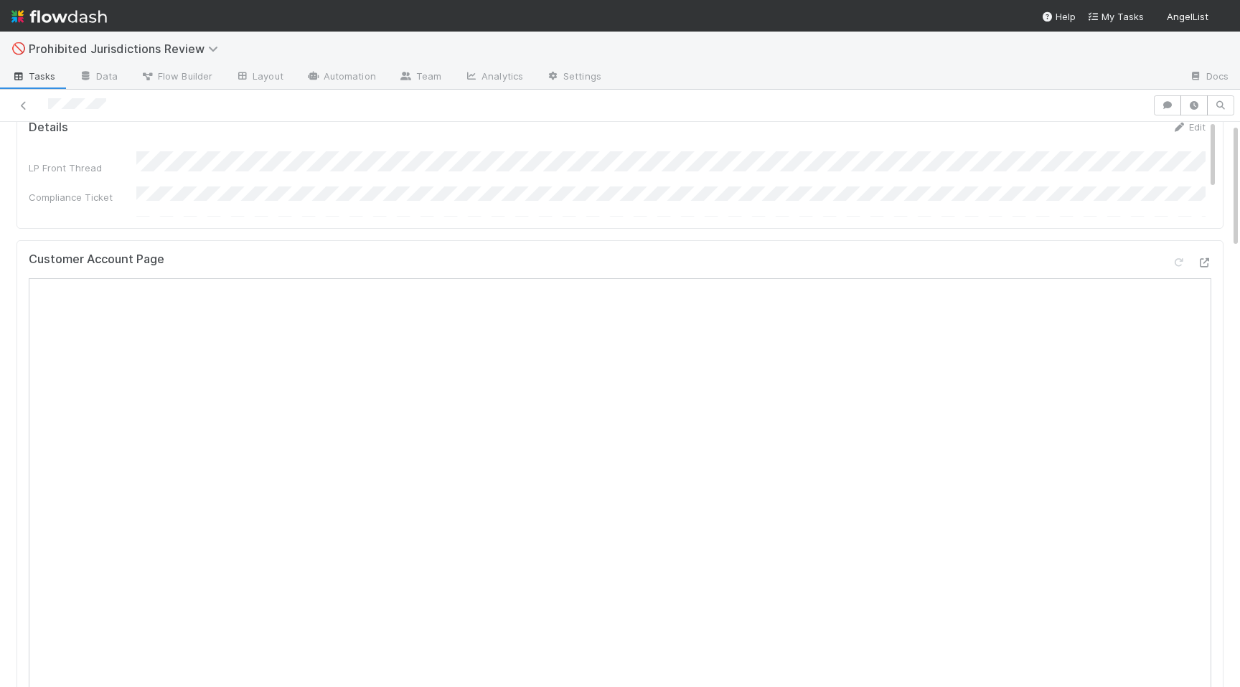
scroll to position [62, 0]
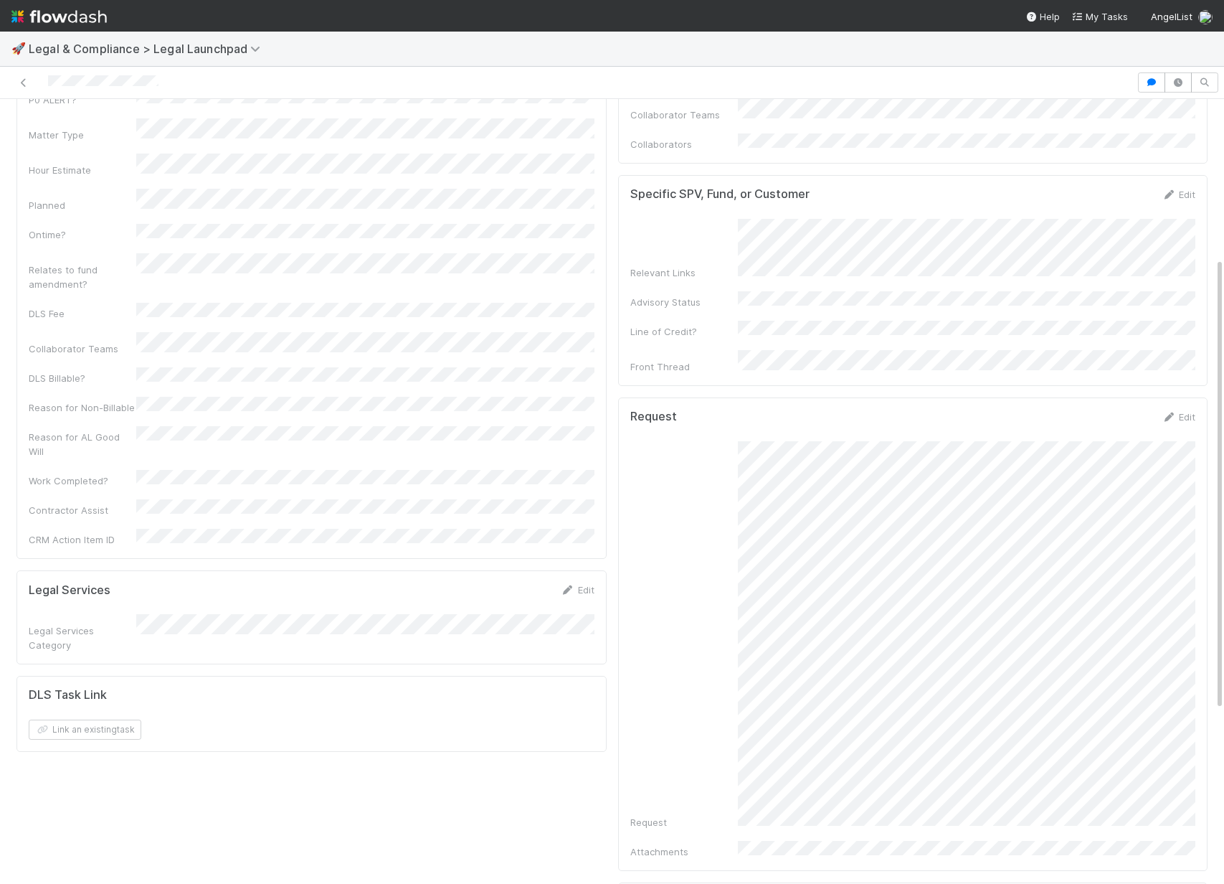
scroll to position [346, 0]
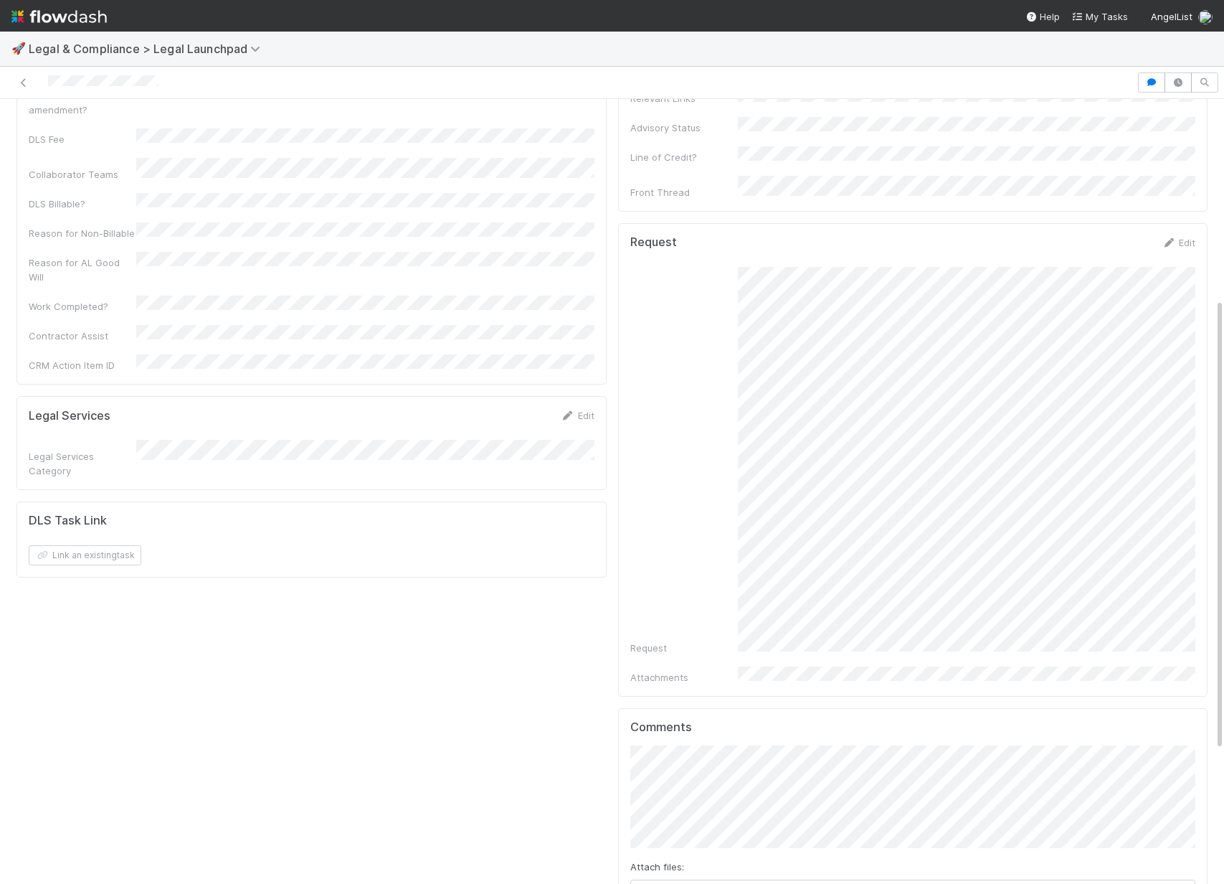
drag, startPoint x: 731, startPoint y: 589, endPoint x: 977, endPoint y: 633, distance: 249.9
click at [977, 633] on div "Request Attachments" at bounding box center [914, 475] width 566 height 417
copy div "Attachments"
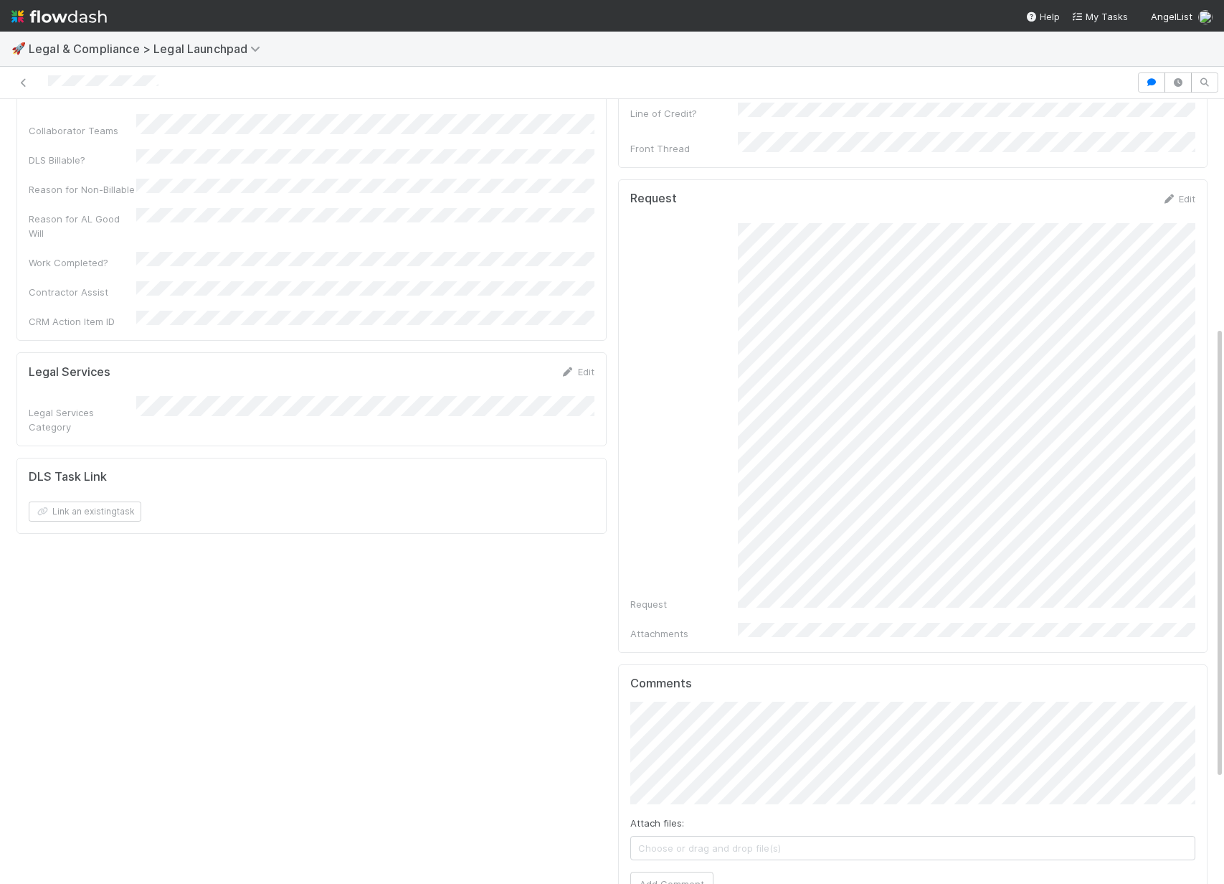
scroll to position [395, 0]
click at [672, 686] on button "Add Comment" at bounding box center [672, 879] width 83 height 24
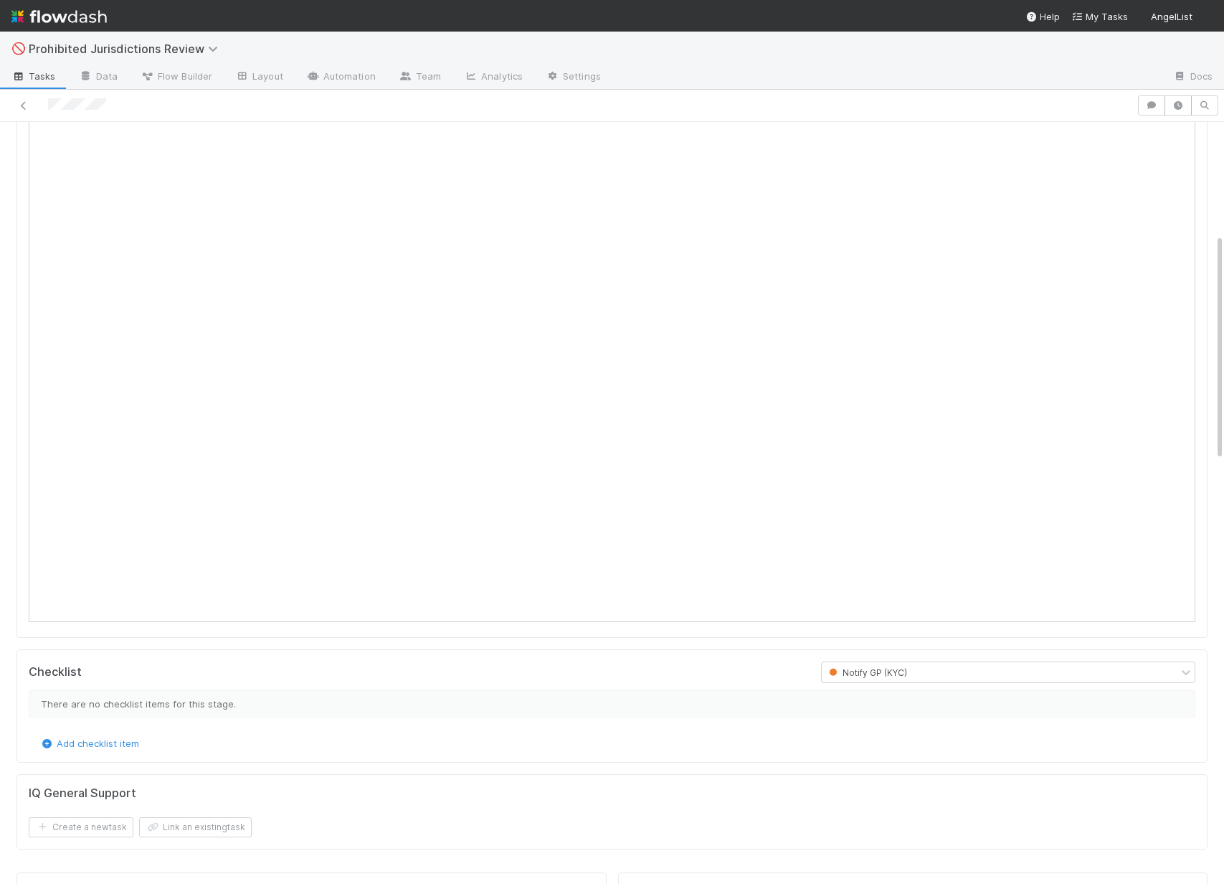
scroll to position [135, 0]
